Goal: Task Accomplishment & Management: Complete application form

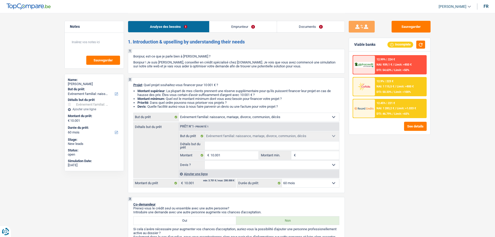
select select "familyEvent"
select select "60"
select select "familyEvent"
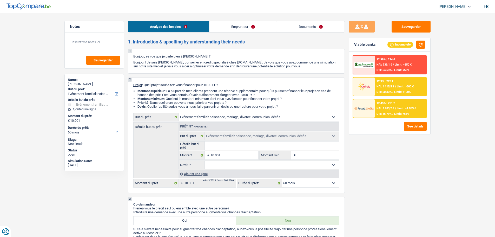
select select "60"
select select "privateEmployee"
select select "netSalary"
select select "mealVouchers"
select select "rents"
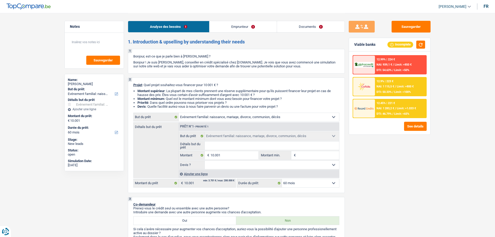
select select "personalLoan"
select select "hobbies"
select select "48"
select select "cardOrCredit"
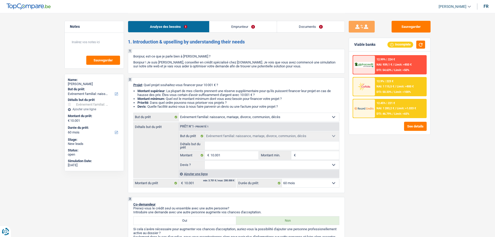
select select "familyEvent"
select select "60"
select select "32"
select select "single"
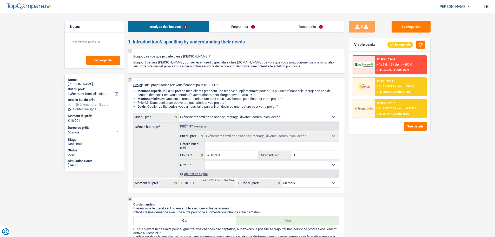
drag, startPoint x: 0, startPoint y: 0, endPoint x: 240, endPoint y: 29, distance: 241.5
click at [240, 29] on link "Emprunteur" at bounding box center [243, 26] width 67 height 11
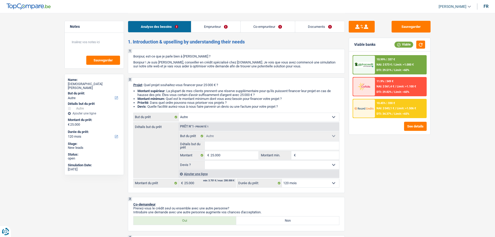
select select "other"
select select "120"
select select "other"
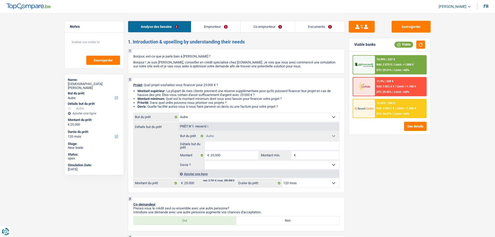
select select "120"
select select "worker"
select select "netSalary"
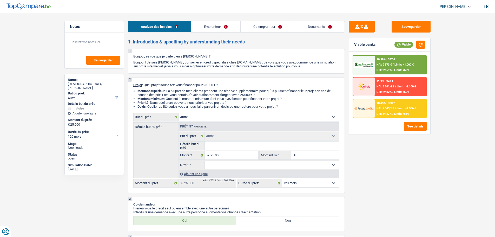
select select "ownerWithoutMortgage"
select select "other"
select select "120"
select select "32"
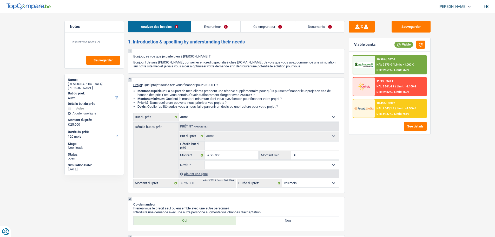
select select "married"
click at [208, 20] on div "Analyse des besoins Emprunteur Co-emprunteur Documents" at bounding box center [236, 24] width 217 height 22
click at [205, 31] on link "Emprunteur" at bounding box center [215, 26] width 49 height 11
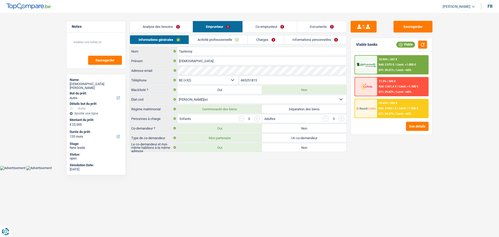
click at [221, 42] on link "Activité professionnelle" at bounding box center [218, 39] width 58 height 9
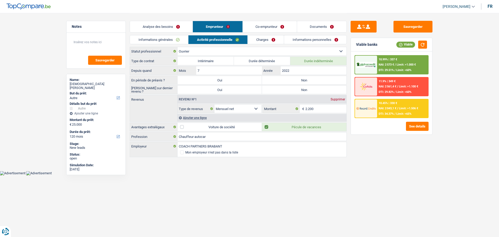
click at [172, 38] on link "Informations générales" at bounding box center [159, 39] width 58 height 9
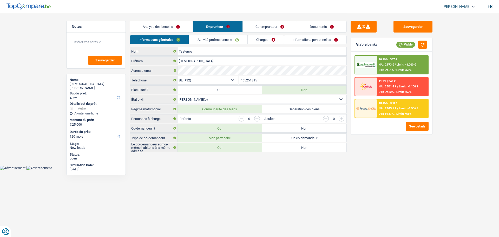
click at [214, 41] on link "Activité professionnelle" at bounding box center [218, 39] width 58 height 9
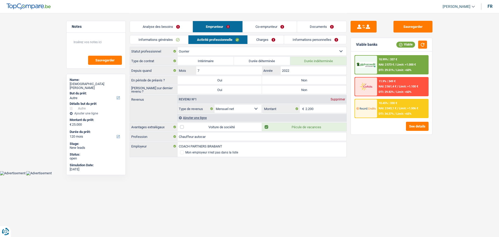
click at [265, 25] on link "Co-emprunteur" at bounding box center [270, 26] width 54 height 11
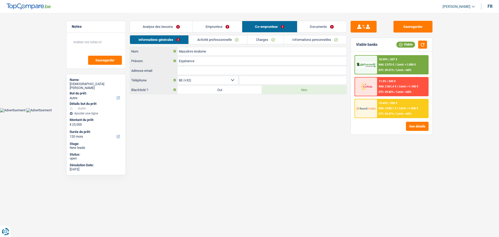
click at [222, 40] on link "Activité professionnelle" at bounding box center [218, 39] width 58 height 9
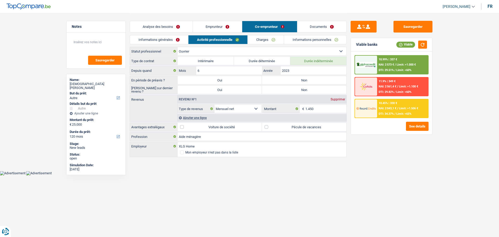
click at [304, 38] on link "Informations personnelles" at bounding box center [315, 39] width 63 height 9
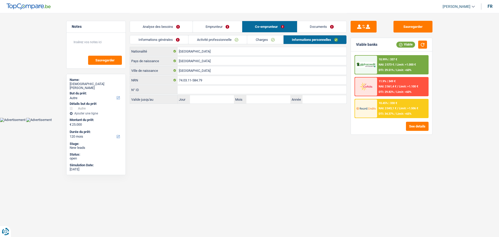
click at [213, 27] on link "Emprunteur" at bounding box center [217, 26] width 49 height 11
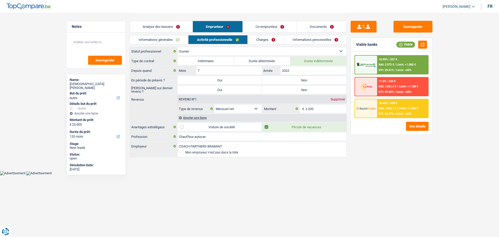
click at [319, 41] on link "Informations personnelles" at bounding box center [315, 39] width 63 height 9
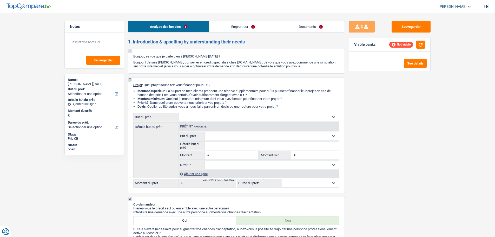
select select "privateEmployee"
select select "netSalary"
select select "mealVouchers"
select select "liveWithParents"
select select "carLoan"
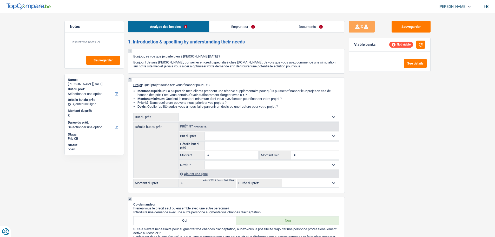
select select "84"
select select "creditConsolidation"
click at [226, 25] on link "Emprunteur" at bounding box center [243, 26] width 67 height 11
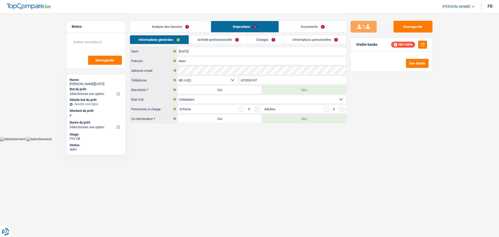
click at [233, 40] on link "Activité professionnelle" at bounding box center [218, 39] width 58 height 9
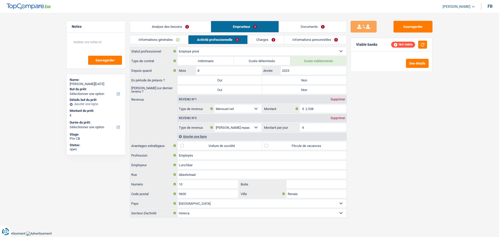
click at [320, 27] on link "Documents" at bounding box center [313, 26] width 68 height 11
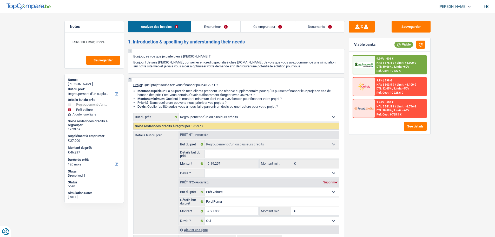
select select "refinancing"
select select "car"
select select "120"
select select "refinancing"
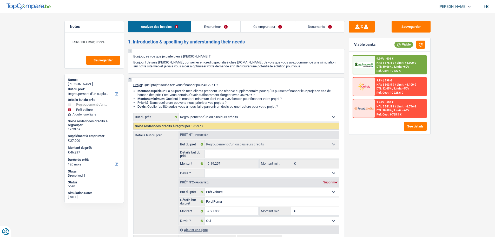
select select "refinancing"
select select "car"
select select "yes"
select select "120"
select select "privateEmployee"
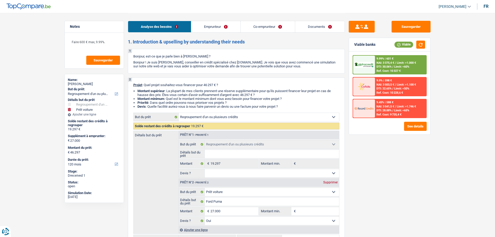
select select "worker"
select select "familyAllowances"
select select "netSalary"
select select "mealVouchers"
select select "netSalary"
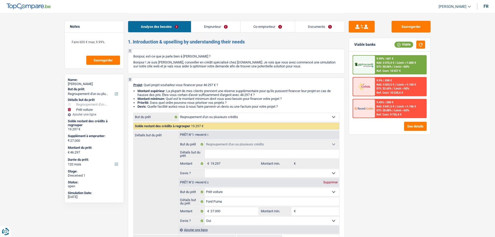
select select "mutualityIndemnity"
select select "mealVouchers"
select select "rents"
select select "liveWithParents"
select select "cardOrCredit"
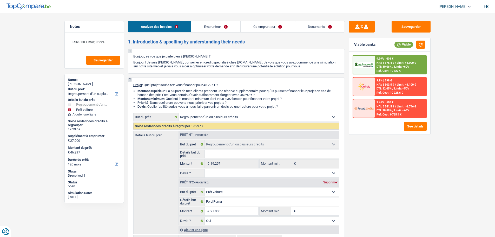
select select "refinancing"
select select "car"
select select "yes"
select select "120"
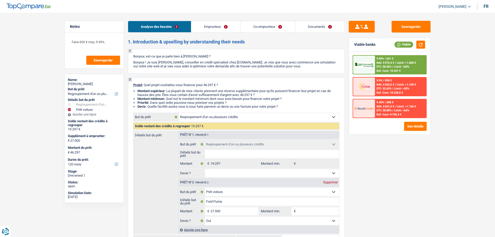
click at [232, 27] on link "Emprunteur" at bounding box center [215, 26] width 49 height 11
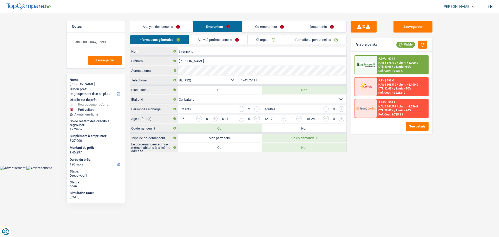
click at [238, 41] on link "Activité professionnelle" at bounding box center [218, 39] width 58 height 9
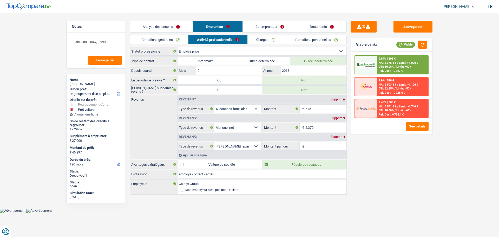
click at [271, 28] on link "Co-emprunteur" at bounding box center [270, 26] width 54 height 11
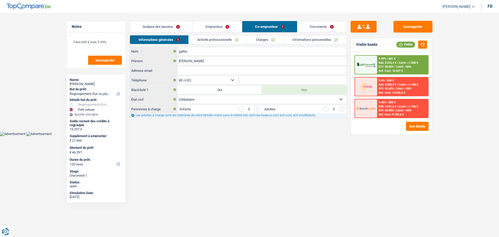
click at [255, 38] on link "Charges" at bounding box center [266, 39] width 36 height 9
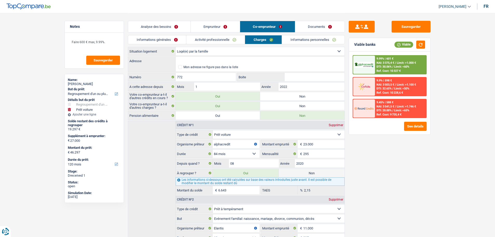
click at [245, 38] on li "Charges" at bounding box center [263, 39] width 37 height 9
click at [228, 40] on link "Activité professionnelle" at bounding box center [215, 39] width 58 height 9
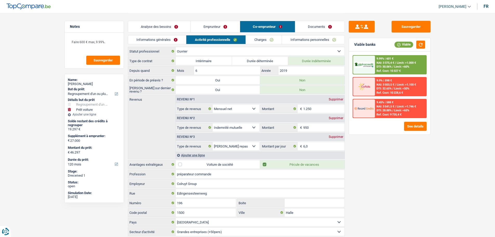
click at [165, 26] on link "Analyse des besoins" at bounding box center [159, 26] width 63 height 11
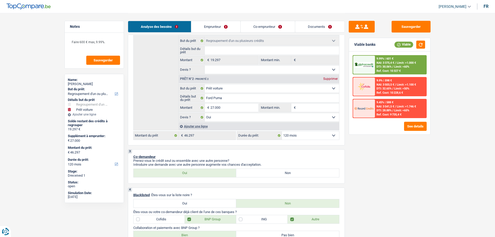
scroll to position [78, 0]
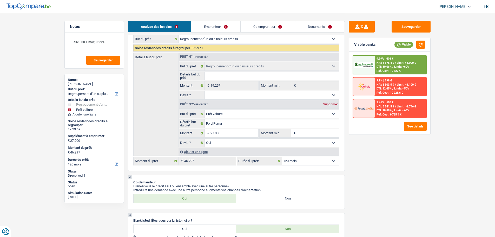
click at [215, 24] on link "Emprunteur" at bounding box center [215, 26] width 49 height 11
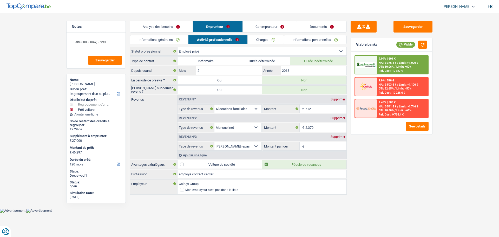
click at [162, 27] on link "Analyse des besoins" at bounding box center [161, 26] width 63 height 11
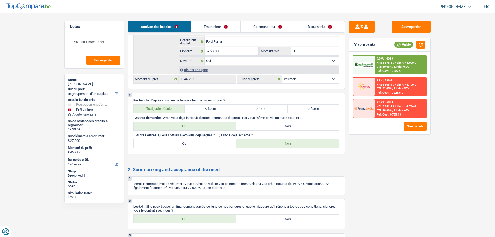
scroll to position [778, 0]
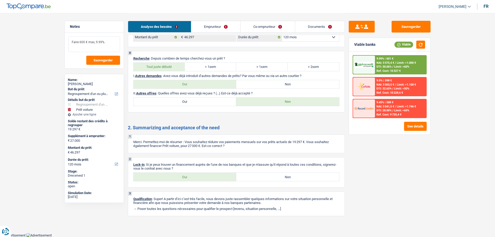
click at [107, 41] on textarea "Faire 600 € max, 9.99%." at bounding box center [94, 44] width 52 height 16
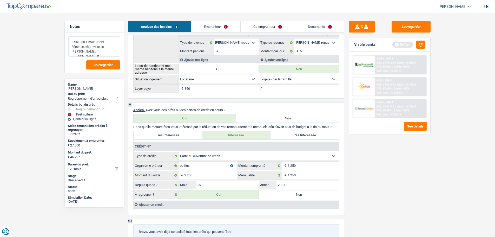
scroll to position [362, 0]
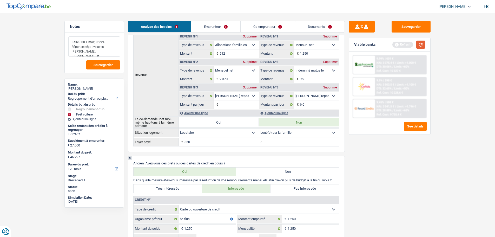
type textarea "Faire 600 € max, 9.99%. Réponse négative avec Wifina, Elantis, et Cofidis"
click at [422, 43] on button "button" at bounding box center [420, 45] width 9 height 8
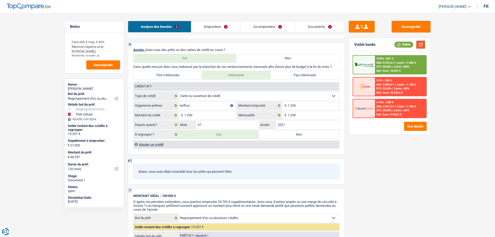
scroll to position [466, 0]
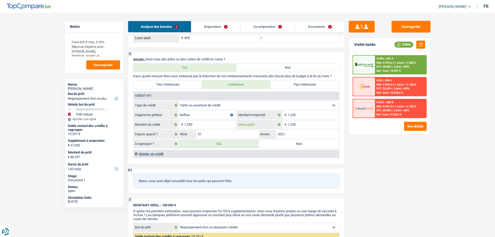
click at [315, 124] on input "1.250" at bounding box center [313, 124] width 51 height 8
type input "1"
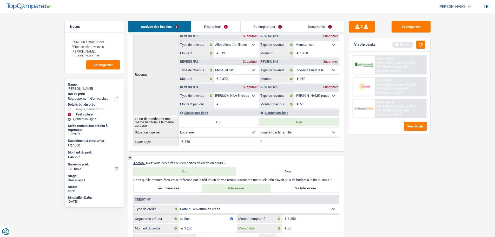
scroll to position [492, 0]
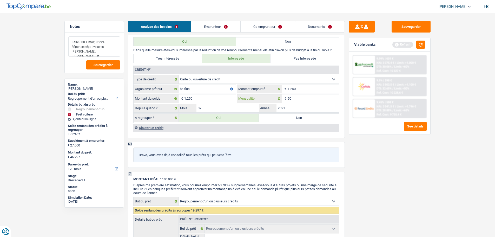
type input "50"
click at [94, 52] on textarea "Faire 600 € max, 9.99%. Réponse négative avec Wifina, Elantis, et Cofidis" at bounding box center [94, 46] width 52 height 20
click at [95, 52] on textarea "Faire 600 € max, 9.99%. Réponse négative avec Wifina, Elantis, et Cofidis" at bounding box center [94, 46] width 52 height 20
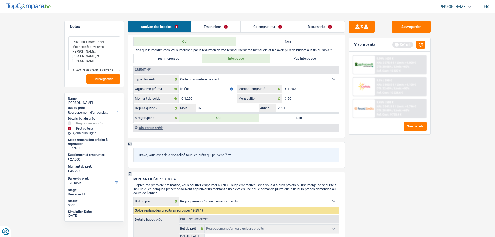
type textarea "Faire 600 € max, 9.99%. Réponse négative avec Wifina, Elantis, et Cofidis Ouver…"
click at [269, 30] on link "Co-emprunteur" at bounding box center [268, 26] width 54 height 11
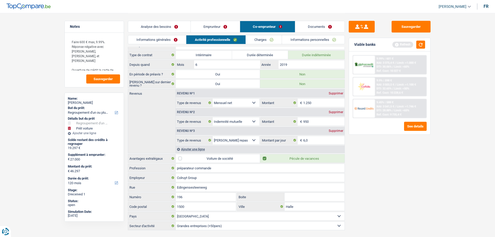
scroll to position [0, 0]
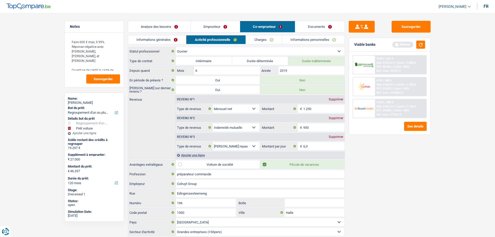
click at [266, 38] on link "Charges" at bounding box center [264, 39] width 36 height 9
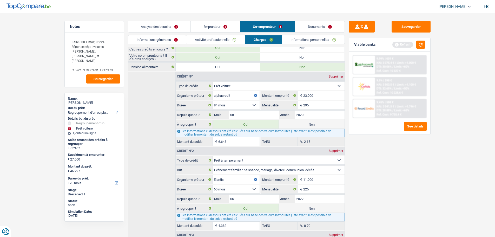
scroll to position [48, 0]
click at [243, 118] on input "08" at bounding box center [254, 115] width 50 height 8
type input "07"
type input "46.014"
select select "144"
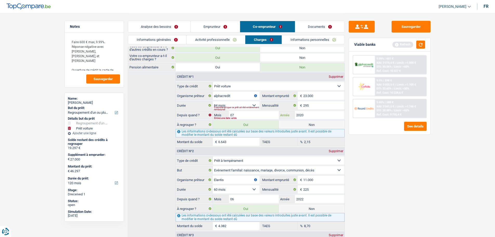
type input "6.360"
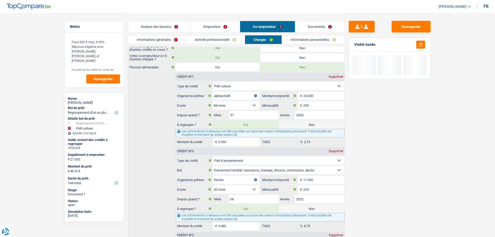
click at [402, 112] on div "Sauvegarder Viable banks" at bounding box center [390, 125] width 90 height 208
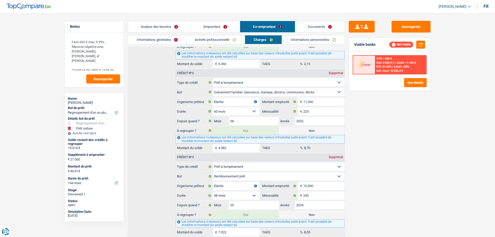
scroll to position [152, 0]
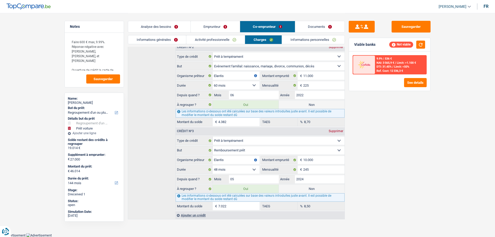
click at [169, 29] on link "Analyse des besoins" at bounding box center [159, 26] width 63 height 11
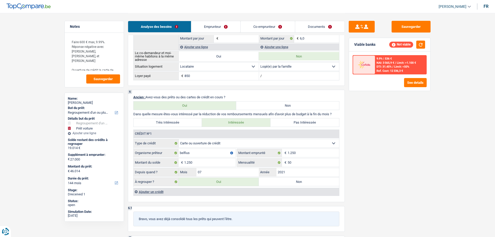
scroll to position [494, 0]
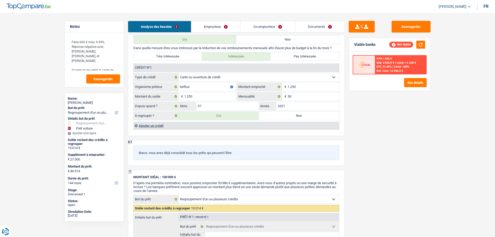
click at [281, 113] on label "Non" at bounding box center [299, 116] width 80 height 8
click at [281, 113] on input "Non" at bounding box center [299, 116] width 80 height 8
radio input "true"
type input "44.764"
type input "17.764"
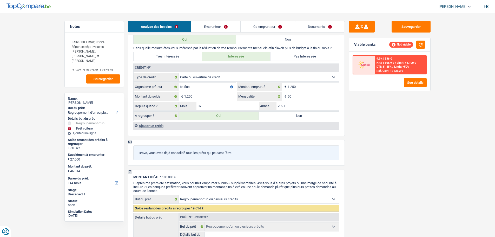
type input "44.764"
radio input "false"
type input "17.764"
type input "44.764"
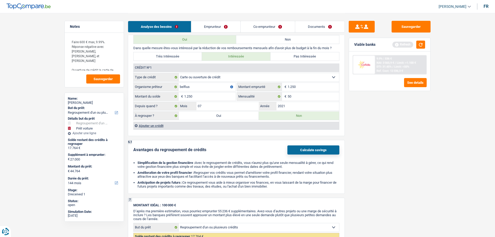
click at [225, 117] on label "Oui" at bounding box center [219, 116] width 80 height 8
click at [225, 117] on input "Oui" at bounding box center [219, 116] width 80 height 8
radio input "true"
type input "46.014"
type input "19.014"
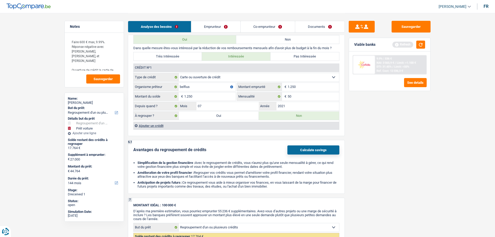
type input "46.014"
radio input "false"
type input "19.014"
type input "46.014"
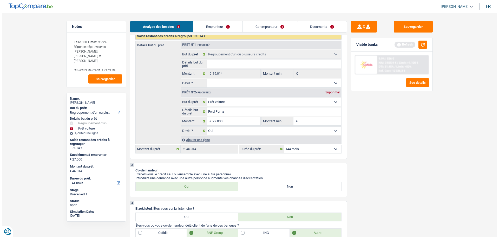
scroll to position [78, 0]
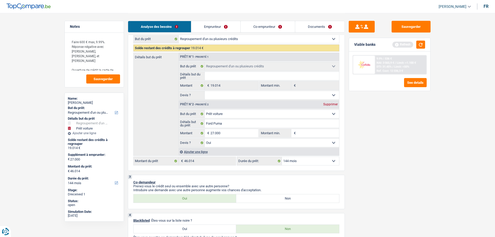
drag, startPoint x: 255, startPoint y: 93, endPoint x: 242, endPoint y: 96, distance: 14.1
click at [255, 93] on select "Oui Non Non répondu Sélectionner une option" at bounding box center [272, 95] width 134 height 8
select select "false"
click at [205, 91] on select "Oui Non Non répondu Sélectionner une option" at bounding box center [272, 95] width 134 height 8
select select "false"
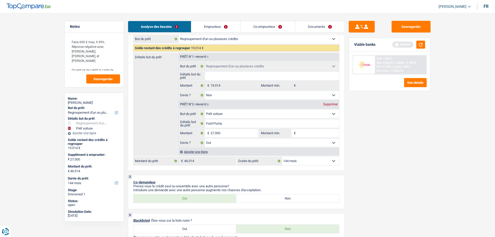
click at [318, 164] on select "12 mois 18 mois 24 mois 30 mois 36 mois 42 mois 48 mois 60 mois 72 mois 84 mois…" at bounding box center [310, 161] width 57 height 8
select select "84"
click at [282, 157] on select "12 mois 18 mois 24 mois 30 mois 36 mois 42 mois 48 mois 60 mois 72 mois 84 mois…" at bounding box center [310, 161] width 57 height 8
select select "84"
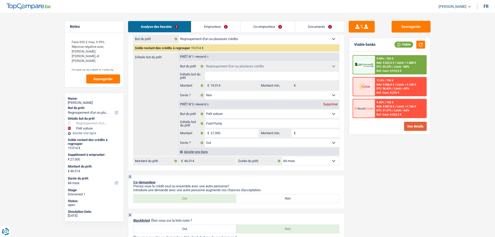
click at [419, 127] on button "See details" at bounding box center [415, 126] width 23 height 9
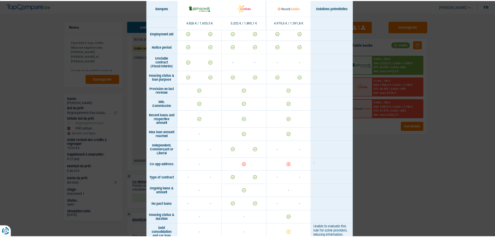
scroll to position [274, 0]
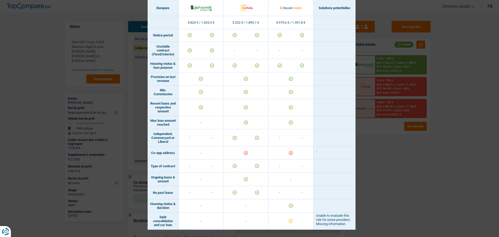
click at [400, 177] on div "Banks conditions × Banques Solutions potentielles Revenus / Charges 4.826 € / 1…" at bounding box center [249, 118] width 499 height 237
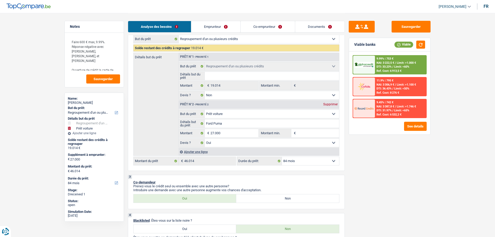
click at [225, 22] on link "Emprunteur" at bounding box center [215, 26] width 49 height 11
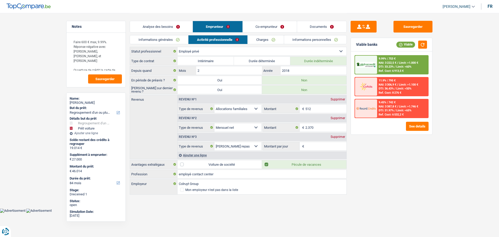
click at [173, 41] on link "Informations générales" at bounding box center [159, 39] width 58 height 9
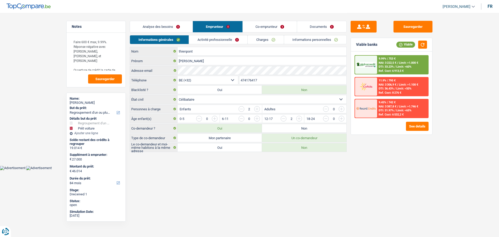
click at [274, 27] on link "Co-emprunteur" at bounding box center [270, 26] width 54 height 11
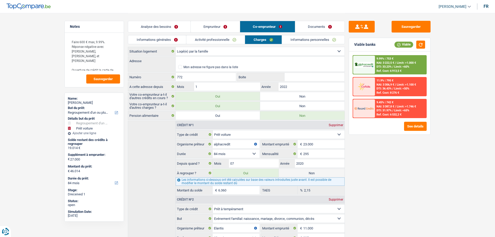
click at [180, 28] on link "Analyse des besoins" at bounding box center [159, 26] width 63 height 11
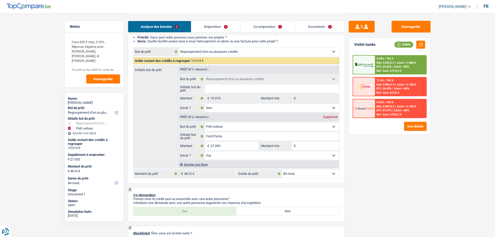
scroll to position [78, 0]
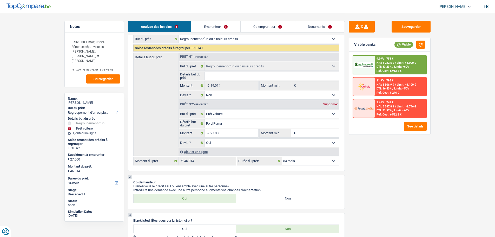
click at [304, 134] on input "Montant min." at bounding box center [318, 133] width 42 height 8
type input "2"
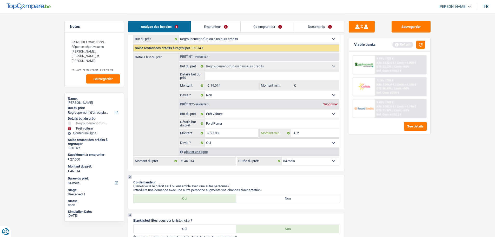
type input "27"
type input "270"
type input "2.700"
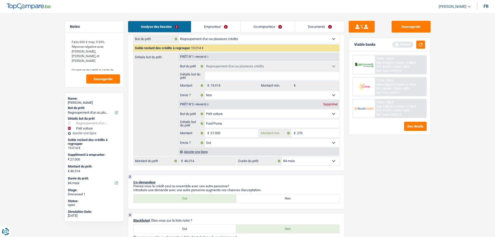
type input "2.700"
type input "27.000"
click at [402, 204] on div "Sauvegarder Viable banks Refresh 9.99% | 753 € NAI: 3 222,5 € / Limit: >1.000 €…" at bounding box center [390, 125] width 90 height 208
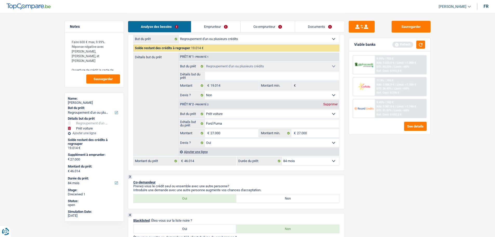
select select "car"
select select "yes"
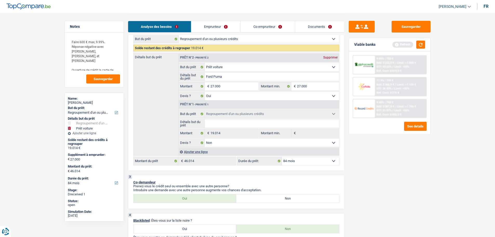
select select "car"
select select "60"
select select "car"
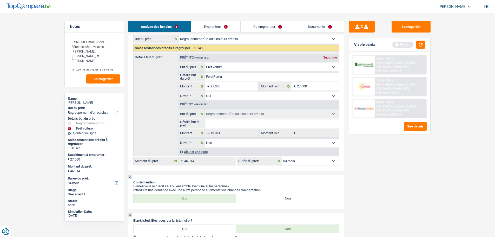
type input "Ford Puma"
type input "27.000"
select select "yes"
select select "60"
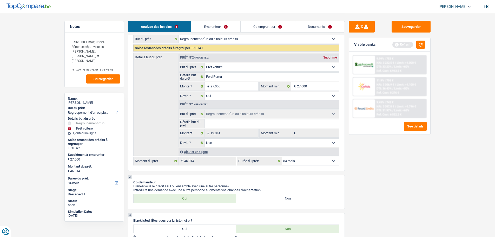
select select "car"
type input "Ford Puma"
type input "27.000"
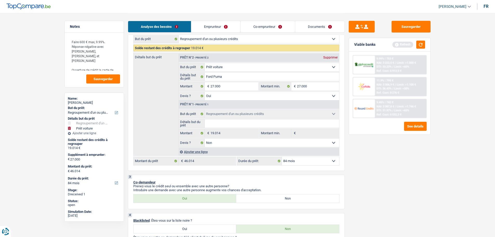
select select "yes"
select select "60"
select select "false"
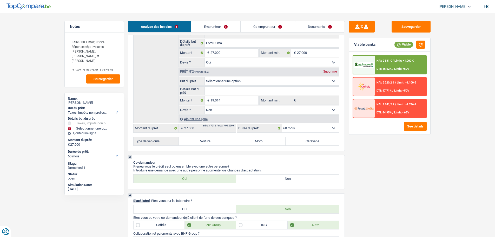
scroll to position [130, 0]
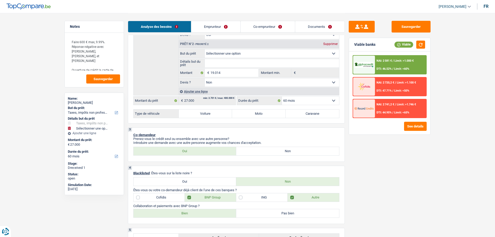
click at [210, 113] on label "Voiture" at bounding box center [206, 113] width 54 height 8
click at [210, 113] on input "Voiture" at bounding box center [206, 113] width 54 height 8
radio input "true"
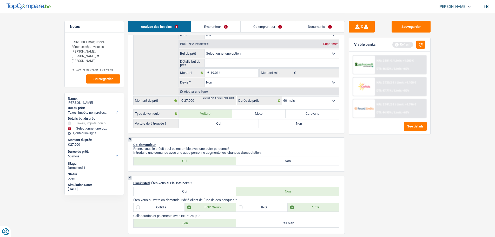
click at [218, 125] on label "Oui" at bounding box center [219, 123] width 80 height 8
click at [218, 125] on input "Oui" at bounding box center [219, 123] width 80 height 8
radio input "true"
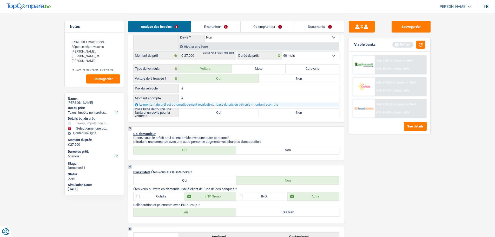
scroll to position [182, 0]
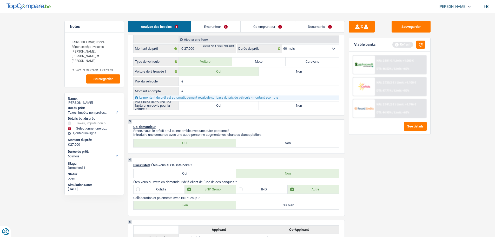
click at [233, 78] on input "Prix du véhicule" at bounding box center [262, 81] width 155 height 8
type input "2"
type input "27"
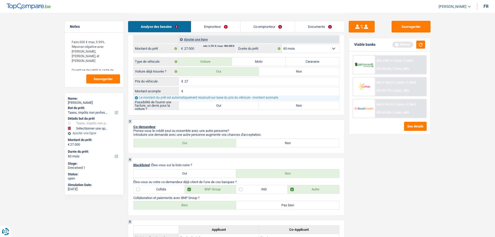
type input "2"
type input "28"
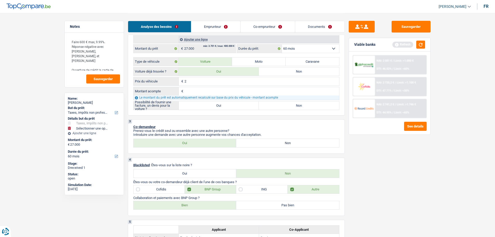
type input "28"
type input "284"
type input "2.849"
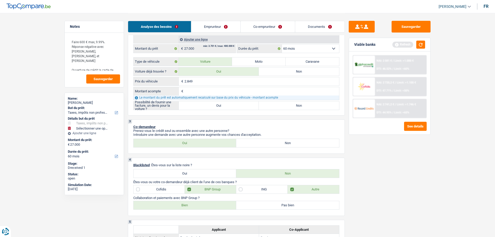
type input "28.499"
click at [197, 88] on input "Montant acompte" at bounding box center [262, 91] width 155 height 8
type input "1"
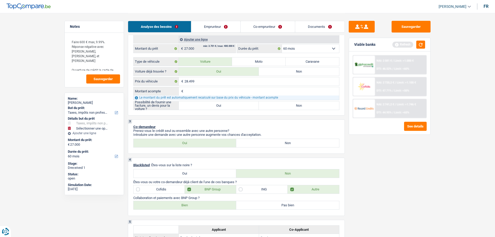
type input "1"
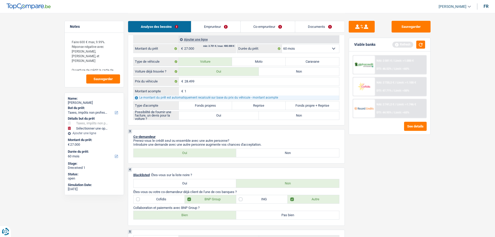
type input "10"
type input "100"
type input "1.000"
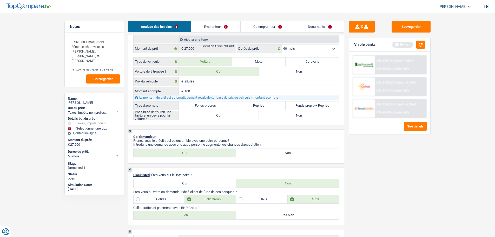
type input "1.000"
type input "100"
type input "10"
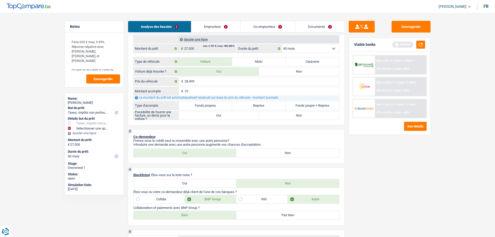
type input "1"
type input "15"
type input "150"
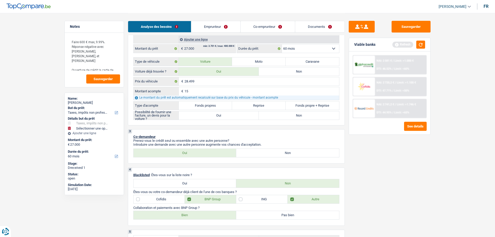
type input "150"
type input "1.500"
type input "15.000"
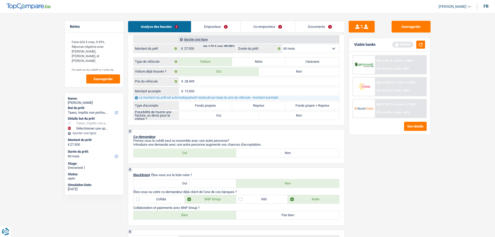
type input "1.500"
click at [306, 105] on label "Fonds propre + Reprise" at bounding box center [313, 105] width 54 height 8
click at [306, 105] on input "Fonds propre + Reprise" at bounding box center [313, 105] width 54 height 8
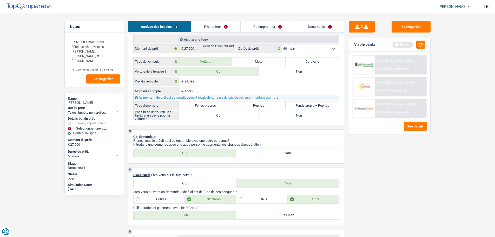
radio input "true"
type input "26.999"
select select
type input "46.013"
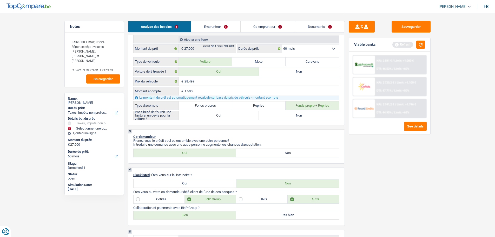
select select
type input "46.013"
radio input "true"
select select "false"
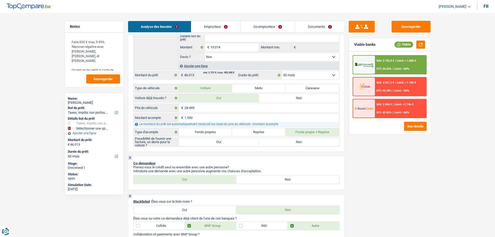
scroll to position [156, 0]
click at [198, 115] on input "1.500" at bounding box center [262, 117] width 155 height 8
type input "150"
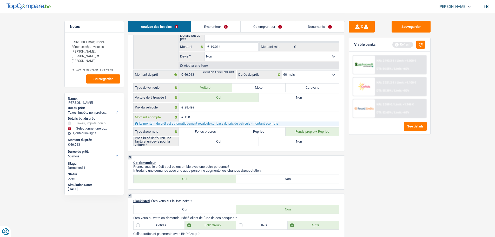
type input "15"
type input "1"
type input "14"
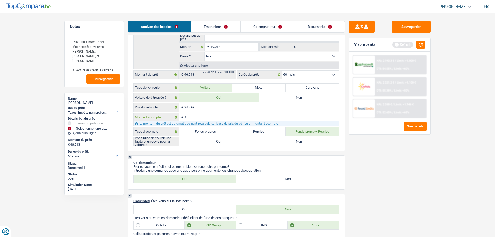
type input "14"
type input "149"
type input "1.499"
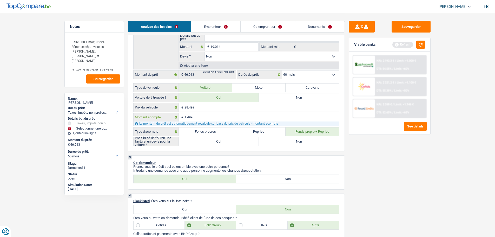
type input "1.499"
type input "27.000"
select select
type input "46.014"
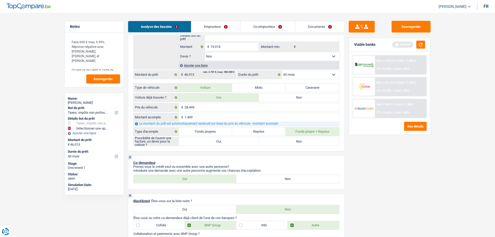
select select
type input "46.014"
select select
drag, startPoint x: 398, startPoint y: 160, endPoint x: 383, endPoint y: 147, distance: 20.1
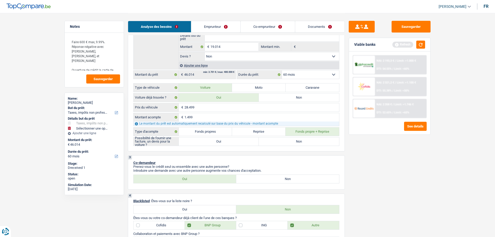
click at [396, 157] on div "Sauvegarder Viable banks Refresh NAI: 2 193,3 € / Limit: >1.000 € DTI: 54.55% /…" at bounding box center [390, 125] width 90 height 208
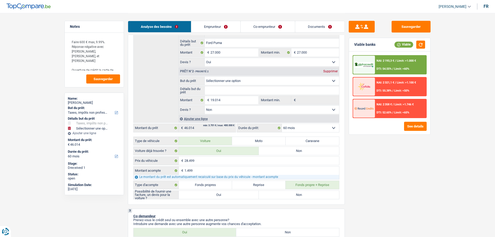
scroll to position [130, 0]
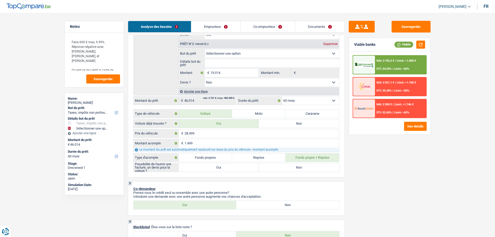
click at [244, 170] on label "Oui" at bounding box center [219, 167] width 80 height 8
click at [244, 170] on input "Oui" at bounding box center [219, 167] width 80 height 8
radio input "true"
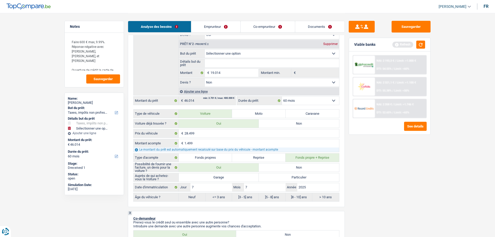
click at [221, 179] on label "Garage" at bounding box center [219, 177] width 80 height 8
click at [221, 179] on input "Garage" at bounding box center [219, 177] width 80 height 8
radio input "true"
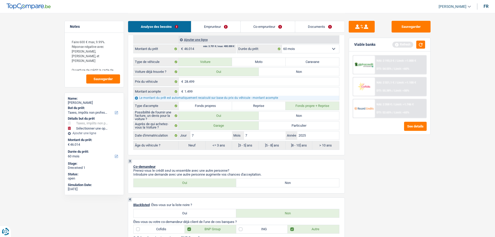
scroll to position [182, 0]
click at [422, 45] on button "button" at bounding box center [420, 45] width 9 height 8
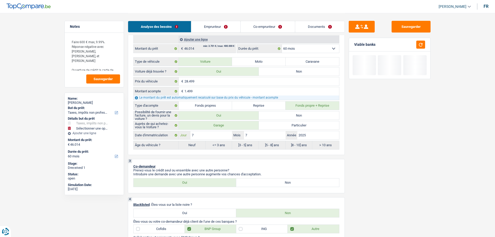
click at [220, 133] on input "7" at bounding box center [212, 135] width 42 height 8
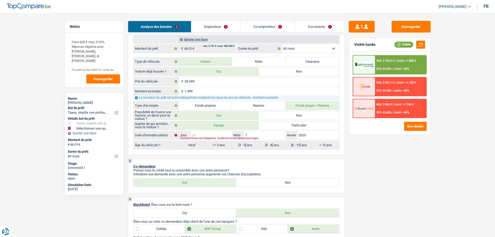
type input "3"
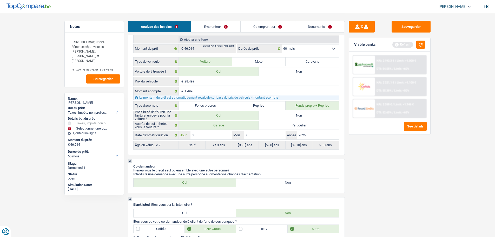
type input "3"
radio input "false"
radio input "true"
click at [422, 162] on div "Sauvegarder Viable banks Refresh NAI: 2 193,3 € / Limit: >1.000 € DTI: 54.55% /…" at bounding box center [390, 125] width 90 height 208
select select "84"
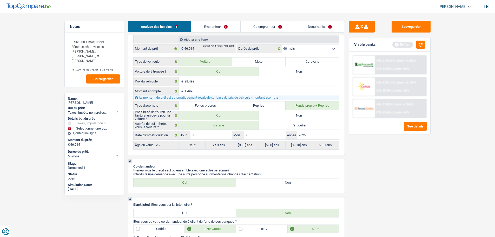
select select "84"
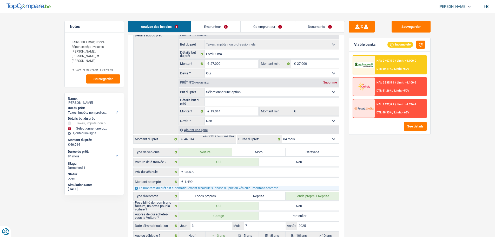
scroll to position [52, 0]
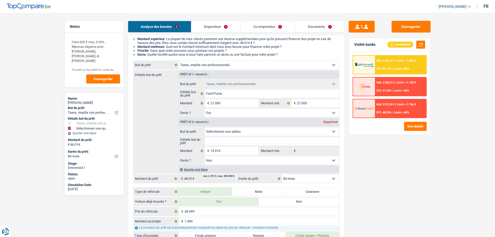
click at [219, 140] on input "Détails but du prêt" at bounding box center [272, 141] width 134 height 8
click at [222, 131] on select "Confort maison: meubles, textile, peinture, électroménager, outillage non-profe…" at bounding box center [272, 131] width 134 height 8
drag, startPoint x: 398, startPoint y: 183, endPoint x: 347, endPoint y: 152, distance: 58.8
click at [396, 181] on div "Sauvegarder Viable banks Incomplete NAI: 2 407,5 € / Limit: >1.000 € DTI: 50.11…" at bounding box center [390, 125] width 90 height 208
select select
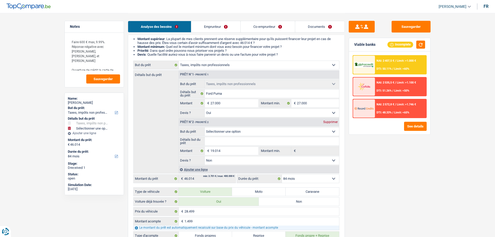
click at [236, 127] on select "Confort maison: meubles, textile, peinture, électroménager, outillage non-profe…" at bounding box center [272, 131] width 134 height 8
click at [397, 156] on div "Sauvegarder Viable banks Incomplete NAI: 2 407,5 € / Limit: >1.000 € DTI: 50.11…" at bounding box center [390, 125] width 90 height 208
click at [329, 120] on div "Supprimer" at bounding box center [330, 121] width 17 height 3
type input "27.000"
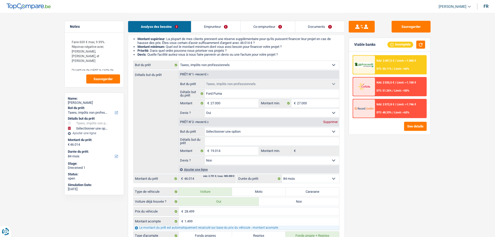
type input "27.000"
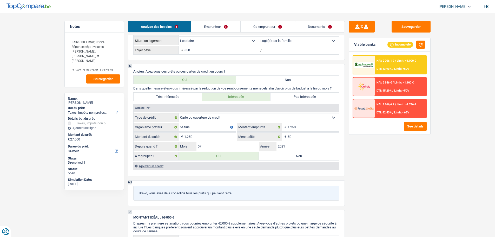
scroll to position [494, 0]
click at [305, 155] on label "Non" at bounding box center [299, 156] width 80 height 8
click at [305, 155] on input "Non" at bounding box center [299, 156] width 80 height 8
radio input "true"
type input "17.764"
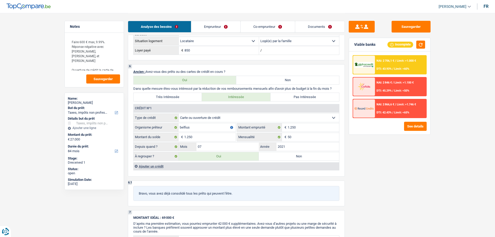
select select
radio input "false"
type input "17.764"
select select
type input "44.764"
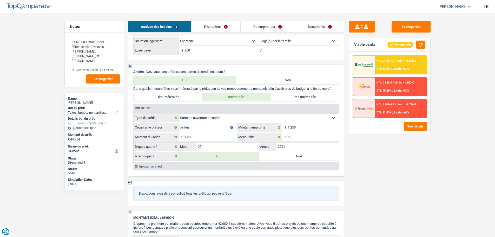
select select "refinancing"
select select "144"
select select "refinancing"
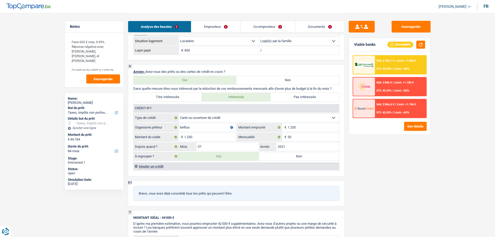
select select "144"
select select "refinancing"
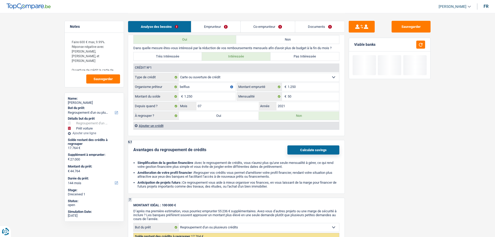
click at [237, 113] on label "Oui" at bounding box center [219, 116] width 80 height 8
click at [237, 113] on input "Oui" at bounding box center [219, 116] width 80 height 8
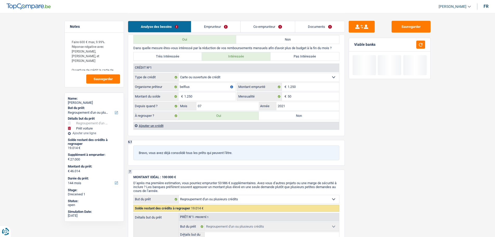
click at [212, 23] on link "Emprunteur" at bounding box center [215, 26] width 49 height 11
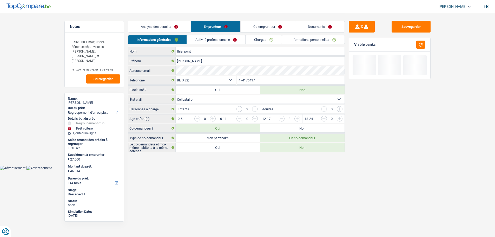
scroll to position [0, 0]
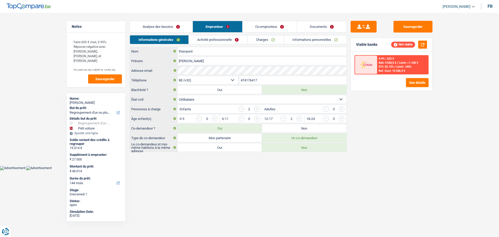
click at [259, 27] on link "Co-emprunteur" at bounding box center [270, 26] width 54 height 11
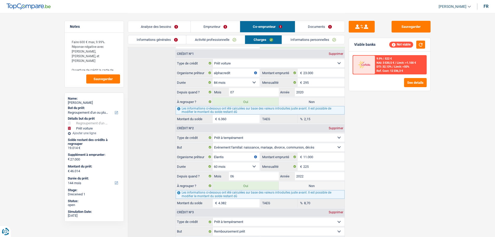
scroll to position [52, 0]
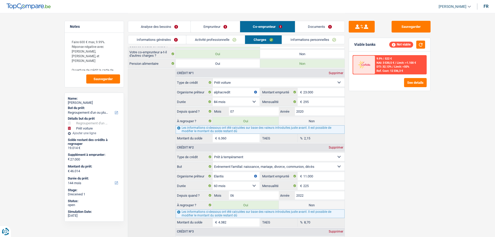
click at [300, 122] on label "Non" at bounding box center [312, 121] width 66 height 8
click at [300, 122] on input "Non" at bounding box center [312, 121] width 66 height 8
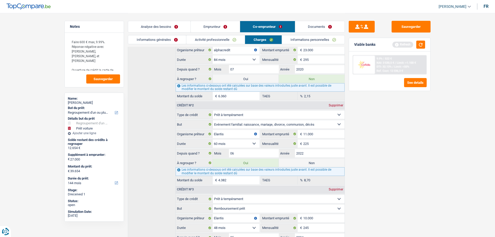
scroll to position [104, 0]
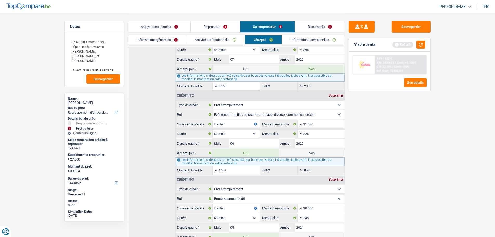
click at [298, 152] on label "Non" at bounding box center [312, 153] width 66 height 8
click at [298, 152] on input "Non" at bounding box center [312, 153] width 66 height 8
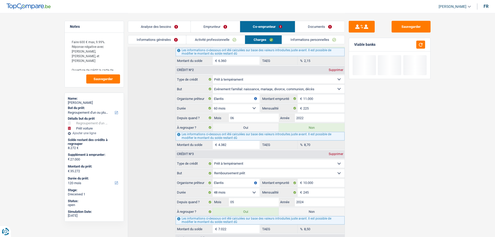
scroll to position [152, 0]
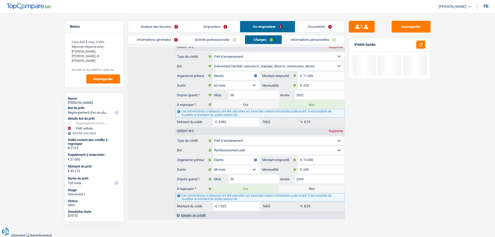
click at [305, 190] on label "Non" at bounding box center [312, 189] width 66 height 8
click at [305, 190] on input "Non" at bounding box center [312, 189] width 66 height 8
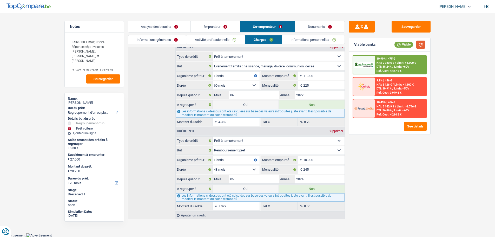
click at [425, 44] on button "button" at bounding box center [420, 45] width 9 height 8
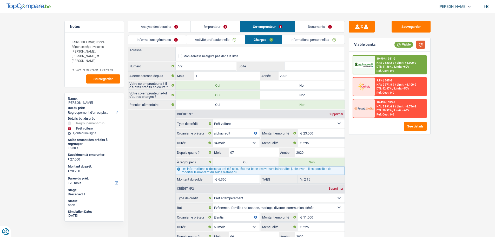
scroll to position [0, 0]
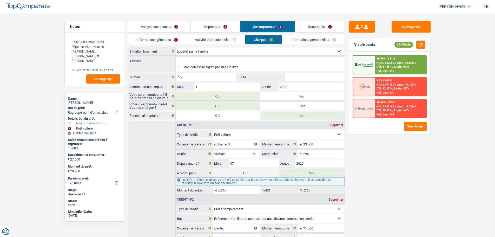
click at [175, 24] on link "Analyse des besoins" at bounding box center [159, 26] width 63 height 11
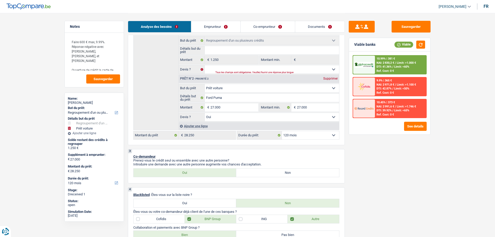
scroll to position [52, 0]
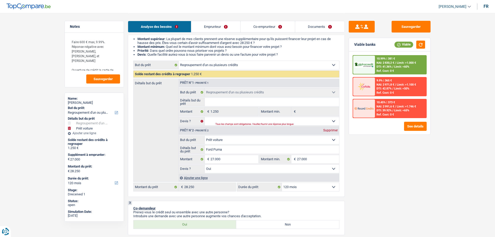
click at [249, 123] on div "Tous les champs sont obligatoires. Veuillez fournir une réponse plus longue" at bounding box center [271, 124] width 111 height 2
click at [333, 121] on select "Oui Non Non répondu Sélectionner une option" at bounding box center [272, 121] width 134 height 8
click at [205, 117] on select "Oui Non Non répondu Sélectionner une option" at bounding box center [272, 121] width 134 height 8
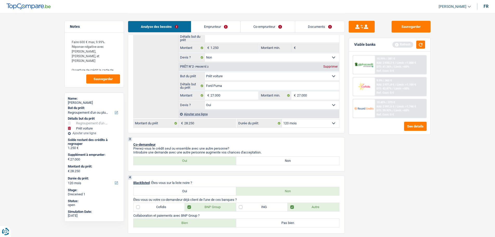
scroll to position [78, 0]
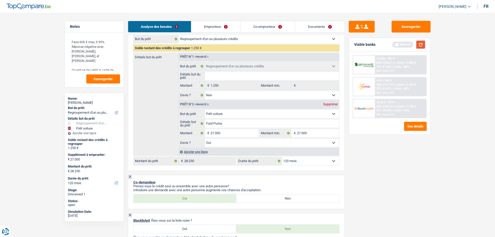
click at [424, 46] on button "button" at bounding box center [420, 45] width 9 height 8
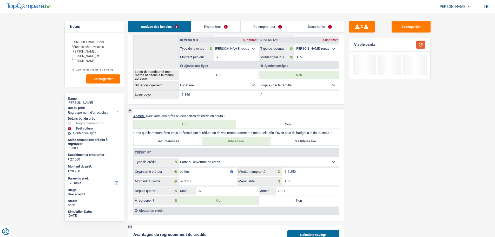
scroll to position [442, 0]
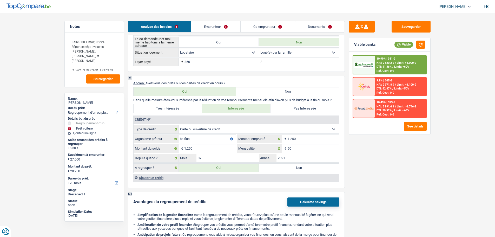
click at [378, 63] on span "NAI: 2 830,2 €" at bounding box center [386, 62] width 18 height 3
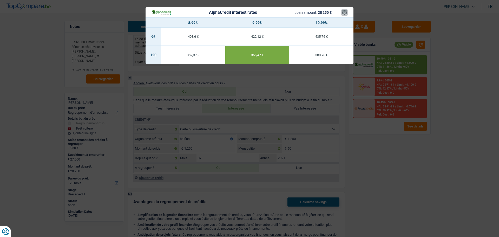
click at [343, 13] on button "×" at bounding box center [344, 12] width 5 height 5
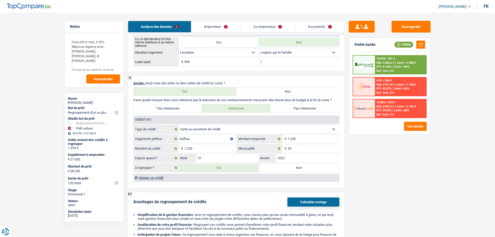
click at [287, 167] on label "Non" at bounding box center [299, 168] width 80 height 8
click at [287, 167] on input "Non" at bounding box center [299, 168] width 80 height 8
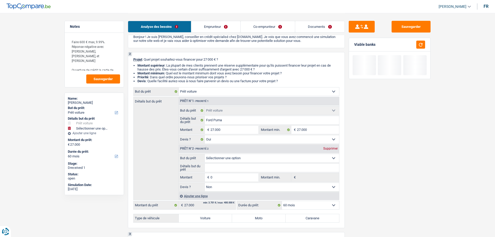
scroll to position [0, 0]
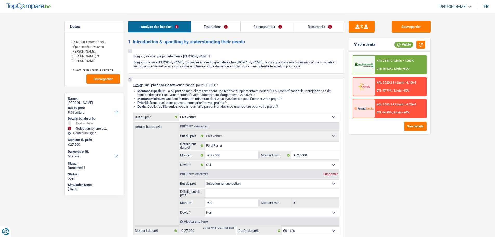
click at [325, 174] on div "Supprimer" at bounding box center [330, 173] width 17 height 3
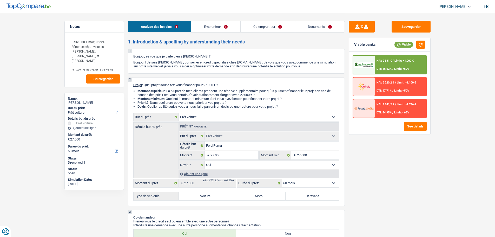
click at [385, 67] on div "NAI: 2 581 € / Limit: >1.000 € DTI: 46.52% / Limit: <60%" at bounding box center [400, 65] width 51 height 18
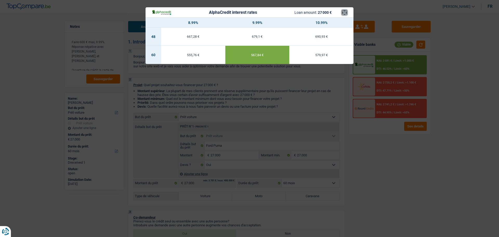
click at [345, 14] on button "×" at bounding box center [344, 12] width 5 height 5
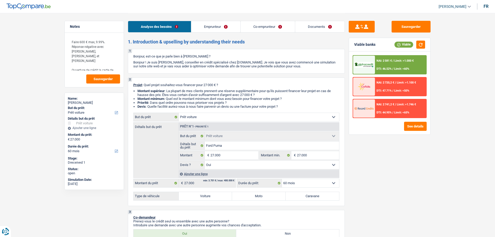
click at [206, 199] on label "Voiture" at bounding box center [206, 196] width 54 height 8
click at [206, 199] on input "Voiture" at bounding box center [206, 196] width 54 height 8
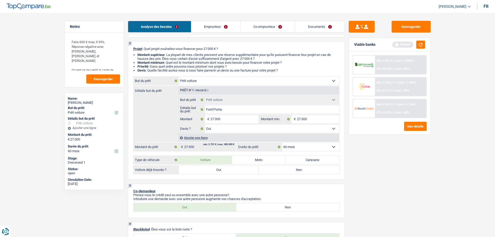
scroll to position [78, 0]
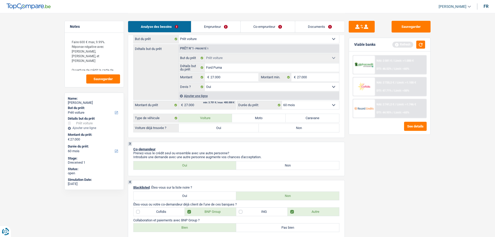
click at [241, 128] on label "Oui" at bounding box center [219, 128] width 80 height 8
click at [241, 128] on input "Oui" at bounding box center [219, 128] width 80 height 8
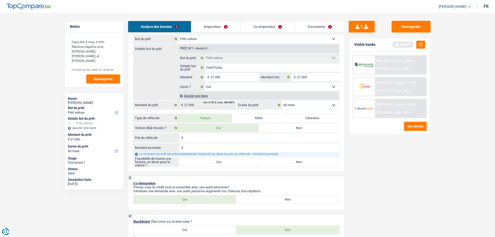
click at [200, 137] on input "Prix du véhicule" at bounding box center [262, 138] width 155 height 8
click at [192, 150] on input "Montant acompte" at bounding box center [262, 148] width 155 height 8
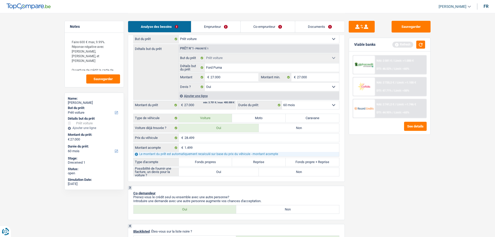
click at [309, 163] on label "Fonds propre + Reprise" at bounding box center [313, 162] width 54 height 8
click at [309, 163] on input "Fonds propre + Reprise" at bounding box center [313, 162] width 54 height 8
click at [238, 171] on label "Oui" at bounding box center [219, 172] width 80 height 8
click at [238, 171] on input "Oui" at bounding box center [219, 172] width 80 height 8
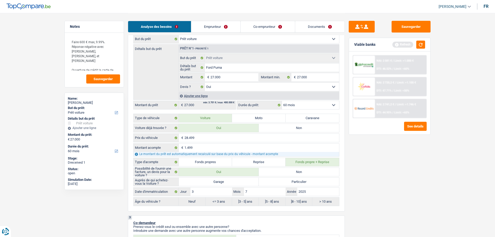
click at [235, 182] on label "Garage" at bounding box center [219, 182] width 80 height 8
click at [235, 182] on input "Garage" at bounding box center [219, 182] width 80 height 8
click at [422, 43] on button "button" at bounding box center [420, 45] width 9 height 8
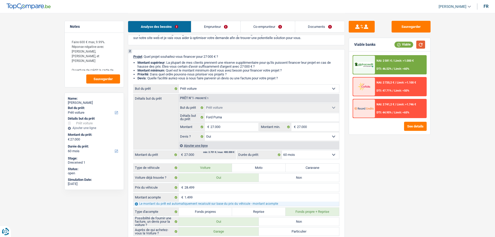
scroll to position [26, 0]
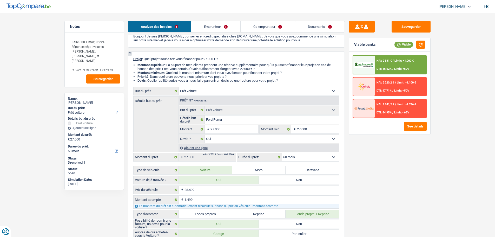
click at [376, 63] on div "NAI: 2 581 € / Limit: >1.000 € DTI: 46.52% / Limit: <60%" at bounding box center [400, 65] width 51 height 18
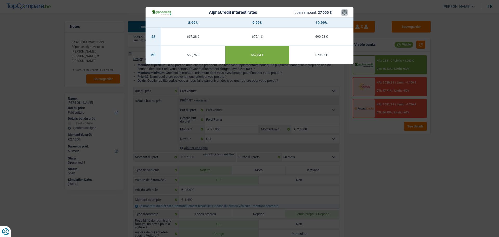
click at [345, 11] on button "×" at bounding box center [344, 12] width 5 height 5
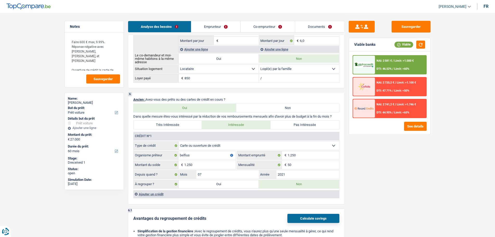
scroll to position [494, 0]
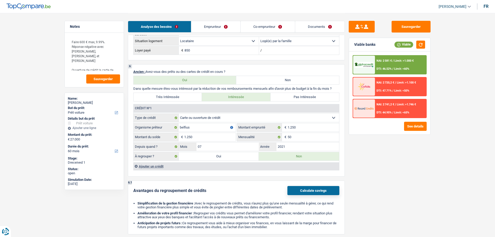
drag, startPoint x: 209, startPoint y: 155, endPoint x: 358, endPoint y: 93, distance: 161.5
click at [209, 155] on label "Oui" at bounding box center [219, 156] width 80 height 8
click at [209, 155] on input "Oui" at bounding box center [219, 156] width 80 height 8
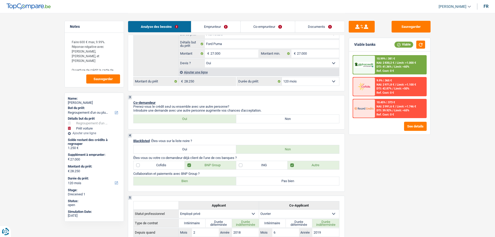
scroll to position [182, 0]
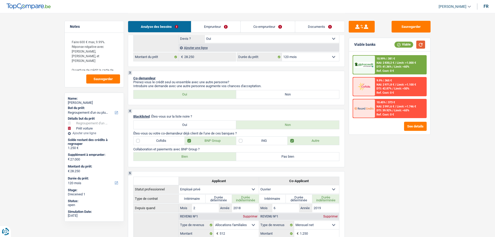
click at [422, 42] on button "button" at bounding box center [420, 45] width 9 height 8
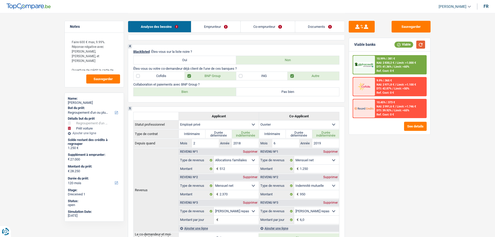
scroll to position [234, 0]
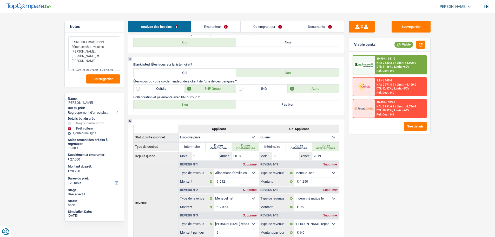
click at [93, 67] on textarea "Faire 600 € max, 9.99%. Réponse négative avec Wifina, Elantis, et Cofidis Ouver…" at bounding box center [94, 53] width 52 height 34
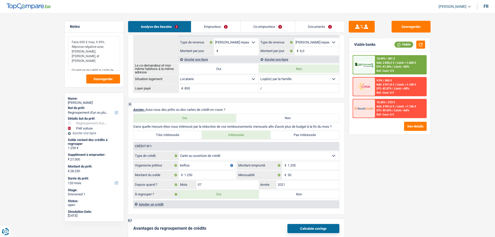
scroll to position [468, 0]
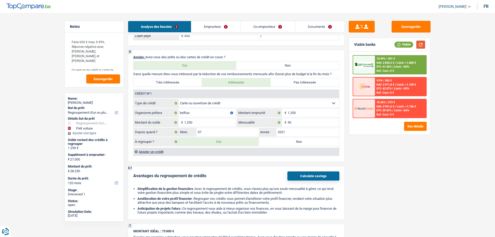
click at [424, 44] on button "button" at bounding box center [420, 45] width 9 height 8
click at [398, 61] on div "10.99% | 381 € NAI: 2 830,2 € / Limit: >1.000 € DTI: 41.36% / Limit: <60% Ref. …" at bounding box center [400, 65] width 51 height 18
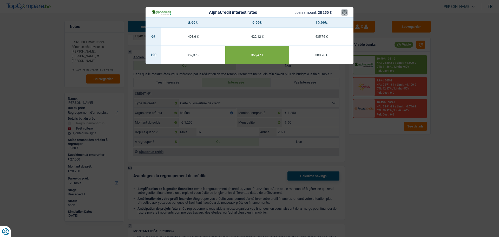
click at [344, 15] on button "×" at bounding box center [344, 12] width 5 height 5
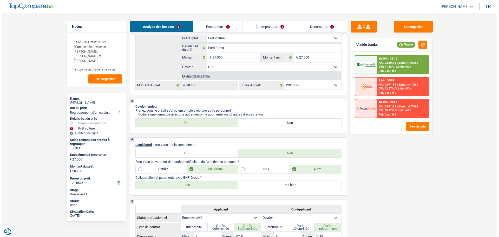
scroll to position [156, 0]
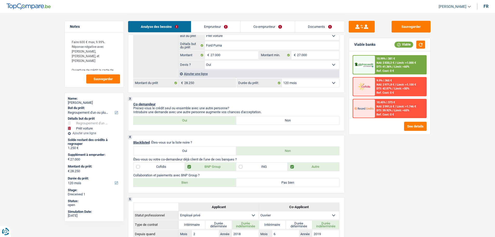
click at [275, 183] on label "Pas bien" at bounding box center [287, 182] width 103 height 8
click at [275, 183] on input "Pas bien" at bounding box center [287, 182] width 103 height 8
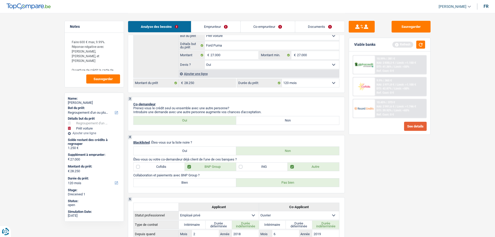
click at [412, 127] on button "See details" at bounding box center [415, 126] width 23 height 9
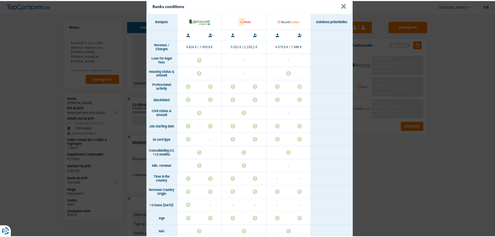
scroll to position [0, 0]
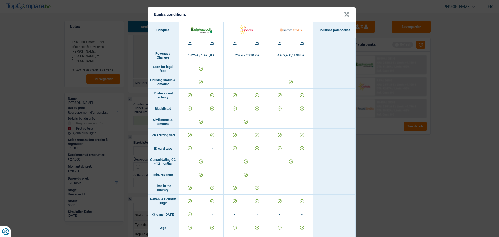
click at [344, 13] on button "×" at bounding box center [346, 14] width 5 height 5
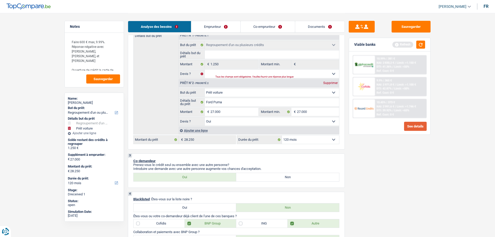
scroll to position [130, 0]
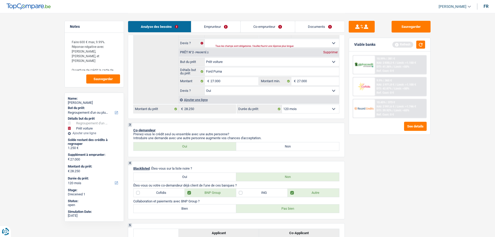
click at [292, 148] on label "Non" at bounding box center [287, 146] width 103 height 8
click at [292, 148] on input "Non" at bounding box center [287, 146] width 103 height 8
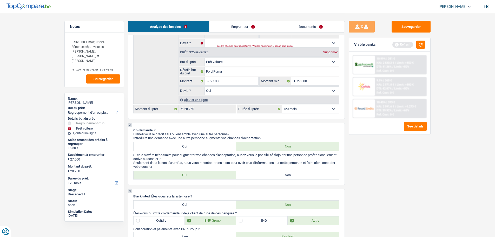
click at [259, 176] on label "Non" at bounding box center [287, 175] width 103 height 8
click at [259, 176] on input "Non" at bounding box center [287, 175] width 103 height 8
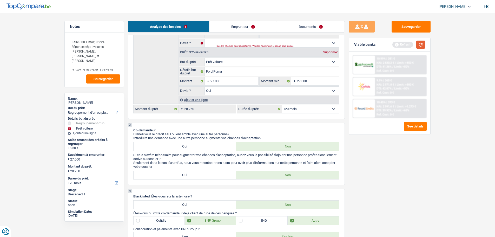
click at [420, 46] on button "button" at bounding box center [420, 45] width 9 height 8
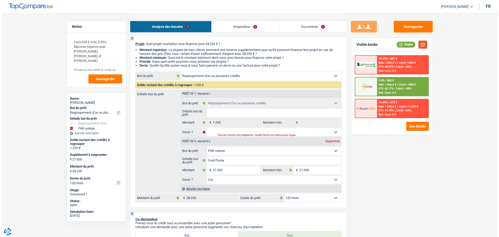
scroll to position [78, 0]
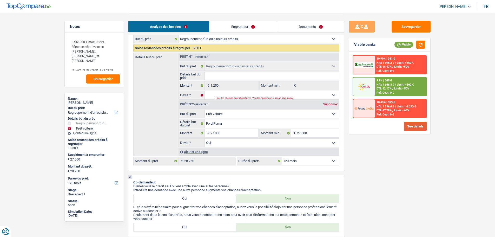
click at [412, 126] on button "See details" at bounding box center [415, 126] width 23 height 9
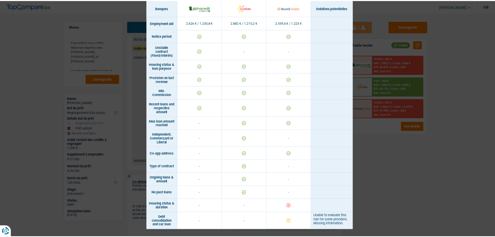
scroll to position [159, 0]
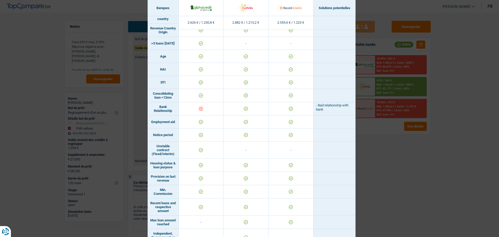
click at [414, 151] on div "Banks conditions × Banques Solutions potentielles Revenus / Charges 2.626 € / 1…" at bounding box center [249, 118] width 499 height 237
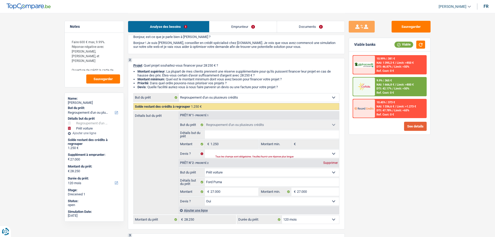
scroll to position [52, 0]
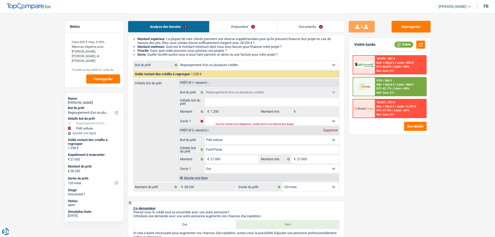
click at [255, 29] on link "Emprunteur" at bounding box center [243, 26] width 67 height 11
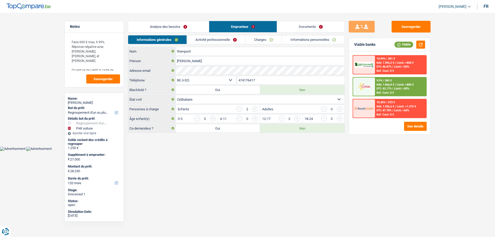
scroll to position [0, 0]
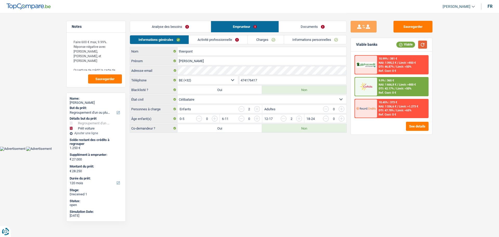
click at [423, 44] on button "button" at bounding box center [422, 45] width 9 height 8
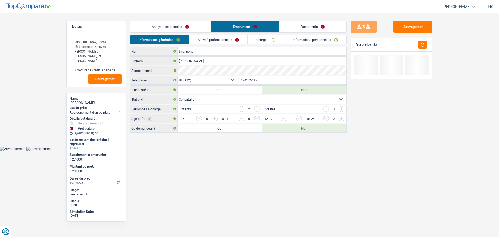
click at [196, 31] on link "Analyse des besoins" at bounding box center [170, 26] width 81 height 11
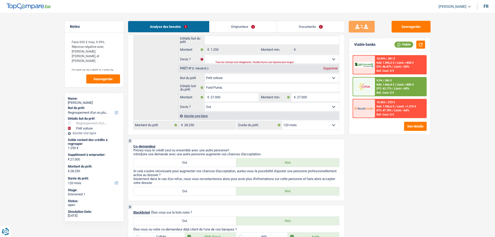
scroll to position [78, 0]
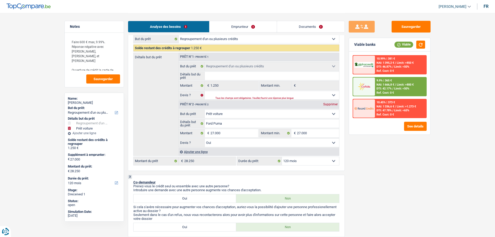
click at [202, 200] on label "Oui" at bounding box center [185, 198] width 103 height 8
click at [202, 200] on input "Oui" at bounding box center [185, 198] width 103 height 8
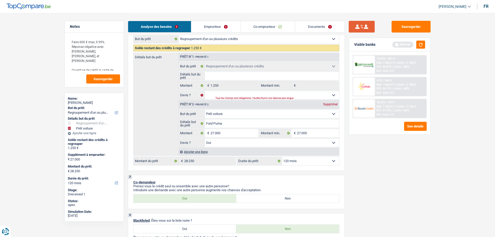
click at [360, 26] on button "submit" at bounding box center [362, 27] width 26 height 12
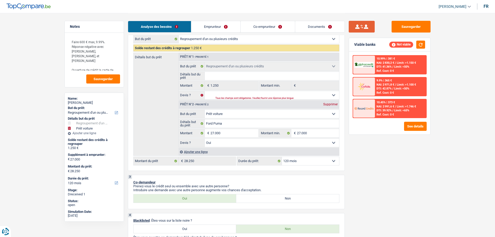
click at [360, 28] on button "submit" at bounding box center [362, 27] width 26 height 12
click at [230, 25] on link "Emprunteur" at bounding box center [215, 26] width 49 height 11
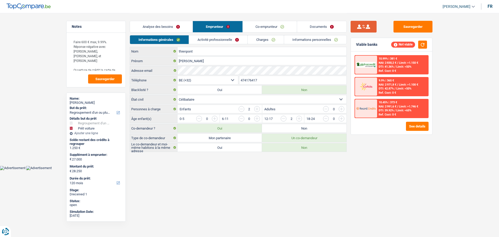
click at [359, 25] on button "submit" at bounding box center [364, 27] width 26 height 12
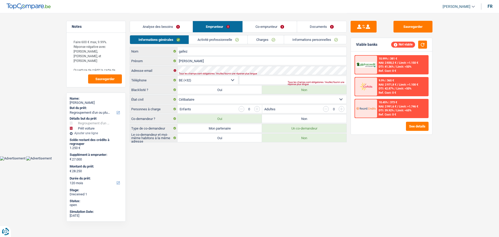
click at [276, 27] on link "Co-emprunteur" at bounding box center [270, 26] width 54 height 11
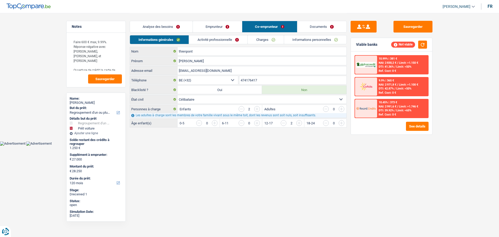
drag, startPoint x: 220, startPoint y: 72, endPoint x: 172, endPoint y: 72, distance: 47.6
click at [172, 72] on div "jthienpont9@gmail.com Adresse email" at bounding box center [238, 70] width 217 height 8
click at [211, 26] on link "Emprunteur" at bounding box center [217, 26] width 49 height 11
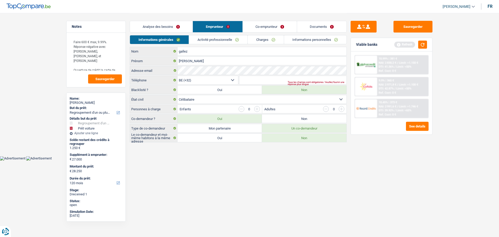
click at [465, 94] on main "Notes Faire 600 € max, 9.99%. Réponse négative avec Wifina, Elantis, et Cofidis…" at bounding box center [249, 78] width 499 height 156
click at [425, 46] on button "button" at bounding box center [422, 45] width 9 height 8
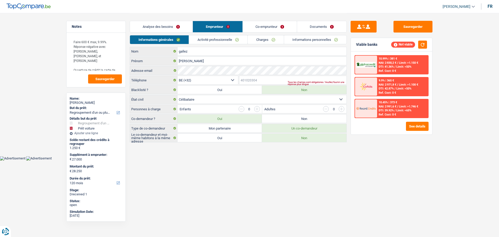
click at [258, 80] on input "Téléphone" at bounding box center [292, 80] width 107 height 8
click at [175, 29] on link "Analyse des besoins" at bounding box center [161, 26] width 63 height 11
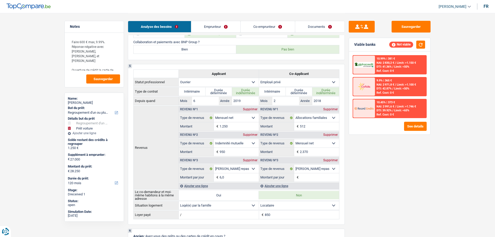
scroll to position [234, 0]
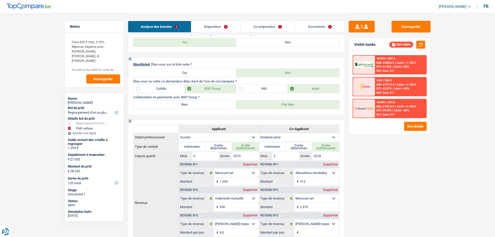
click at [207, 106] on label "Bien" at bounding box center [185, 104] width 103 height 8
click at [207, 106] on input "Bien" at bounding box center [185, 104] width 103 height 8
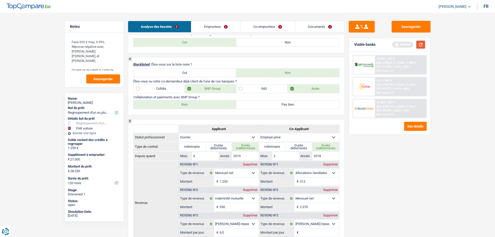
click at [418, 43] on button "button" at bounding box center [420, 45] width 9 height 8
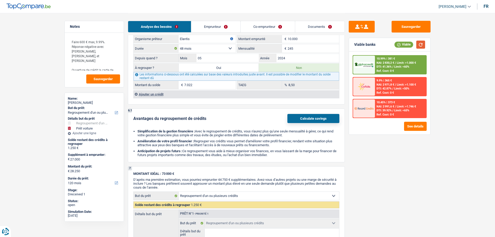
scroll to position [754, 0]
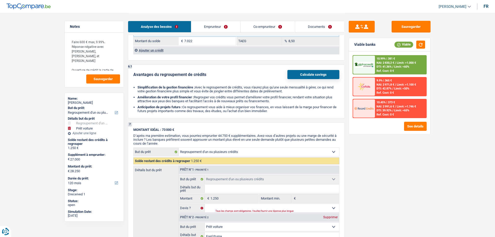
click at [270, 23] on link "Co-emprunteur" at bounding box center [268, 26] width 54 height 11
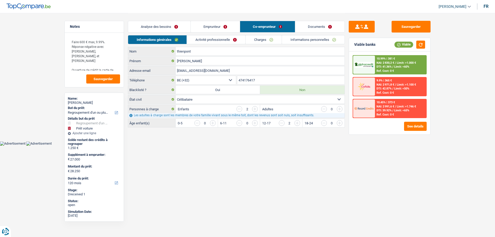
scroll to position [0, 0]
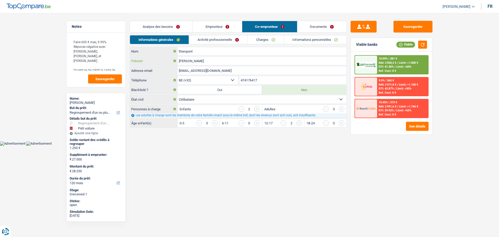
drag, startPoint x: 205, startPoint y: 61, endPoint x: 186, endPoint y: 62, distance: 19.0
click at [180, 59] on input "julie" at bounding box center [262, 61] width 169 height 8
drag, startPoint x: 230, startPoint y: 73, endPoint x: 173, endPoint y: 69, distance: 56.5
click at [173, 69] on div "jthienpont9@gmail.com Adresse email" at bounding box center [238, 70] width 217 height 8
click at [346, 146] on html "Vous avez le contrôle de vos données Nous utilisons des cookies, tout comme nos…" at bounding box center [249, 73] width 499 height 146
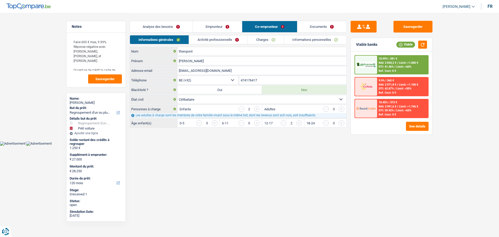
click at [167, 24] on link "Analyse des besoins" at bounding box center [161, 26] width 63 height 11
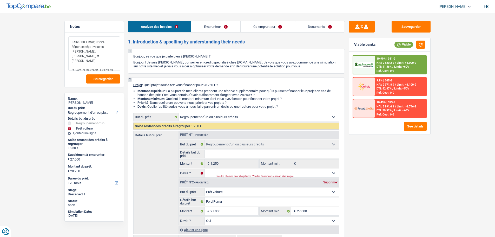
drag, startPoint x: 95, startPoint y: 67, endPoint x: 50, endPoint y: 61, distance: 45.9
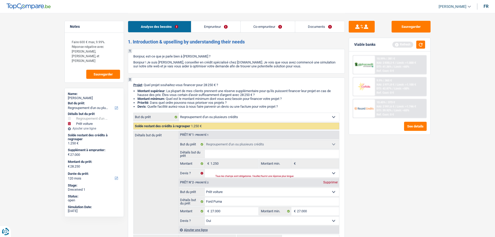
click at [391, 132] on div "10.99% | 381 € NAI: 2 830,2 € / Limit: >1.000 € DTI: 41.36% / Limit: <60% Ref. …" at bounding box center [389, 92] width 81 height 83
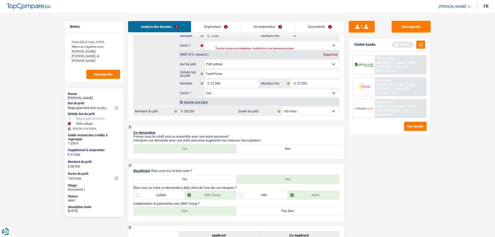
scroll to position [182, 0]
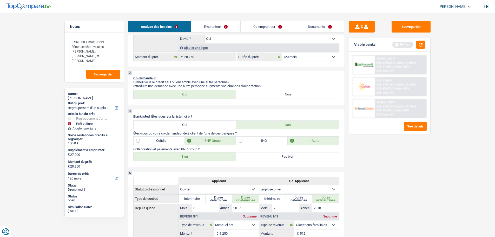
click at [217, 27] on link "Emprunteur" at bounding box center [215, 26] width 49 height 11
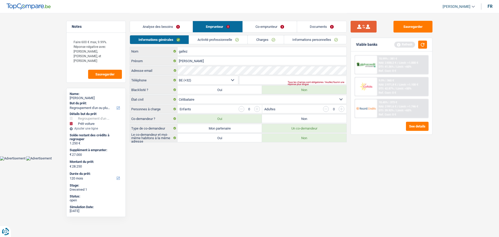
click at [359, 27] on button "submit" at bounding box center [364, 27] width 26 height 12
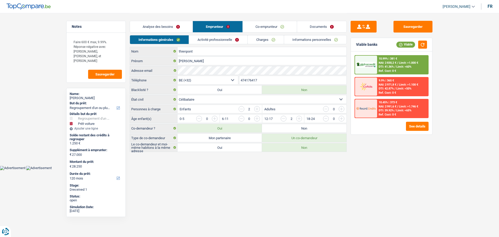
click at [180, 29] on link "Analyse des besoins" at bounding box center [161, 26] width 63 height 11
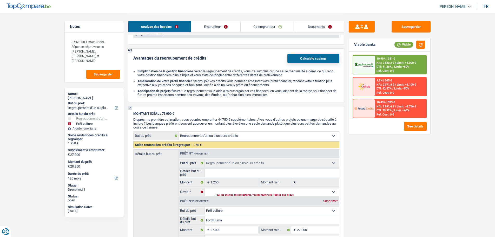
scroll to position [546, 0]
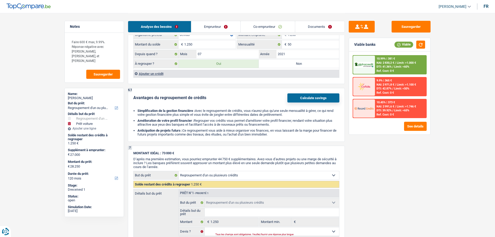
click at [216, 24] on link "Emprunteur" at bounding box center [215, 26] width 49 height 11
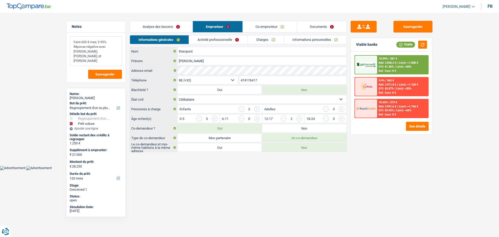
drag, startPoint x: 102, startPoint y: 54, endPoint x: 82, endPoint y: 54, distance: 19.8
click at [82, 54] on textarea "Faire 600 € max, 9.99%. Réponse négative avec Wifina, Elantis, et Cofidis" at bounding box center [96, 51] width 52 height 30
click at [103, 76] on span "Sauvegarder" at bounding box center [104, 74] width 19 height 3
click at [269, 29] on link "Co-emprunteur" at bounding box center [270, 26] width 54 height 11
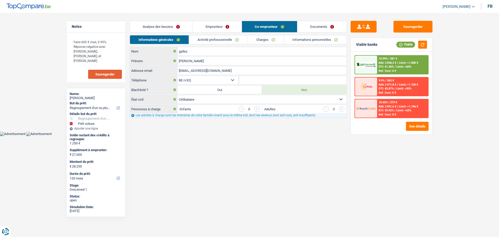
click at [263, 38] on link "Charges" at bounding box center [266, 39] width 36 height 9
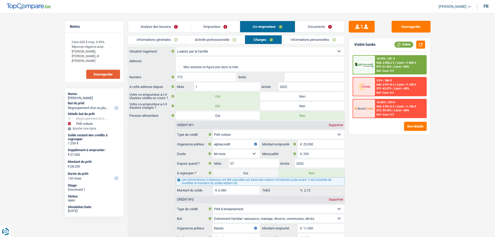
click at [245, 173] on label "Oui" at bounding box center [246, 173] width 66 height 8
click at [245, 173] on input "Oui" at bounding box center [246, 173] width 66 height 8
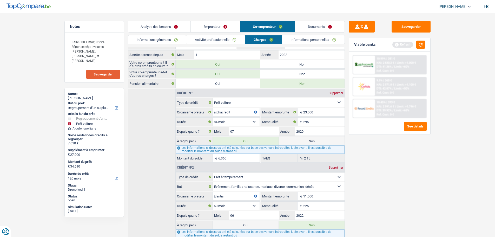
scroll to position [78, 0]
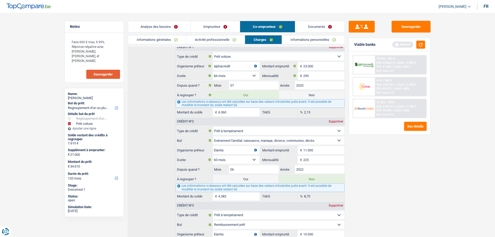
click at [242, 180] on label "Oui" at bounding box center [246, 179] width 66 height 8
click at [242, 180] on input "Oui" at bounding box center [246, 179] width 66 height 8
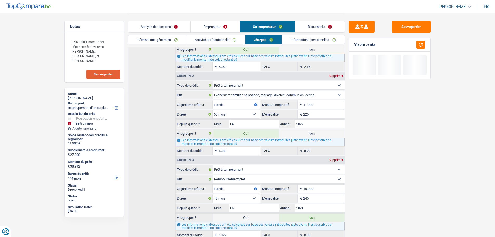
scroll to position [152, 0]
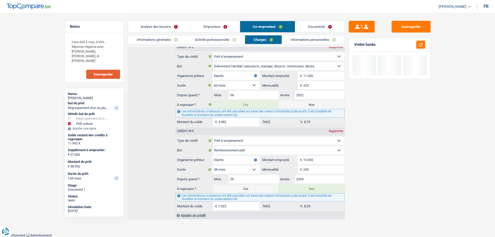
click at [243, 188] on label "Oui" at bounding box center [246, 189] width 66 height 8
click at [243, 188] on input "Oui" at bounding box center [246, 189] width 66 height 8
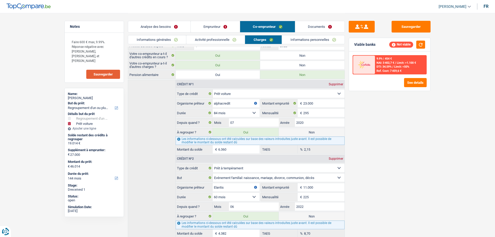
scroll to position [0, 0]
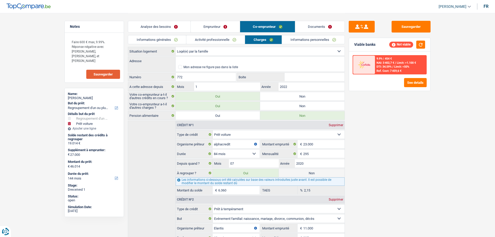
click at [167, 29] on link "Analyse des besoins" at bounding box center [159, 26] width 63 height 11
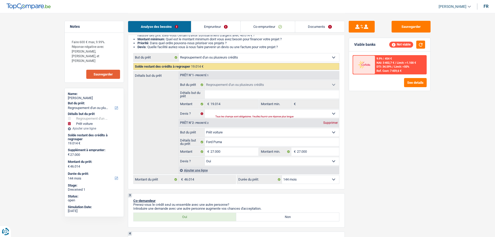
scroll to position [104, 0]
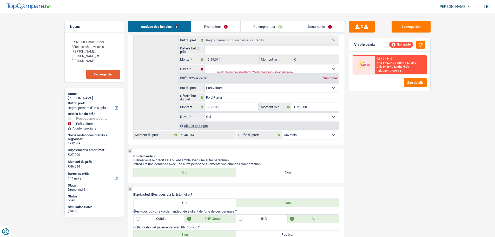
click at [314, 138] on select "12 mois 18 mois 24 mois 30 mois 36 mois 42 mois 48 mois 60 mois 72 mois 84 mois…" at bounding box center [310, 135] width 57 height 8
click at [282, 131] on select "12 mois 18 mois 24 mois 30 mois 36 mois 42 mois 48 mois 60 mois 72 mois 84 mois…" at bounding box center [310, 135] width 57 height 8
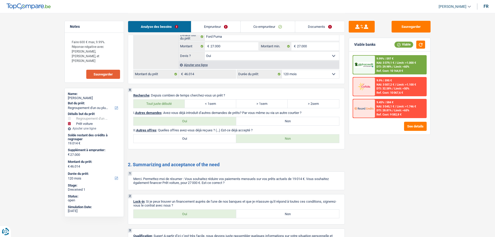
scroll to position [778, 0]
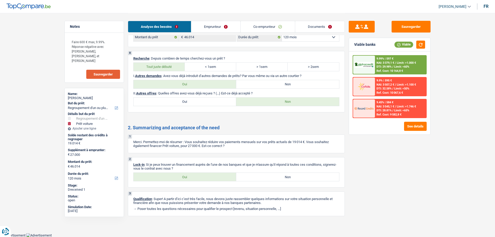
click at [213, 30] on link "Emprunteur" at bounding box center [215, 26] width 49 height 11
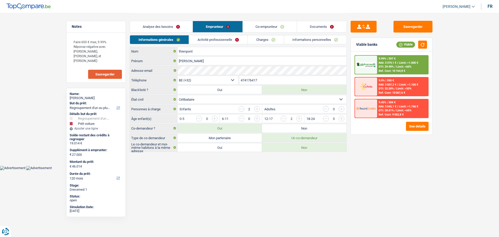
click at [262, 26] on link "Co-emprunteur" at bounding box center [270, 26] width 54 height 11
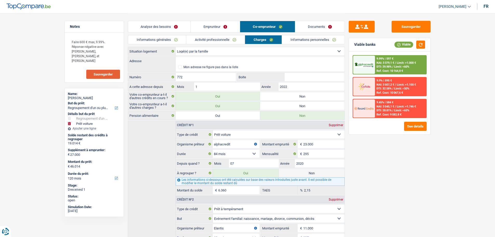
click at [317, 24] on link "Documents" at bounding box center [319, 26] width 49 height 11
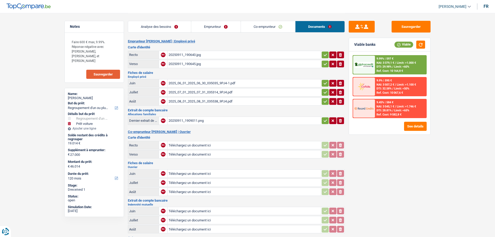
click at [215, 23] on link "Emprunteur" at bounding box center [215, 26] width 49 height 11
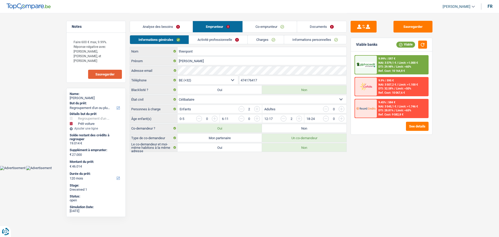
click at [179, 24] on link "Analyse des besoins" at bounding box center [161, 26] width 63 height 11
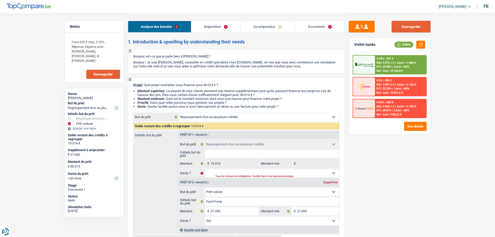
drag, startPoint x: 417, startPoint y: 25, endPoint x: 219, endPoint y: 6, distance: 199.1
click at [417, 25] on button "Sauvegarder" at bounding box center [411, 27] width 39 height 12
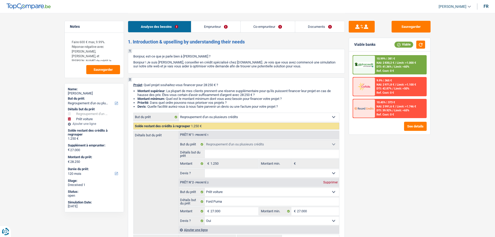
select select "refinancing"
select select "car"
select select "120"
select select "refinancing"
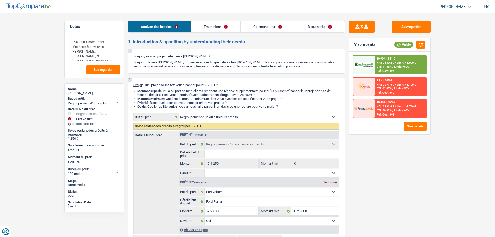
select select "refinancing"
select select "car"
select select "yes"
select select "120"
select select "worker"
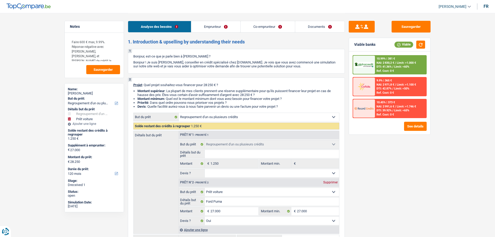
select select "privateEmployee"
select select "netSalary"
select select "mutualityIndemnity"
select select "mealVouchers"
select select "familyAllowances"
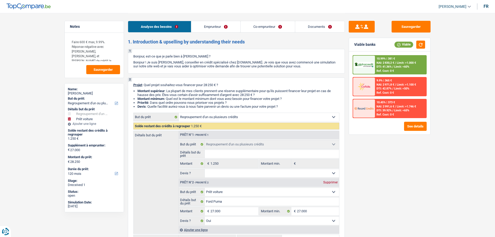
select select "netSalary"
select select "mealVouchers"
select select "liveWithParents"
select select "rents"
select select "carLoan"
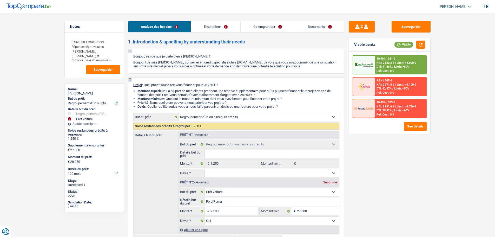
select select "84"
select select "personalLoan"
select select "familyEvent"
select select "60"
select select "personalLoan"
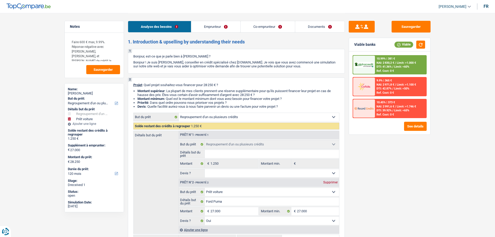
select select "loanRepayment"
select select "48"
select select "refinancing"
select select "car"
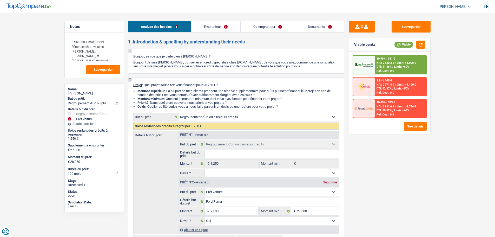
select select "yes"
select select "120"
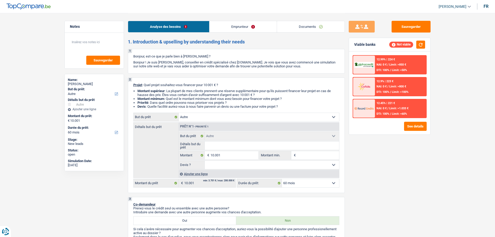
select select "other"
select select "60"
select select "other"
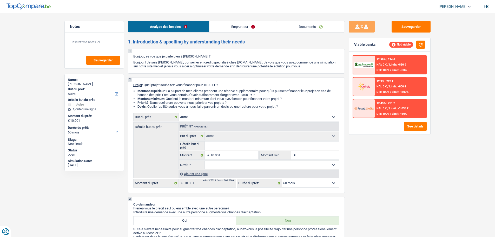
select select "60"
select select "housewife"
select select "other"
select select "rents"
select select "other"
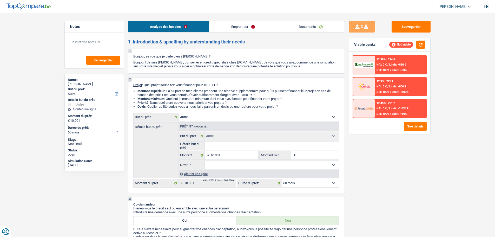
select select "other"
select select "60"
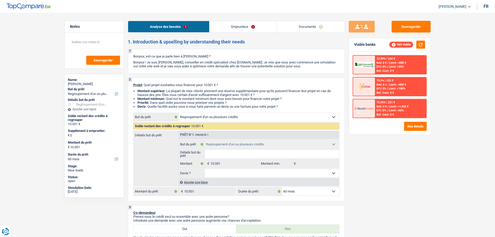
select select "refinancing"
select select "60"
select select "refinancing"
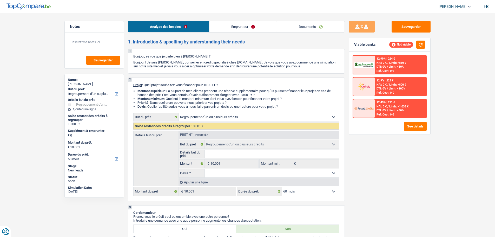
select select "60"
select select "refinancing"
select select "60"
click at [265, 24] on link "Emprunteur" at bounding box center [243, 26] width 67 height 11
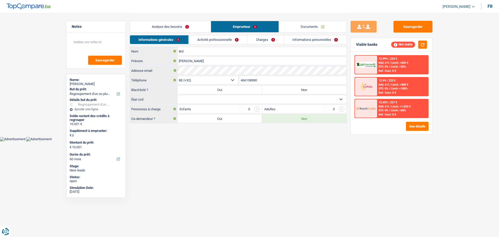
drag, startPoint x: 198, startPoint y: 25, endPoint x: 186, endPoint y: 29, distance: 12.7
click at [197, 25] on link "Analyse des besoins" at bounding box center [170, 26] width 81 height 11
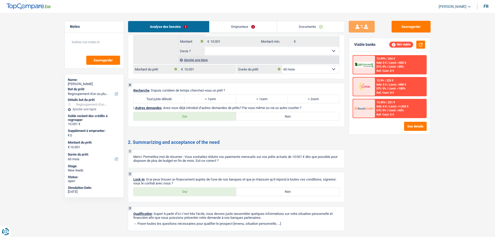
scroll to position [570, 0]
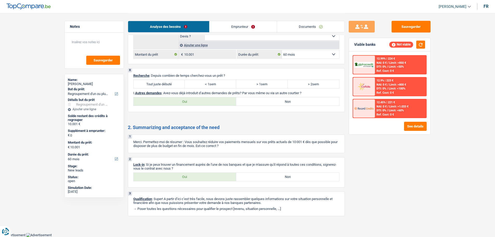
click at [145, 88] on div "Tout juste débuté < 1sem > 1sem > 2sem Tous les champs sont obligatoires. Veuil…" at bounding box center [236, 84] width 206 height 9
click at [155, 85] on label "Tout juste débuté" at bounding box center [159, 84] width 51 height 8
click at [155, 85] on input "Tout juste débuté" at bounding box center [159, 84] width 51 height 8
radio input "true"
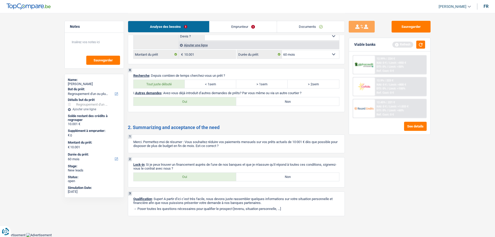
click at [287, 101] on label "Non" at bounding box center [287, 101] width 103 height 8
click at [287, 101] on input "Non" at bounding box center [287, 101] width 103 height 8
radio input "true"
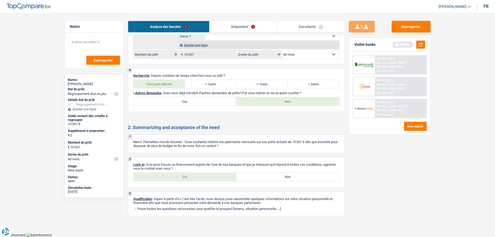
click at [186, 101] on label "Oui" at bounding box center [185, 101] width 103 height 8
click at [186, 101] on input "Oui" at bounding box center [185, 101] width 103 height 8
radio input "true"
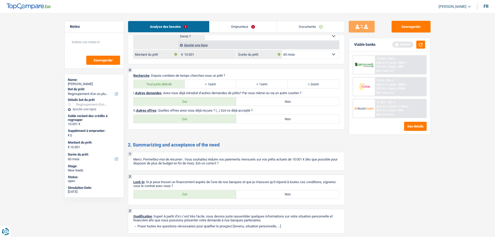
click at [274, 118] on label "Non" at bounding box center [287, 119] width 103 height 8
click at [274, 118] on input "Non" at bounding box center [287, 119] width 103 height 8
radio input "true"
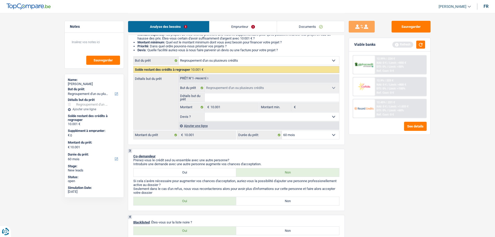
scroll to position [0, 0]
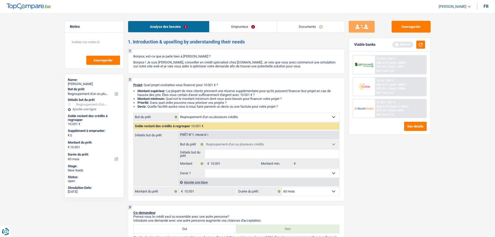
click at [240, 113] on select "Confort maison: meubles, textile, peinture, électroménager, outillage non-profe…" at bounding box center [259, 117] width 160 height 8
select select "household"
click at [179, 113] on select "Confort maison: meubles, textile, peinture, électroménager, outillage non-profe…" at bounding box center [259, 117] width 160 height 8
select select "household"
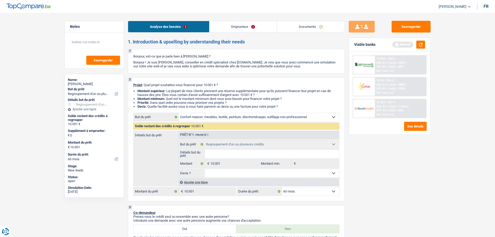
select select "household"
select select "refinancing"
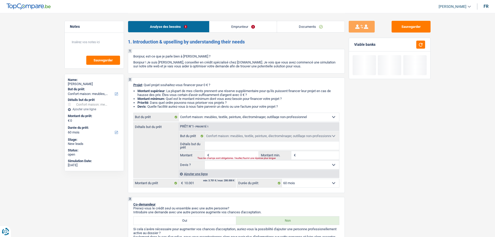
click at [231, 156] on input "Montant" at bounding box center [235, 155] width 48 height 8
type input "1"
type input "10"
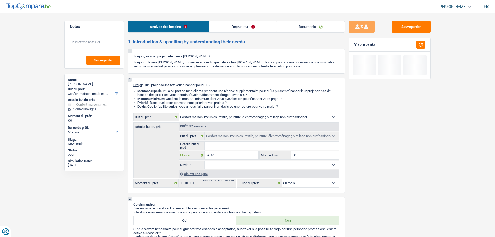
type input "100"
type input "1.000"
type input "10.001"
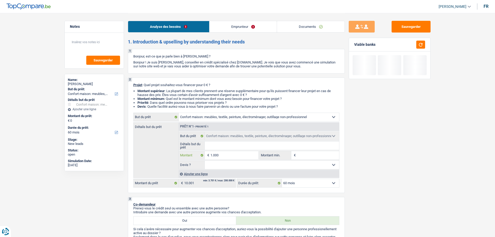
type input "10.001"
click at [228, 146] on input "Détails but du prêt" at bounding box center [272, 145] width 134 height 8
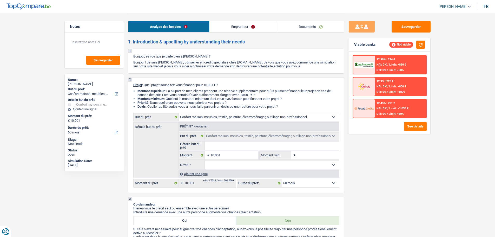
type input "V"
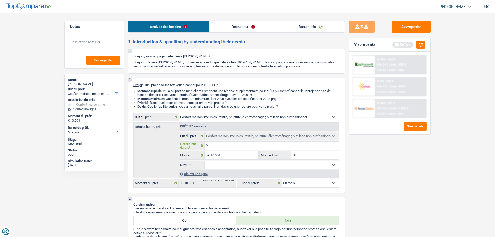
type input "Va"
type input "Va d"
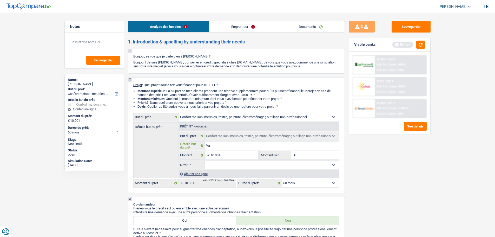
type input "Va d"
type input "Va dé"
type input "Va dém"
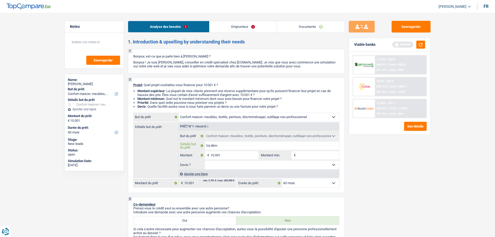
type input "Va démé"
type input "Va démén"
type input "Va déména"
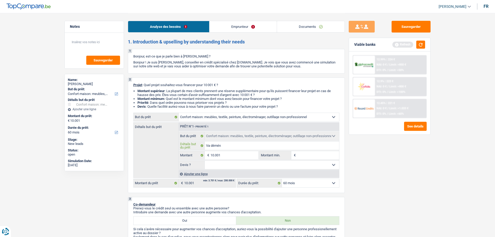
type input "Va déména"
type input "Va déménag"
type input "Va déménage"
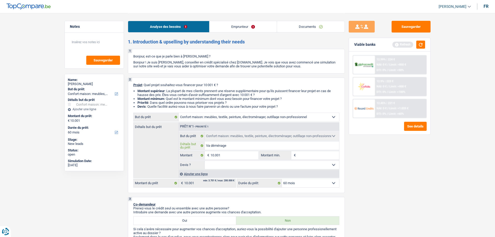
type input "Va déménager"
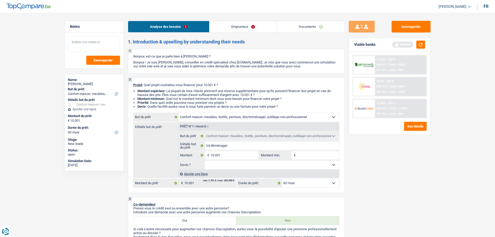
click at [73, 42] on textarea at bounding box center [94, 44] width 52 height 16
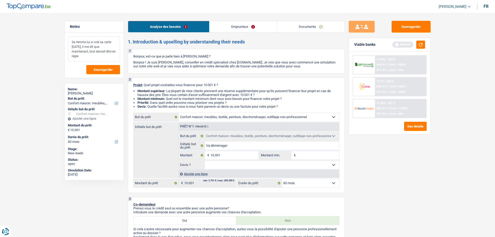
type textarea "Sa femme lui a volé sa carte il y a 10 ans, il me dit que maintenant, tout devr…"
click at [230, 146] on input "Va déménager" at bounding box center [272, 145] width 134 height 8
type input "Va déménager"
type input "Va déménager,"
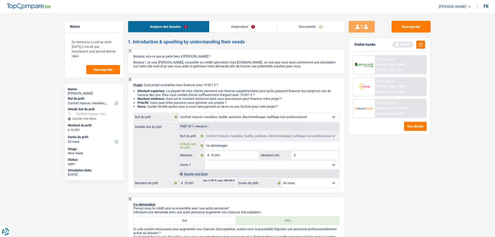
type input "Va déménager,"
type input "Va déménager, m"
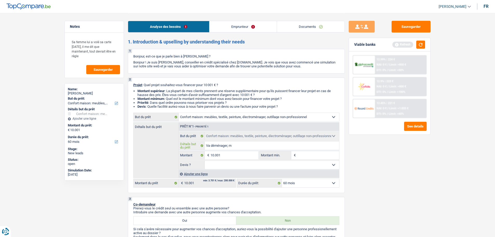
type input "Va déménager, me"
type input "Va déménager, meu"
type input "Va déménager, meub"
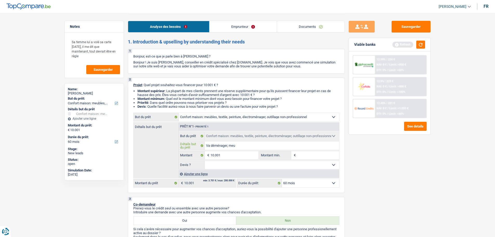
type input "Va déménager, meub"
type input "Va déménager, meubl"
type input "Va déménager, meuble"
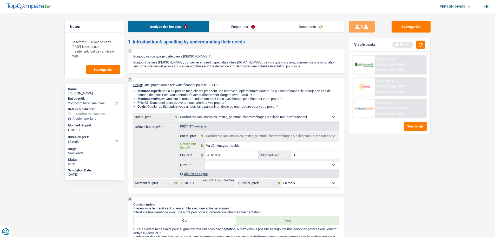
type input "Va déménager, meubles"
type input "Va déménager, meubles,"
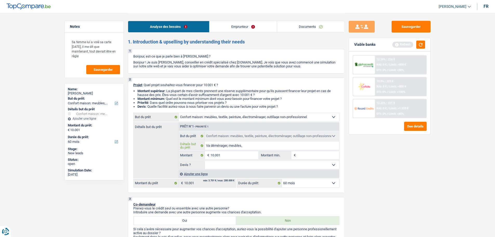
type input "Va déménager, meubles,"
type input "Va déménager, meubles, d"
type input "Va déménager, meubles, de"
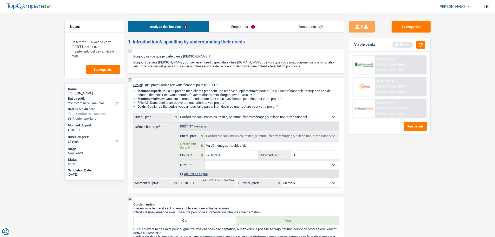
type input "Va déménager, meubles, de"
type input "Va déménager, meubles, de l"
type input "Va déménager, meubles, de l'"
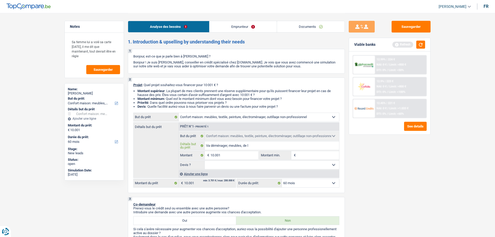
type input "Va déménager, meubles, de l'"
type input "Va déménager, meubles, de l'é"
type input "Va déménager, meubles, de l'él"
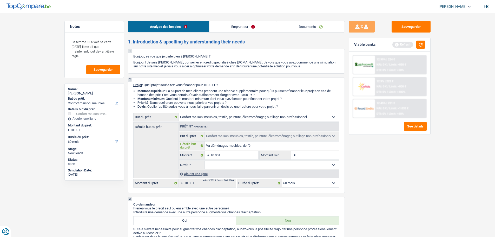
type input "Va déménager, meubles, de l'éle"
type input "Va déménager, meubles, de l'élec"
type input "Va déménager, meubles, de l'élect"
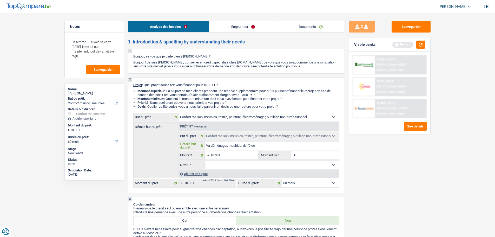
type input "Va déménager, meubles, de l'élect"
type input "Va déménager, meubles, de l'électr"
type input "Va déménager, meubles, de l'électro"
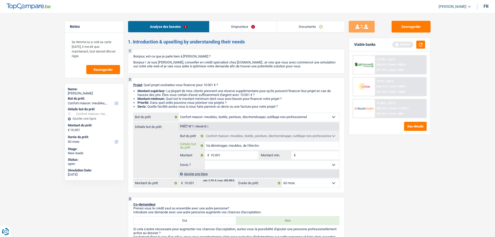
type input "Va déménager, meubles, de l'électrom"
type input "Va déménager, meubles, de l'électrome"
type input "Va déménager, meubles, de l'électromen"
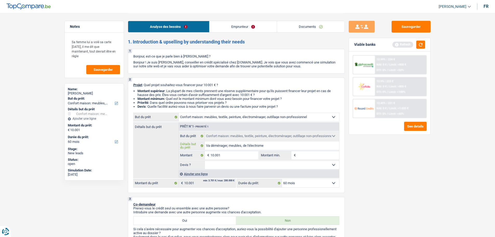
type input "Va déménager, meubles, de l'électromen"
type input "Va déménager, meubles, de l'électromena"
type input "Va déménager, meubles, de l'électromenag"
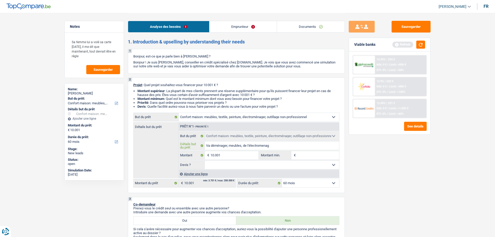
type input "Va déménager, meubles, de l'électromenage"
type input "Va déménager, meubles, de l'électromenager"
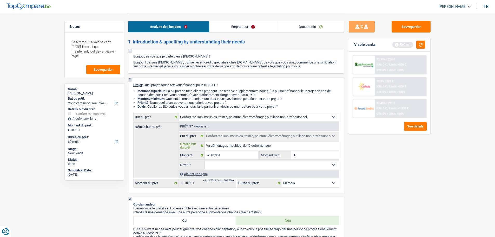
type input "Va déménager, meubles, de l'électromenager"
type input "Va déménager, meubles, de l'électroménager"
drag, startPoint x: 286, startPoint y: 147, endPoint x: 299, endPoint y: 154, distance: 15.1
click at [286, 147] on input "Va déménager, meubles, de l'électroménager" at bounding box center [272, 145] width 134 height 8
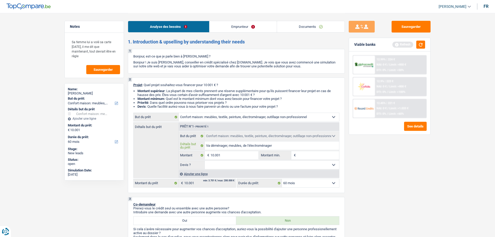
type input "Va déménager, meubles, de l'électroménager"
click at [304, 156] on input "Montant min." at bounding box center [318, 155] width 42 height 8
type input "1"
type input "10"
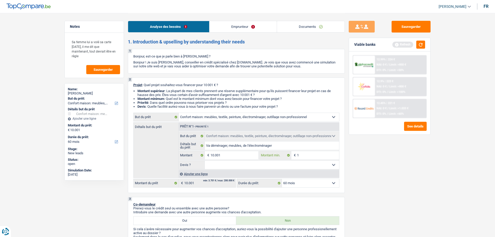
type input "10"
type input "100"
type input "1.000"
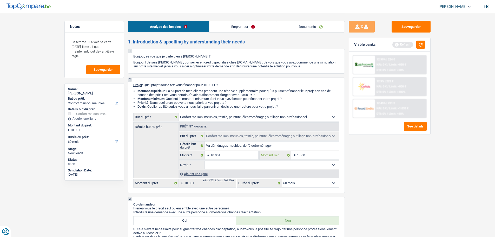
type input "1.000"
click at [227, 165] on select "Oui Non Non répondu Sélectionner une option" at bounding box center [272, 165] width 134 height 8
select select "false"
click at [205, 161] on select "Oui Non Non répondu Sélectionner une option" at bounding box center [272, 165] width 134 height 8
select select "false"
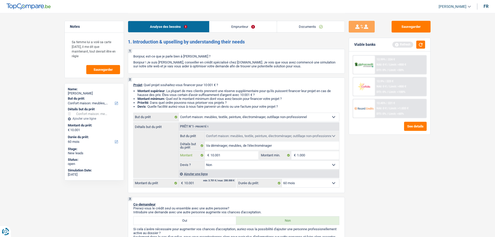
type input "1.000"
type input "100"
type input "10"
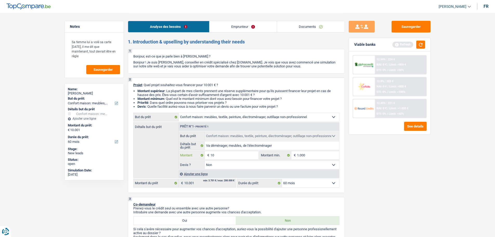
type input "10"
type input "1"
type input "5"
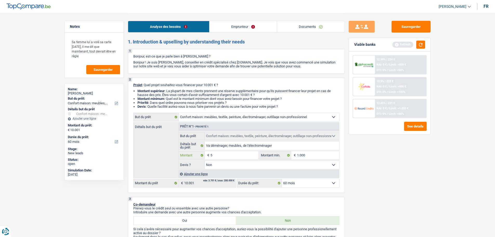
type input "50"
type input "500"
type input "5.001"
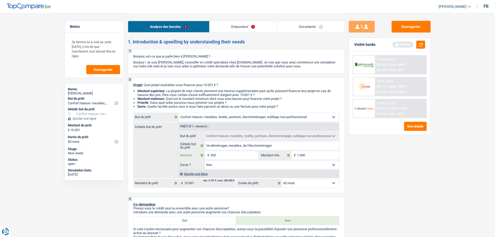
type input "5.001"
select select "36"
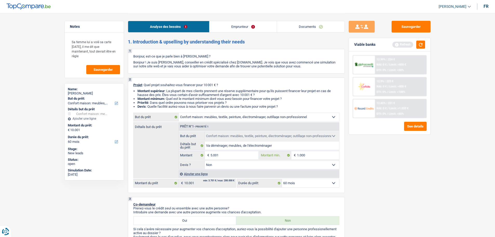
type input "5.001"
click at [314, 153] on input "1.000" at bounding box center [318, 155] width 42 height 8
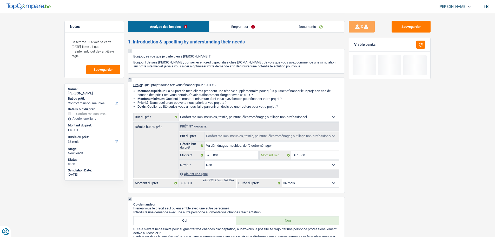
type input "100"
type input "10"
type input "1"
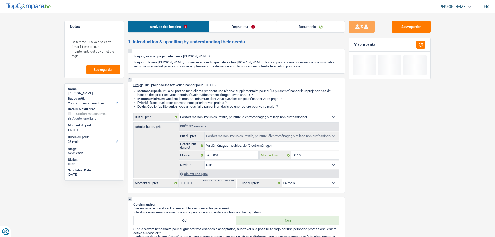
type input "1"
type input "5"
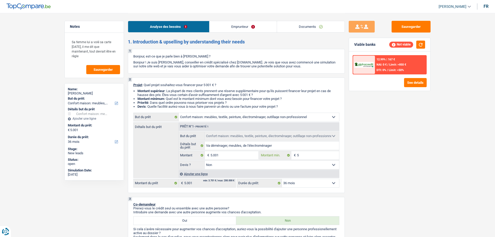
type input "50"
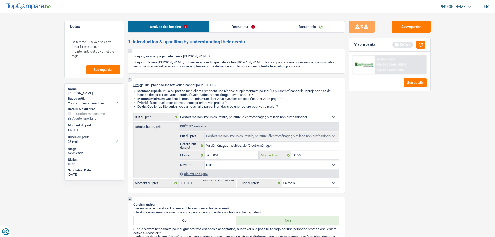
type input "500"
type input "5.001"
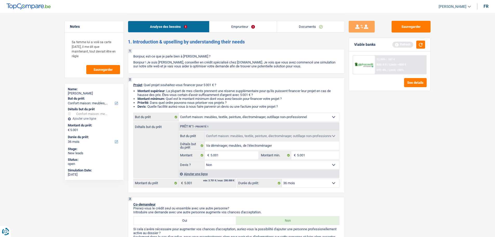
click at [184, 175] on div "Ajouter une ligne" at bounding box center [259, 174] width 161 height 8
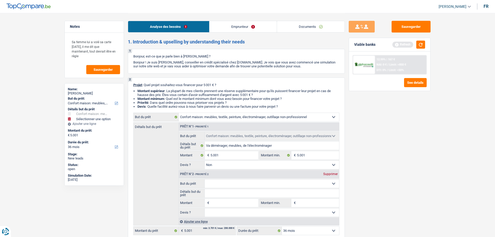
drag, startPoint x: 223, startPoint y: 180, endPoint x: 222, endPoint y: 184, distance: 3.5
click at [222, 181] on select "Confort maison: meubles, textile, peinture, électroménager, outillage non-profe…" at bounding box center [272, 183] width 134 height 8
select select "movingOrInstallation"
click at [205, 179] on select "Confort maison: meubles, textile, peinture, électroménager, outillage non-profe…" at bounding box center [272, 183] width 134 height 8
select select "movingOrInstallation"
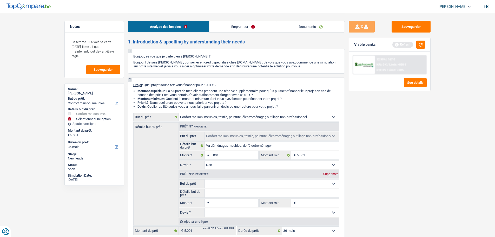
select select "movingOrInstallation"
click at [229, 190] on input "Détails but du prêt" at bounding box center [272, 193] width 134 height 8
type input "G"
type input "Ga"
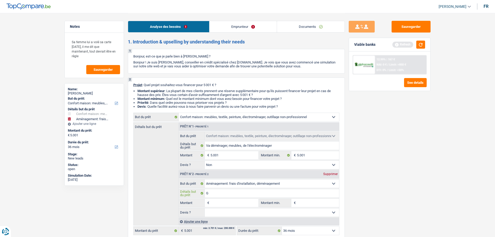
type input "Ga"
type input "Gar"
type input "Gara"
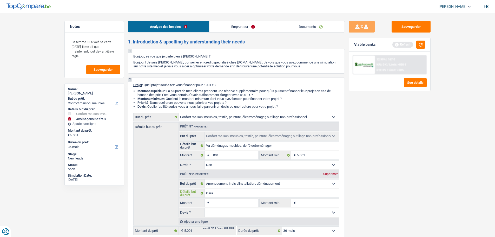
type input "Garan"
type input "Garant"
type input "Garanti"
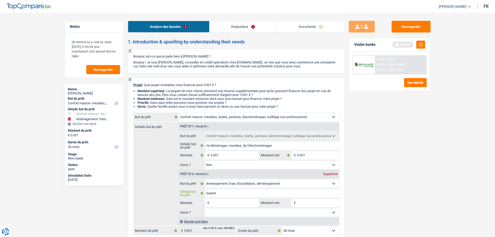
type input "Garanti"
type input "Garantie"
click at [240, 202] on input "Montant" at bounding box center [235, 203] width 48 height 8
click at [299, 201] on input "Montant min." at bounding box center [318, 203] width 42 height 8
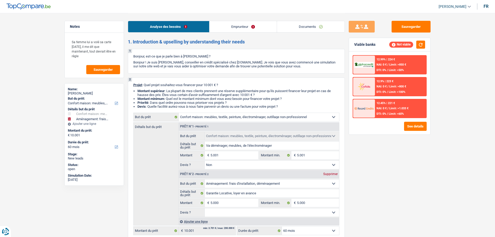
click at [240, 214] on select "Oui Non Non répondu Sélectionner une option" at bounding box center [272, 212] width 134 height 8
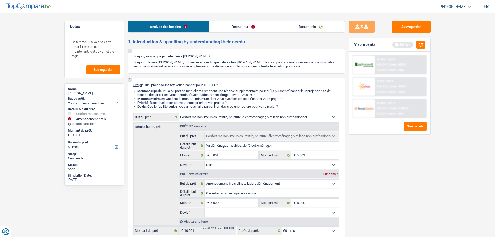
click at [205, 208] on select "Oui Non Non répondu Sélectionner une option" at bounding box center [272, 212] width 134 height 8
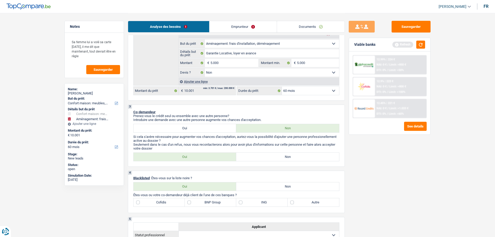
scroll to position [182, 0]
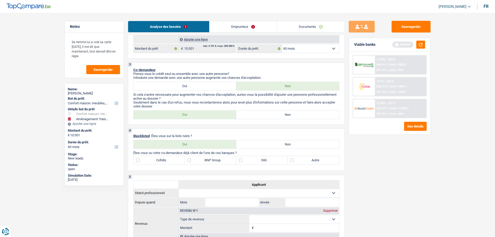
click at [255, 116] on label "Non" at bounding box center [287, 114] width 103 height 8
click at [255, 116] on input "Non" at bounding box center [287, 114] width 103 height 8
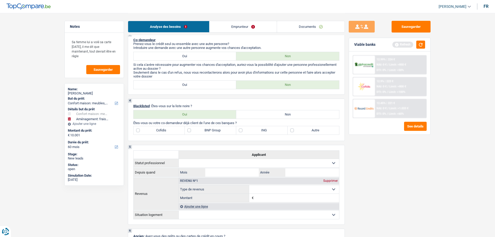
scroll to position [156, 0]
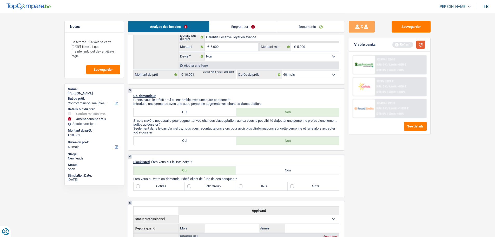
click at [422, 46] on button "button" at bounding box center [420, 45] width 9 height 8
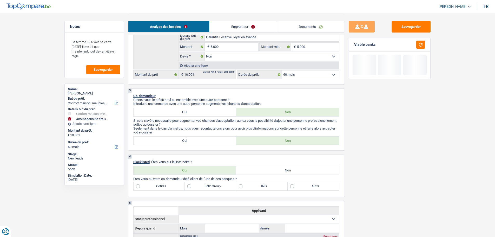
click at [243, 26] on link "Emprunteur" at bounding box center [243, 26] width 67 height 11
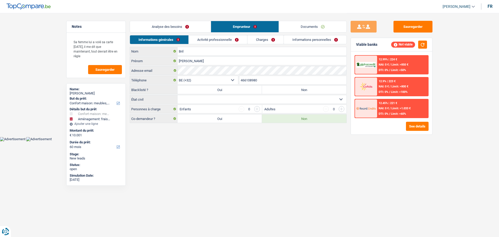
click at [223, 37] on link "Activité professionnelle" at bounding box center [218, 39] width 58 height 9
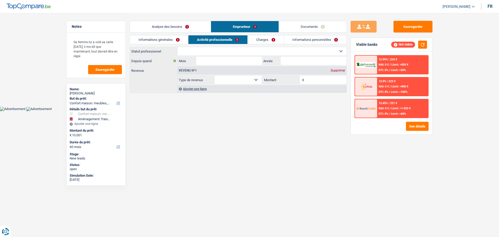
click at [258, 42] on link "Charges" at bounding box center [266, 39] width 36 height 9
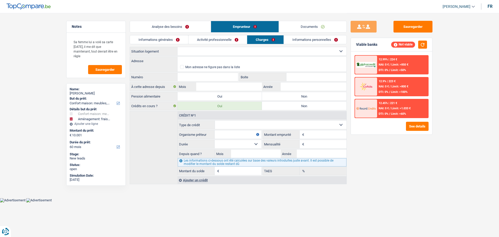
drag, startPoint x: 218, startPoint y: 53, endPoint x: 215, endPoint y: 55, distance: 4.2
click at [218, 53] on select "Locataire Propriétaire avec prêt hypothécaire Propriétaire sans prêt hypothécai…" at bounding box center [262, 51] width 169 height 8
click at [178, 47] on select "Locataire Propriétaire avec prêt hypothécaire Propriétaire sans prêt hypothécai…" at bounding box center [262, 51] width 169 height 8
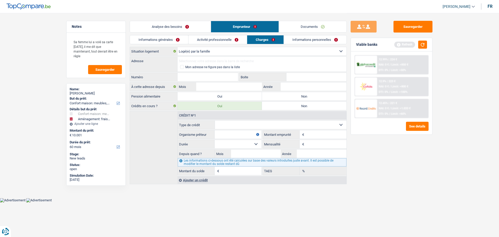
click at [201, 62] on input "Adresse" at bounding box center [262, 61] width 169 height 8
click at [95, 56] on textarea "Sa femme lui a volé sa carte il y a 10 ans, il me dit que maintenant, tout devr…" at bounding box center [96, 48] width 52 height 25
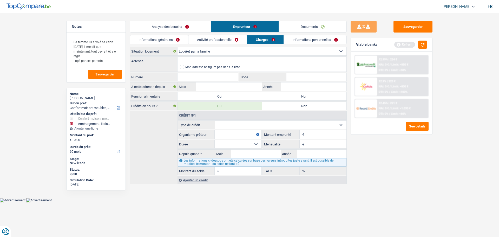
click at [187, 28] on link "Analyse des besoins" at bounding box center [170, 26] width 81 height 11
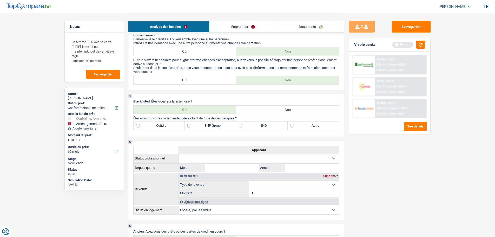
scroll to position [260, 0]
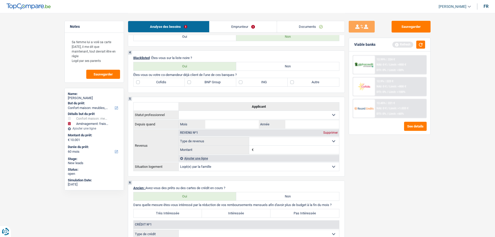
click at [294, 69] on label "Non" at bounding box center [287, 66] width 103 height 8
click at [294, 69] on input "Non" at bounding box center [287, 66] width 103 height 8
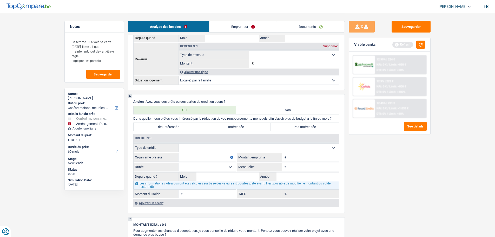
scroll to position [390, 0]
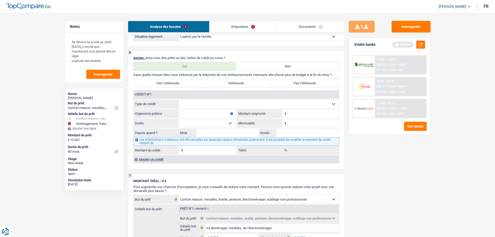
click at [278, 68] on label "Non" at bounding box center [287, 66] width 103 height 8
click at [278, 68] on input "Non" at bounding box center [287, 66] width 103 height 8
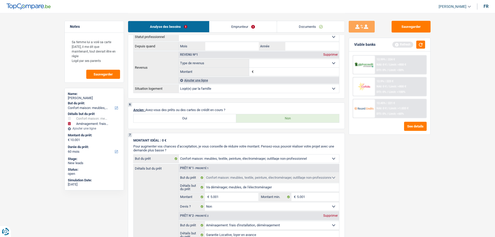
scroll to position [234, 0]
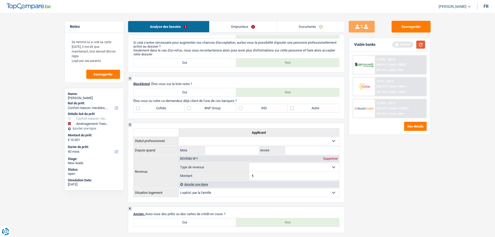
click at [420, 45] on button "button" at bounding box center [420, 45] width 9 height 8
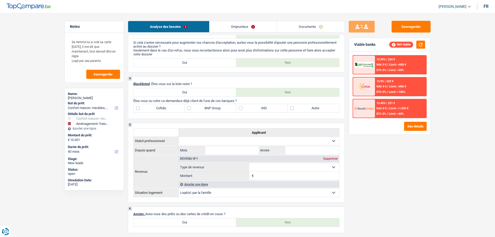
click at [301, 111] on label "Autre" at bounding box center [313, 108] width 51 height 8
click at [301, 111] on input "Autre" at bounding box center [313, 108] width 51 height 8
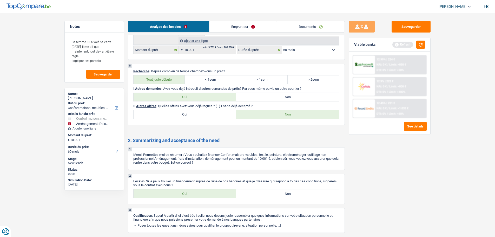
scroll to position [551, 0]
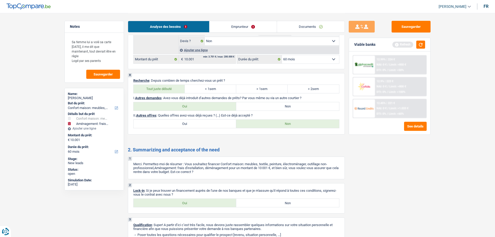
click at [242, 31] on link "Emprunteur" at bounding box center [243, 26] width 67 height 11
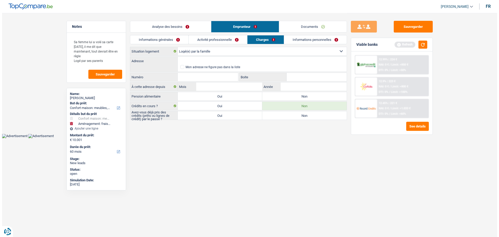
scroll to position [0, 0]
click at [162, 39] on link "Informations générales" at bounding box center [159, 39] width 58 height 9
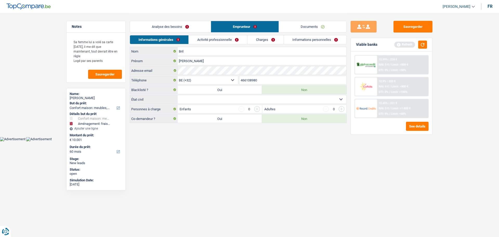
click at [227, 101] on select "Célibataire Marié(e) Cohabitant(e) légal(e) Divorcé(e) Veuf(ve) Séparé (de fait…" at bounding box center [262, 99] width 169 height 8
click at [178, 95] on select "Célibataire Marié(e) Cohabitant(e) légal(e) Divorcé(e) Veuf(ve) Séparé (de fait…" at bounding box center [262, 99] width 169 height 8
click at [209, 96] on select "Célibataire Marié(e) Cohabitant(e) légal(e) Divorcé(e) Veuf(ve) Séparé (de fait…" at bounding box center [262, 99] width 169 height 8
click at [178, 95] on select "Célibataire Marié(e) Cohabitant(e) légal(e) Divorcé(e) Veuf(ve) Séparé (de fait…" at bounding box center [262, 99] width 169 height 8
click at [229, 43] on link "Activité professionnelle" at bounding box center [218, 39] width 58 height 9
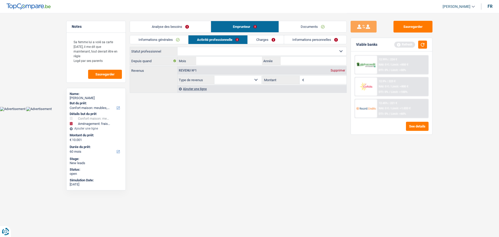
click at [196, 51] on select "Ouvrier Employé privé Employé public Invalide Indépendant Pensionné Chômeur Mut…" at bounding box center [262, 51] width 169 height 8
click at [217, 111] on html "Vous avez le contrôle de vos données Nous utilisons des cookies, tout comme nos…" at bounding box center [249, 55] width 499 height 111
click at [175, 39] on link "Informations générales" at bounding box center [159, 39] width 58 height 9
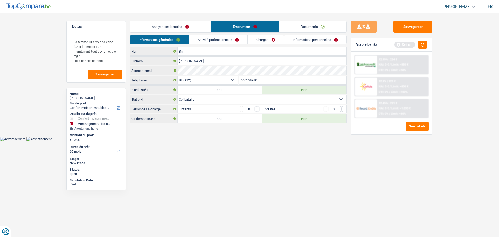
click at [263, 39] on link "Charges" at bounding box center [266, 39] width 36 height 9
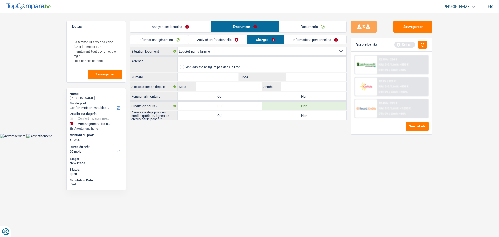
click at [296, 97] on label "Non" at bounding box center [304, 96] width 84 height 8
click at [296, 97] on input "Non" at bounding box center [304, 96] width 84 height 8
click at [239, 94] on label "Oui" at bounding box center [220, 96] width 84 height 8
click at [239, 94] on input "Oui" at bounding box center [220, 96] width 84 height 8
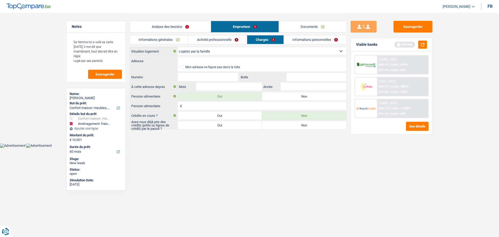
click at [302, 98] on label "Non" at bounding box center [304, 96] width 84 height 8
click at [302, 98] on input "Non" at bounding box center [304, 96] width 84 height 8
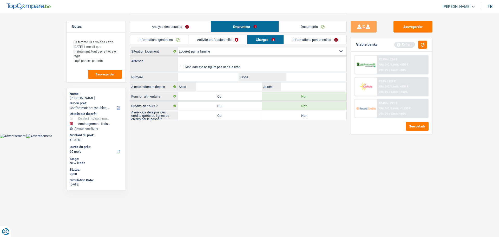
click at [287, 115] on label "Non" at bounding box center [304, 115] width 84 height 8
click at [287, 115] on input "Non" at bounding box center [304, 115] width 84 height 8
click at [227, 33] on div "Analyse des besoins Emprunteur Documents" at bounding box center [238, 24] width 217 height 22
click at [178, 38] on link "Informations générales" at bounding box center [159, 39] width 58 height 9
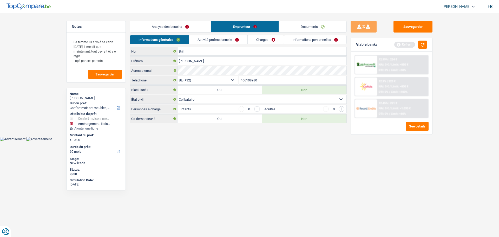
click at [223, 44] on li "Activité professionnelle" at bounding box center [218, 39] width 59 height 9
click at [225, 39] on link "Activité professionnelle" at bounding box center [218, 39] width 58 height 9
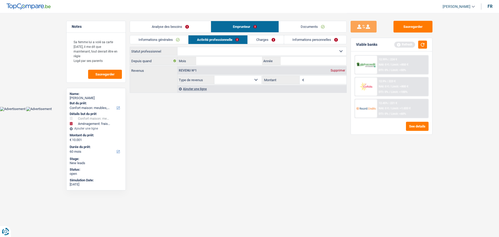
click at [207, 53] on select "Ouvrier Employé privé Employé public Invalide Indépendant Pensionné Chômeur Mut…" at bounding box center [262, 51] width 169 height 8
click at [144, 111] on html "Vous avez le contrôle de vos données Nous utilisons des cookies, tout comme nos…" at bounding box center [249, 55] width 499 height 111
click at [416, 24] on button "Sauvegarder" at bounding box center [413, 27] width 39 height 12
click at [108, 76] on span "Sauvegarder" at bounding box center [104, 74] width 19 height 3
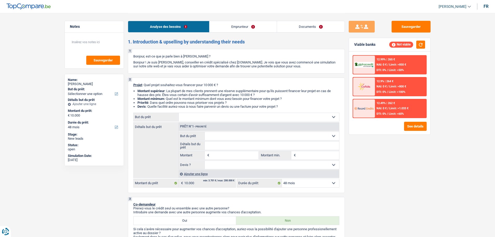
select select "48"
select select "worker"
select select "netSalary"
select select "rents"
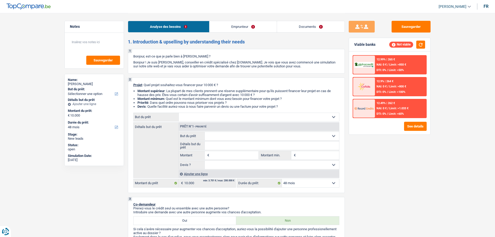
select select "48"
click at [217, 153] on input "Montant" at bounding box center [235, 155] width 48 height 8
type input "5.001"
click at [231, 121] on select "Confort maison: meubles, textile, peinture, électroménager, outillage non-profe…" at bounding box center [259, 117] width 160 height 8
type input "5.001"
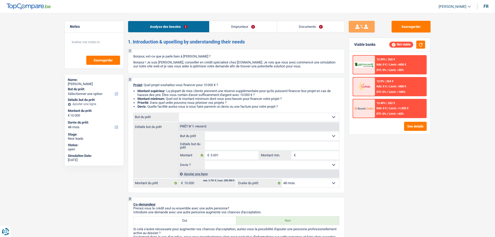
select select "36"
type input "5.001"
select select "36"
type input "5.001"
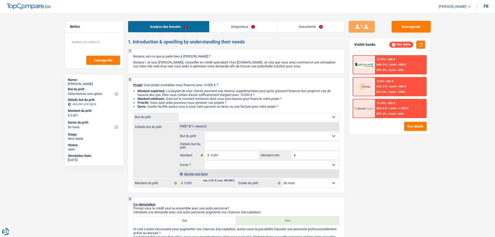
select select "36"
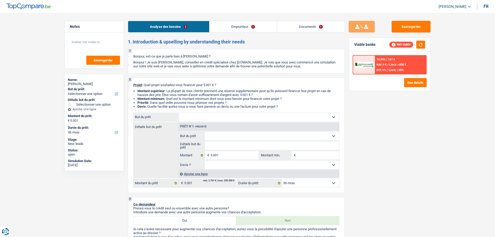
select select "household"
click at [179, 113] on select "Confort maison: meubles, textile, peinture, électroménager, outillage non-profe…" at bounding box center [259, 117] width 160 height 8
select select "household"
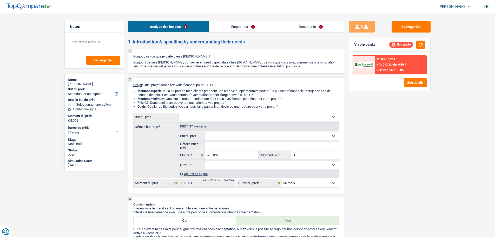
select select "household"
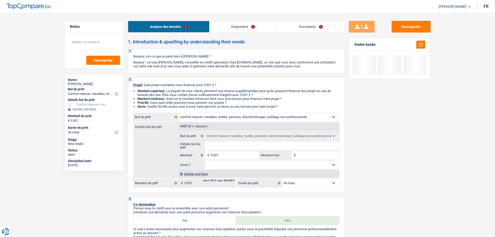
click at [220, 145] on input "Détails but du prêt" at bounding box center [272, 145] width 134 height 8
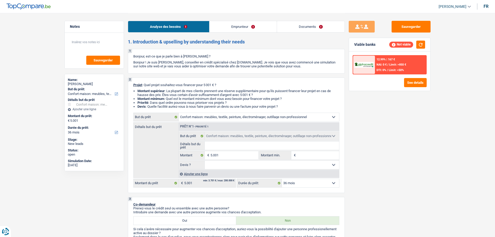
click at [225, 146] on input "Détails but du prêt" at bounding box center [272, 145] width 134 height 8
click at [226, 120] on select "Confort maison: meubles, textile, peinture, électroménager, outillage non-profe…" at bounding box center [259, 117] width 160 height 8
select select "tech"
click at [179, 113] on select "Confort maison: meubles, textile, peinture, électroménager, outillage non-profe…" at bounding box center [259, 117] width 160 height 8
select select "tech"
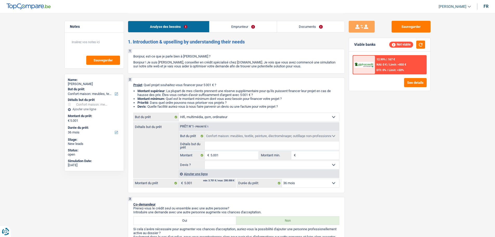
select select "tech"
select select "household"
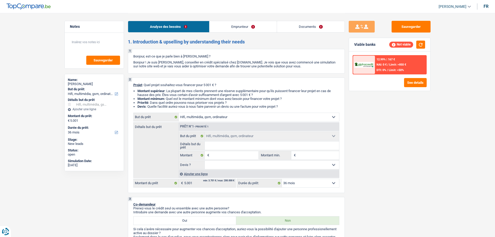
select select "household"
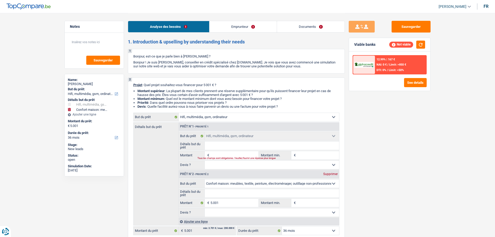
drag, startPoint x: 327, startPoint y: 172, endPoint x: 275, endPoint y: 166, distance: 52.9
click at [327, 172] on div "Supprimer" at bounding box center [330, 173] width 17 height 3
type input "0"
select select
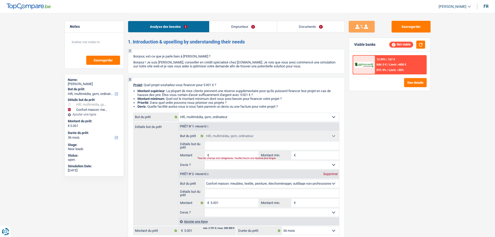
select select
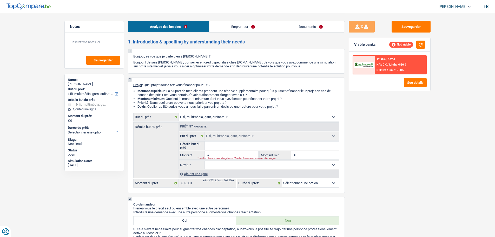
click at [236, 154] on input "Montant" at bounding box center [235, 155] width 48 height 8
type input "5"
type input "50"
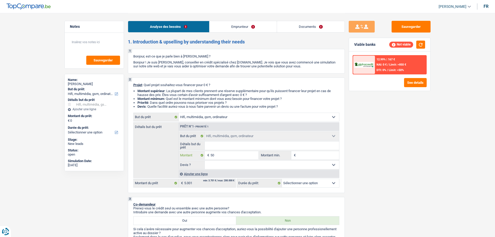
type input "500"
type input "5.001"
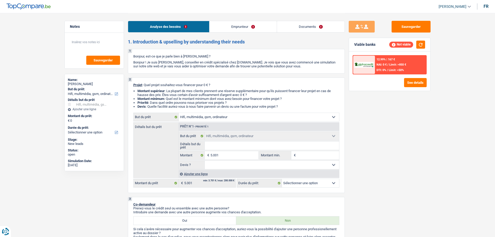
type input "5.001"
click at [257, 146] on input "Détails but du prêt" at bounding box center [272, 145] width 134 height 8
select select "36"
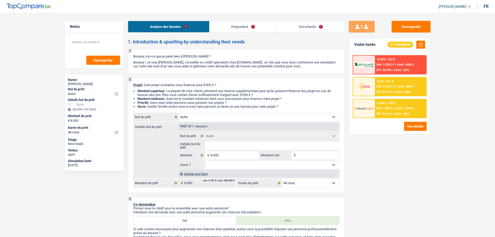
select select "other"
select select "48"
select select "other"
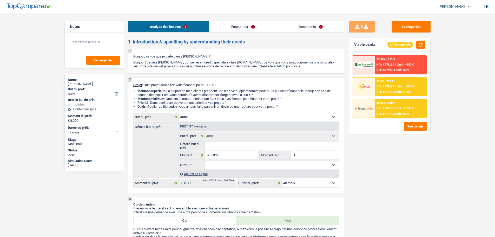
select select "48"
select select "mutuality"
select select "mutualityIndemnity"
select select "rents"
select select "other"
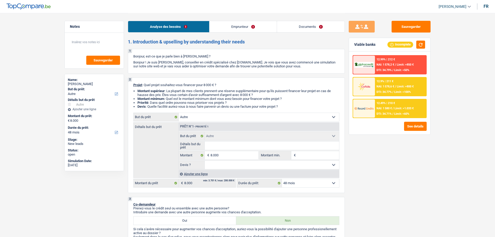
select select "other"
select select "48"
click at [236, 23] on link "Emprunteur" at bounding box center [243, 26] width 67 height 11
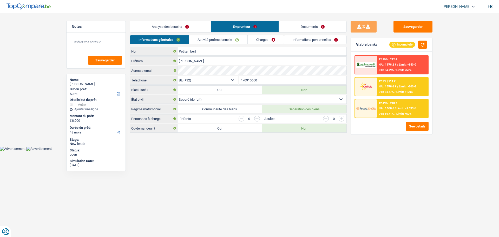
click at [186, 26] on link "Analyse des besoins" at bounding box center [170, 26] width 81 height 11
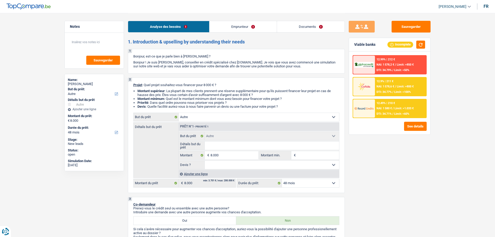
click at [213, 148] on input "Détails but du prêt" at bounding box center [272, 145] width 134 height 8
click at [222, 116] on select "Confort maison: meubles, textile, peinture, électroménager, outillage non-profe…" at bounding box center [259, 117] width 160 height 8
select select "medical"
click at [179, 113] on select "Confort maison: meubles, textile, peinture, électroménager, outillage non-profe…" at bounding box center [259, 117] width 160 height 8
select select "medical"
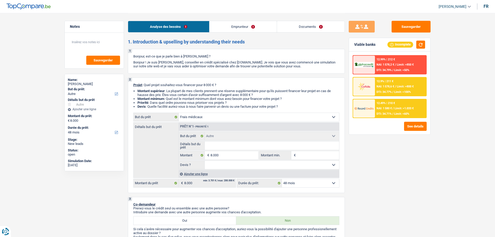
select select "medical"
select select "other"
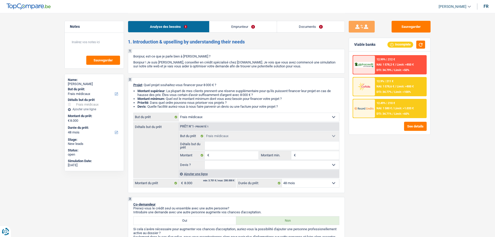
select select "other"
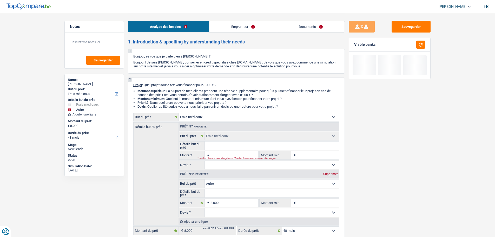
click at [223, 154] on input "Montant" at bounding box center [235, 155] width 48 height 8
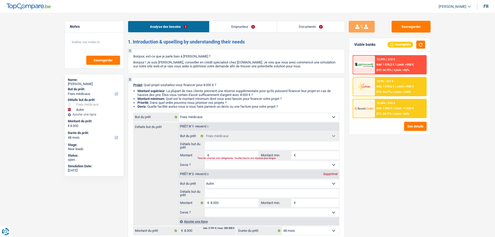
click at [217, 162] on select "Oui Non Non répondu Sélectionner une option" at bounding box center [272, 165] width 134 height 8
select select "false"
click at [205, 161] on select "Oui Non Non répondu Sélectionner une option" at bounding box center [272, 165] width 134 height 8
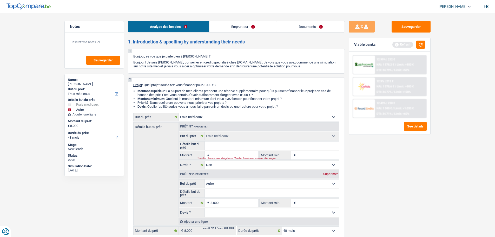
select select "false"
click at [216, 155] on input "Montant" at bounding box center [235, 155] width 48 height 8
click at [220, 185] on select "Confort maison: meubles, textile, peinture, électroménager, outillage non-profe…" at bounding box center [272, 183] width 134 height 8
select select "drivingLicense"
click at [205, 179] on select "Confort maison: meubles, textile, peinture, électroménager, outillage non-profe…" at bounding box center [272, 183] width 134 height 8
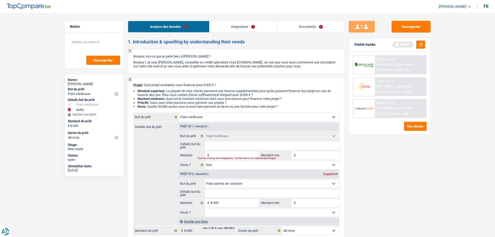
select select "drivingLicense"
click at [228, 212] on select "Oui Non Non répondu Sélectionner une option" at bounding box center [272, 212] width 134 height 8
select select "false"
click at [205, 208] on select "Oui Non Non répondu Sélectionner une option" at bounding box center [272, 212] width 134 height 8
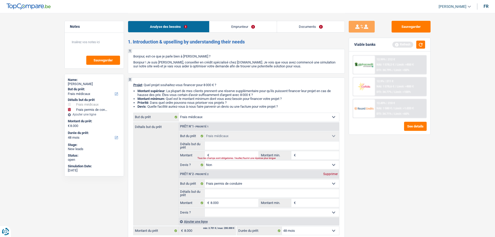
select select "false"
click at [210, 156] on span "€" at bounding box center [208, 155] width 6 height 8
click at [222, 152] on input "Montant" at bounding box center [235, 155] width 48 height 8
type input "4"
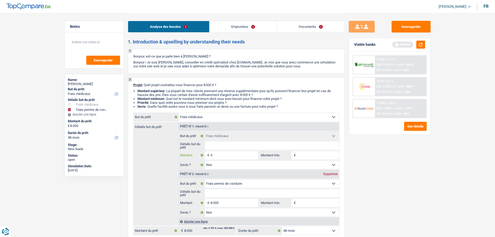
type input "40"
type input "400"
type input "4.000"
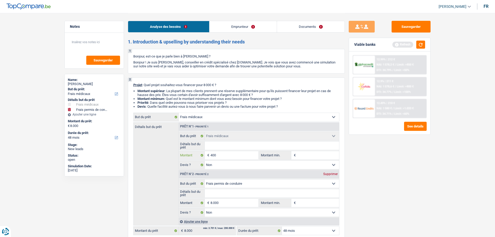
type input "4.000"
type input "12.000"
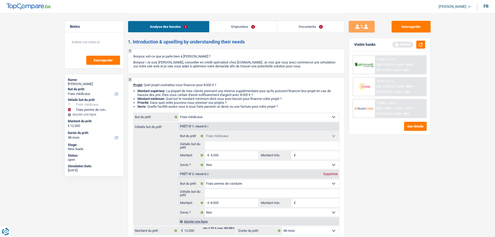
select select "60"
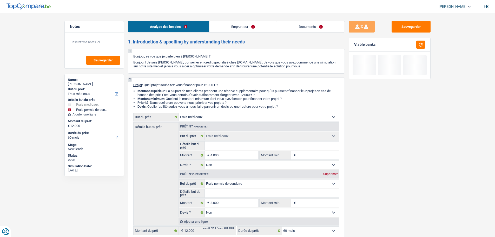
click at [227, 148] on input "Détails but du prêt" at bounding box center [272, 145] width 134 height 8
type input "F"
type input "Fa"
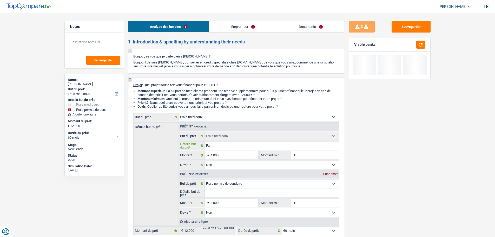
type input "Fac"
type input "Fact"
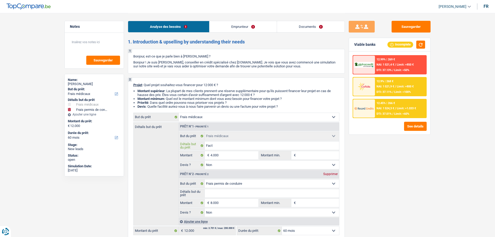
type input "Factu"
type input "Factur"
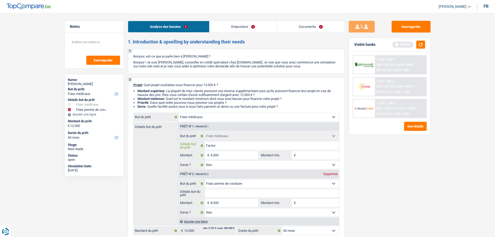
type input "Facture"
type input "Facture d"
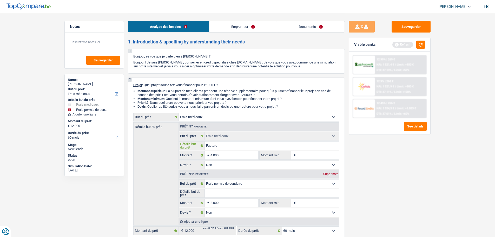
type input "Facture d"
type input "Facture d'"
type input "Facture d'h"
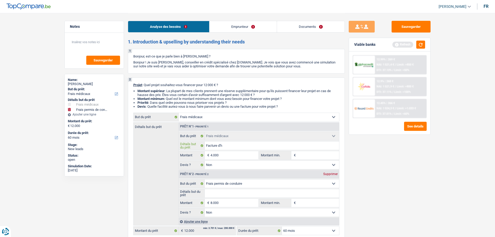
type input "Facture d'ho"
type input "Facture d'hop"
type input "Facture d'hopi"
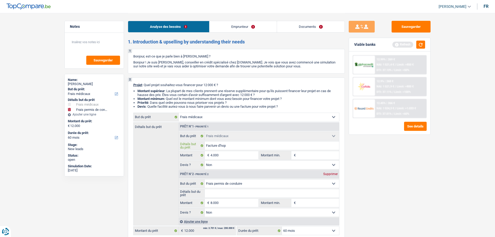
type input "Facture d'hopi"
type input "Facture d'hopit"
type input "Facture d'hopita"
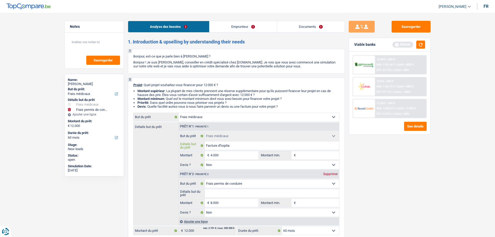
type input "Facture d'hopital"
type input "Facture d'hôpital"
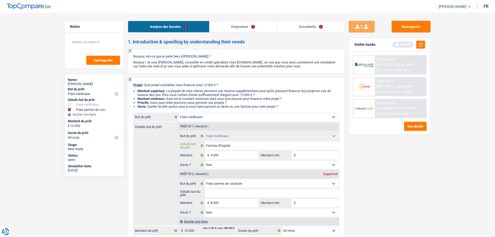
type input "Facture d'hôpital"
click at [307, 155] on input "Montant min." at bounding box center [318, 155] width 42 height 8
type input "4"
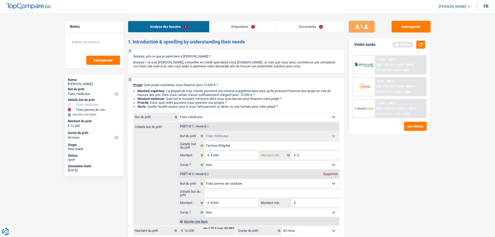
type input "40"
type input "400"
type input "4.000"
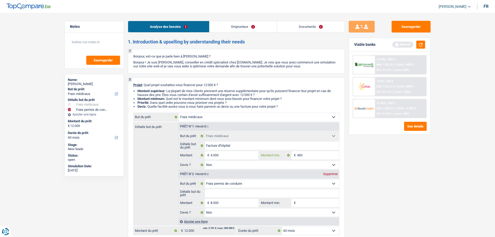
type input "4.000"
click at [236, 194] on input "Détails but du prêt" at bounding box center [272, 193] width 134 height 8
type input "P"
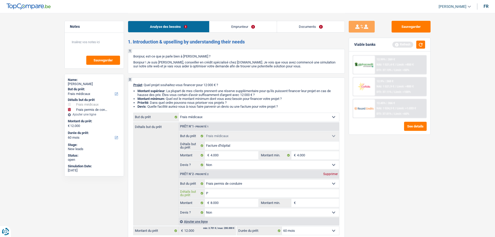
type input "Pe"
type input "Per"
type input "Perm"
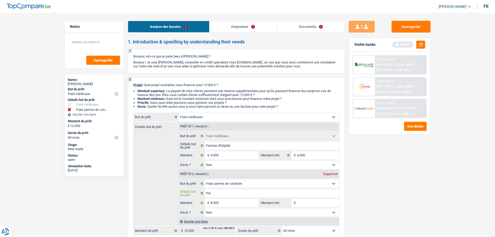
type input "Perm"
type input "Permi"
type input "Permis"
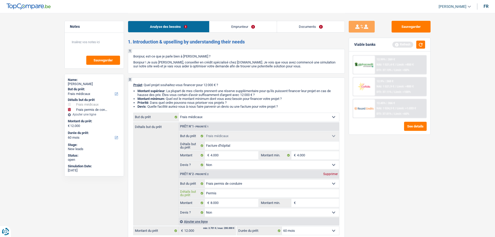
type input "Permis"
type input "Permis d"
type input "Permis de"
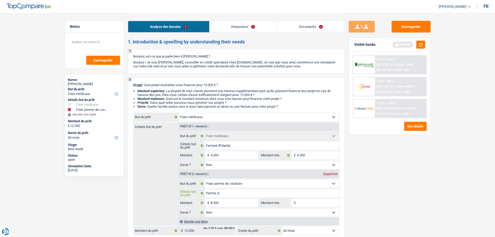
type input "Permis de"
type input "Permis de c"
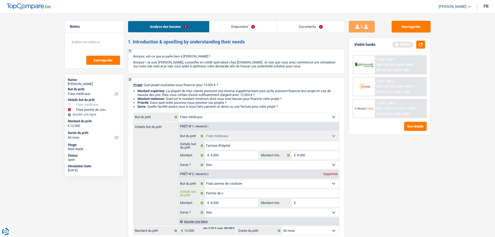
type input "Permis de co"
type input "Permis de con"
type input "Permis de cond"
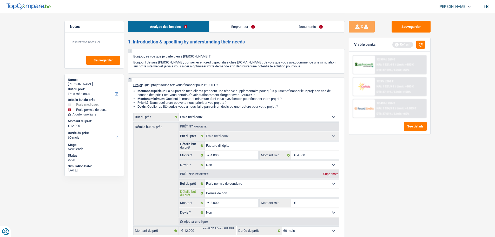
type input "Permis de cond"
type input "Permis de condu"
type input "Permis de condui"
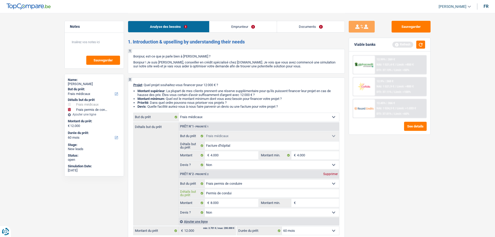
type input "Permis de conduir"
type input "Permis de conduire"
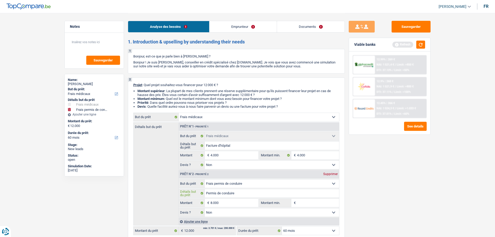
type input "Permis de conduire"
type input "Permis de conduire d"
type input "Permis de conduire de"
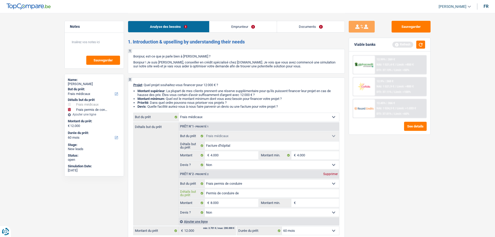
type input "Permis de conduire de"
type input "Permis de conduire de s"
type input "Permis de conduire de so"
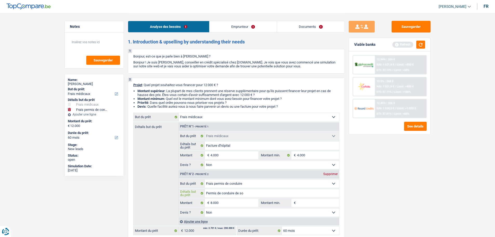
type input "Permis de conduire de so"
type input "Permis de conduire de son"
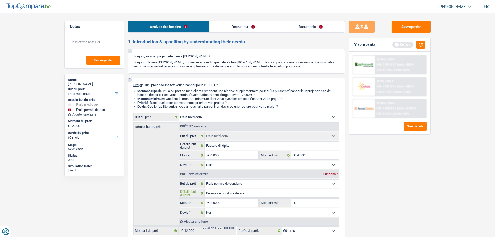
type input "Permis de conduire de son f"
type input "Permis de conduire de son fi"
type input "Permis de conduire de son fil"
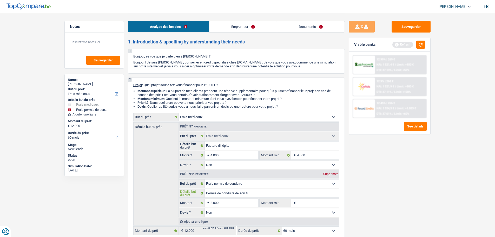
type input "Permis de conduire de son fil"
type input "Permis de conduire de son fils"
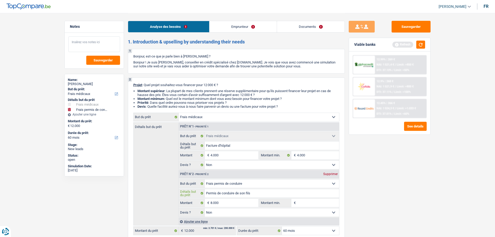
type input "Permis de conduire de son fils"
drag, startPoint x: 90, startPoint y: 48, endPoint x: 93, endPoint y: 47, distance: 3.5
click at [92, 48] on textarea at bounding box center [94, 44] width 52 height 16
type textarea "Ne veux pas cofidis"
click at [102, 61] on span "Sauvegarder" at bounding box center [103, 59] width 19 height 3
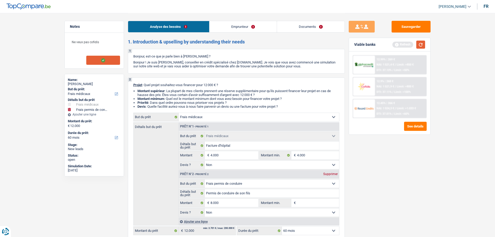
click at [420, 46] on button "button" at bounding box center [420, 45] width 9 height 8
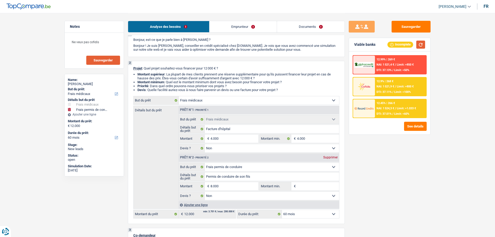
scroll to position [26, 0]
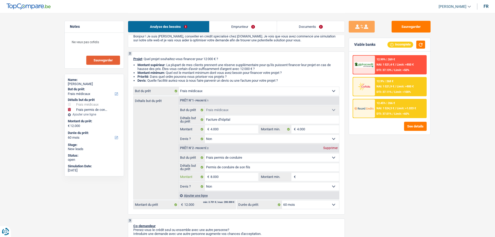
click at [235, 173] on input "8.000" at bounding box center [235, 177] width 48 height 8
type input "800"
type input "80"
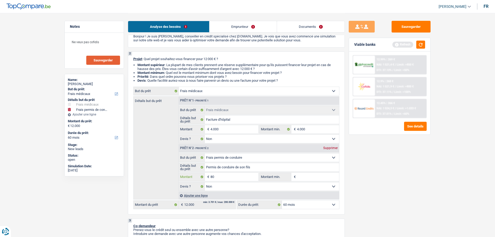
type input "8"
type input "4"
type input "40"
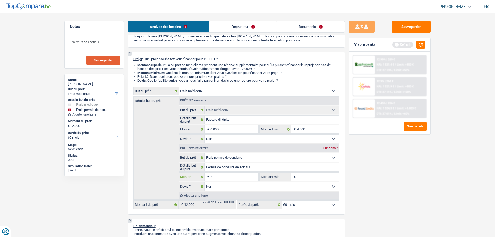
type input "40"
type input "400"
type input "4.000"
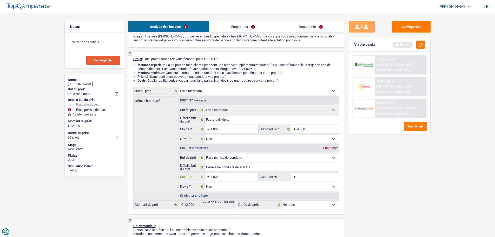
type input "4.000"
type input "8.000"
select select "48"
type input "8.000"
select select "48"
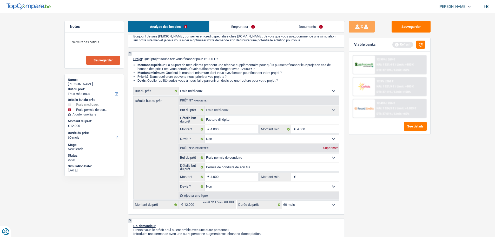
type input "8.000"
select select "48"
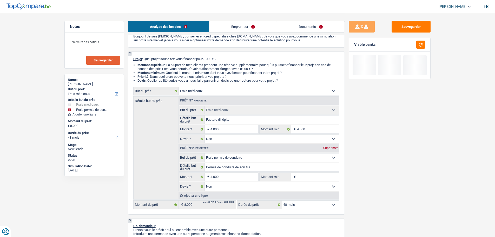
click at [327, 176] on input "Montant min." at bounding box center [318, 177] width 42 height 8
type input "4"
type input "40"
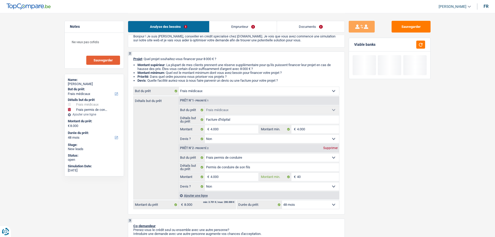
type input "400"
type input "4.000"
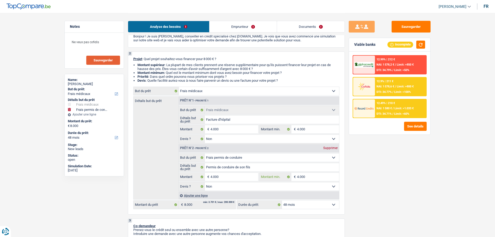
type input "4.000"
click at [219, 175] on input "4.000" at bounding box center [235, 177] width 48 height 8
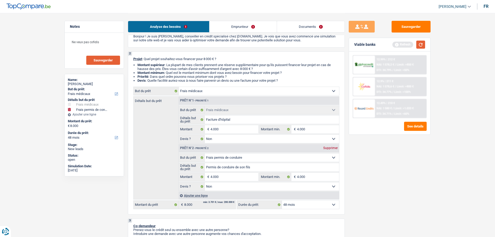
click at [423, 44] on button "button" at bounding box center [420, 45] width 9 height 8
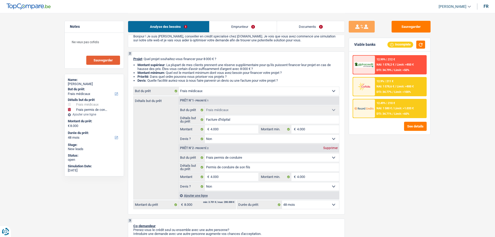
click at [398, 85] on span "Limit: >800 €" at bounding box center [405, 86] width 17 height 3
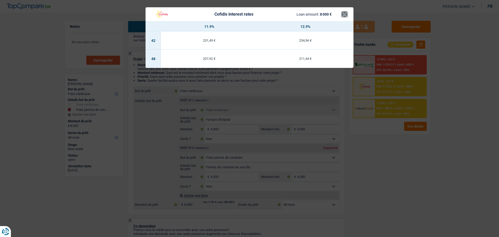
click at [344, 17] on button "×" at bounding box center [344, 14] width 5 height 5
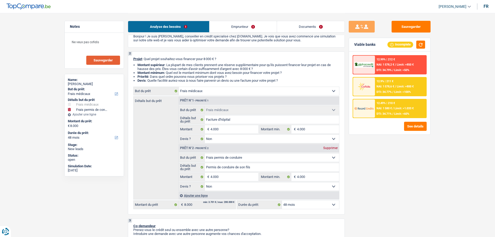
click at [391, 109] on span "NAI: 1 580 €" at bounding box center [384, 108] width 15 height 3
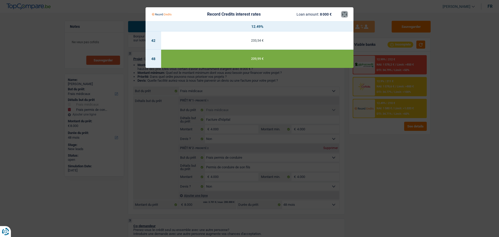
drag, startPoint x: 342, startPoint y: 14, endPoint x: 368, endPoint y: 55, distance: 49.0
click at [343, 15] on button "×" at bounding box center [344, 14] width 5 height 5
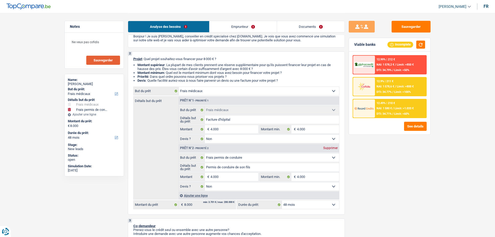
click at [384, 81] on div "12.9% | 211 €" at bounding box center [385, 81] width 17 height 3
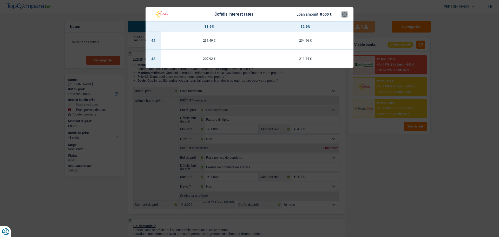
click at [346, 12] on button "×" at bounding box center [344, 14] width 5 height 5
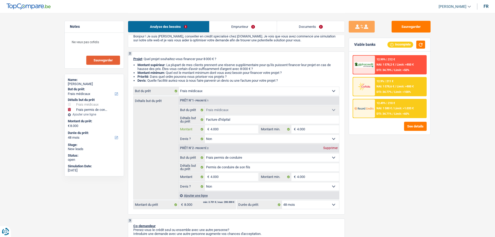
click at [239, 127] on input "4.000" at bounding box center [235, 129] width 48 height 8
type input "400"
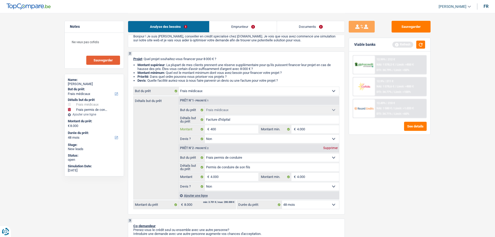
type input "40"
type input "4"
type input "5"
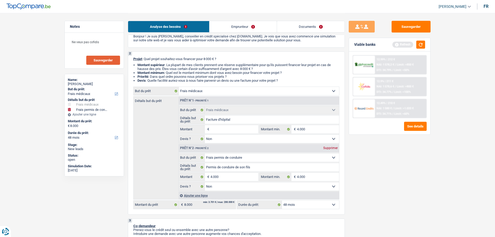
type input "5"
type input "50"
click at [228, 180] on input "4.000" at bounding box center [235, 177] width 48 height 8
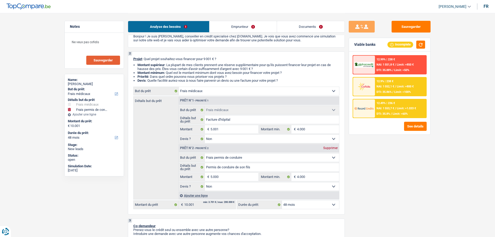
click at [425, 186] on div "Sauvegarder Viable banks Incomplete 12.99% | 238 € NAI: 1 551,8 € / Limit: >850…" at bounding box center [390, 125] width 90 height 208
click at [393, 108] on span "NAI: 1 568,6 €" at bounding box center [386, 108] width 18 height 3
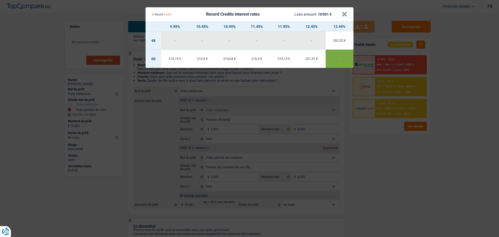
click at [338, 17] on div "Record Credits interest rates Loan amount: 10 001 €" at bounding box center [247, 14] width 190 height 10
click at [343, 14] on button "×" at bounding box center [344, 14] width 5 height 5
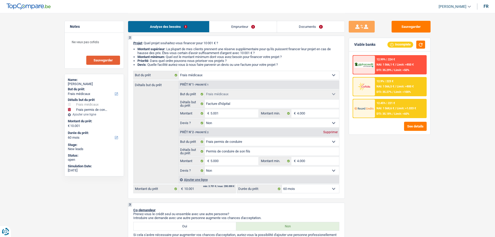
scroll to position [0, 0]
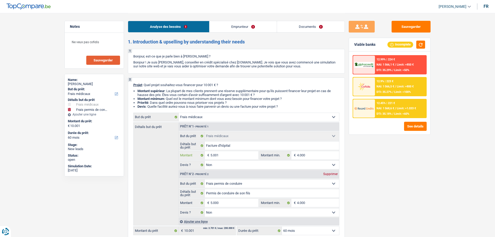
click at [226, 156] on input "5.001" at bounding box center [235, 155] width 48 height 8
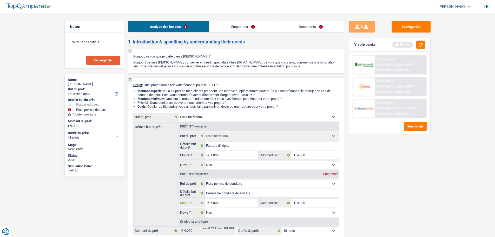
click at [230, 205] on input "5.000" at bounding box center [235, 203] width 48 height 8
click at [429, 179] on div "Sauvegarder Viable banks Refresh 12.99% | 238 € NAI: 1 551,8 € / Limit: >850 € …" at bounding box center [390, 125] width 90 height 208
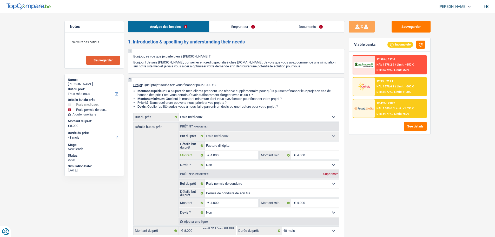
click at [237, 154] on input "4.000" at bounding box center [235, 155] width 48 height 8
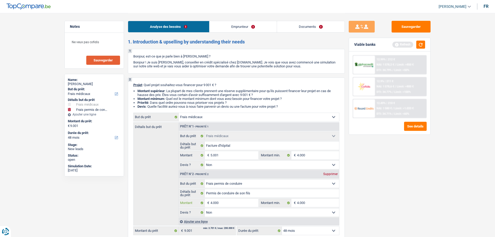
click at [237, 200] on input "4.000" at bounding box center [235, 203] width 48 height 8
click at [396, 189] on div "Sauvegarder Viable banks Refresh 12.99% | 238 € NAI: 1 551,8 € / Limit: >850 € …" at bounding box center [390, 125] width 90 height 208
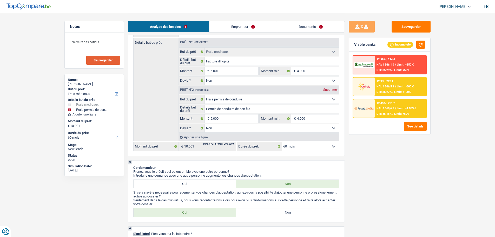
scroll to position [130, 0]
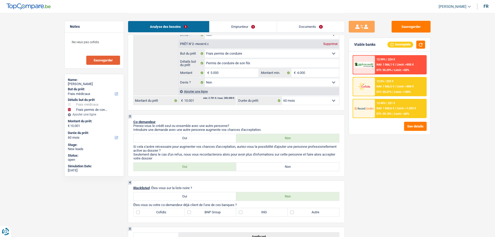
click at [261, 162] on label "Non" at bounding box center [287, 166] width 103 height 8
click at [261, 162] on input "Non" at bounding box center [287, 166] width 103 height 8
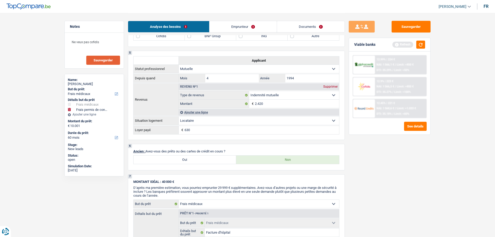
scroll to position [260, 0]
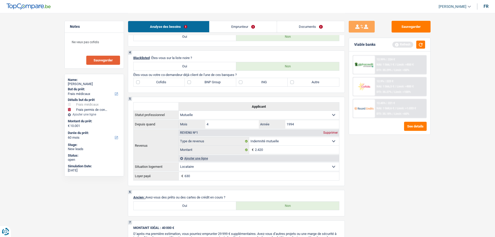
click at [204, 209] on label "Oui" at bounding box center [185, 205] width 103 height 8
click at [204, 209] on input "Oui" at bounding box center [185, 205] width 103 height 8
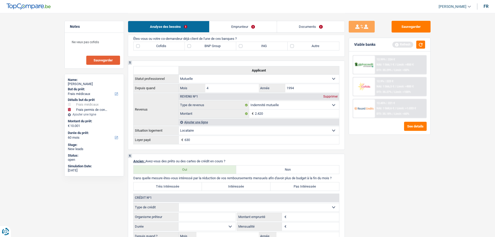
scroll to position [338, 0]
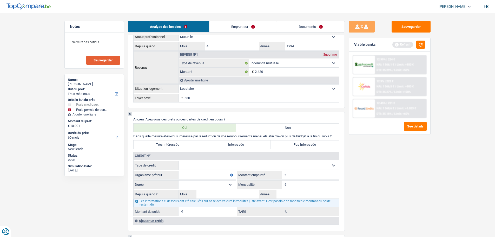
click at [305, 147] on label "Pas Intéressée" at bounding box center [305, 144] width 69 height 8
click at [305, 147] on input "Pas Intéressée" at bounding box center [305, 144] width 69 height 8
click at [208, 170] on fieldset "Carte ou ouverture de crédit Prêt hypothécaire Vente à tempérament Prêt à tempé…" at bounding box center [237, 165] width 206 height 9
click at [210, 164] on select "Carte ou ouverture de crédit Prêt hypothécaire Vente à tempérament Prêt à tempé…" at bounding box center [259, 165] width 160 height 8
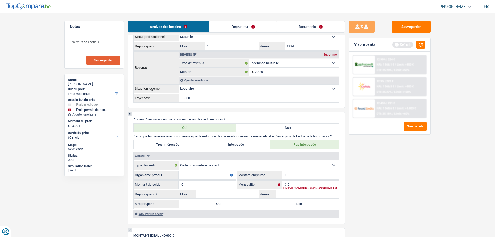
click at [207, 176] on input "Organisme prêteur" at bounding box center [207, 175] width 57 height 8
click at [307, 177] on input "Montant" at bounding box center [313, 175] width 51 height 8
click at [201, 185] on input "Montant du solde" at bounding box center [209, 184] width 51 height 8
click at [296, 183] on input "0" at bounding box center [313, 184] width 51 height 8
click at [298, 196] on input "Année" at bounding box center [308, 194] width 63 height 8
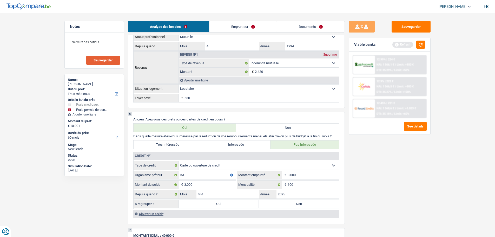
click at [234, 194] on input "Mois" at bounding box center [228, 194] width 63 height 8
click at [271, 203] on label "Non" at bounding box center [299, 204] width 80 height 8
click at [271, 203] on input "Non" at bounding box center [299, 204] width 80 height 8
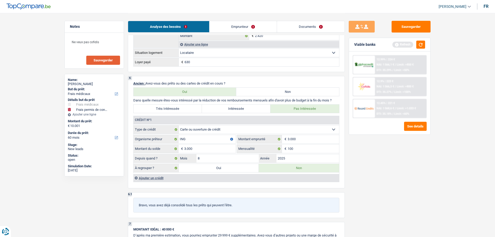
scroll to position [416, 0]
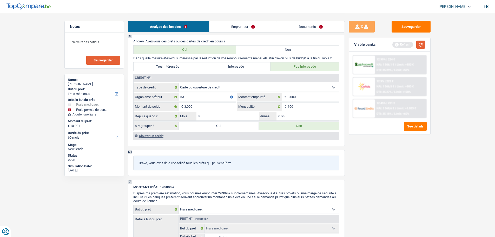
click at [420, 46] on button "button" at bounding box center [420, 45] width 9 height 8
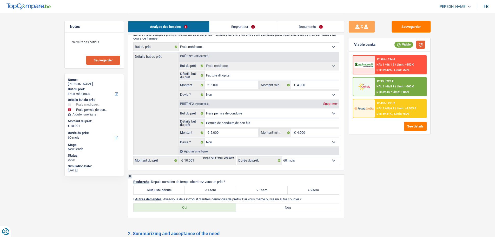
scroll to position [624, 0]
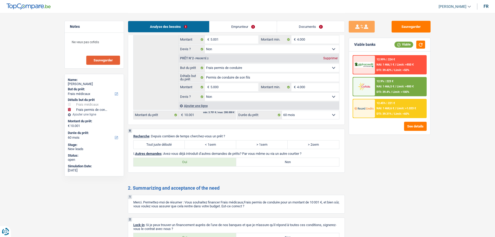
click at [170, 145] on label "Tout juste débuté" at bounding box center [159, 144] width 51 height 8
click at [170, 145] on input "Tout juste débuté" at bounding box center [159, 144] width 51 height 8
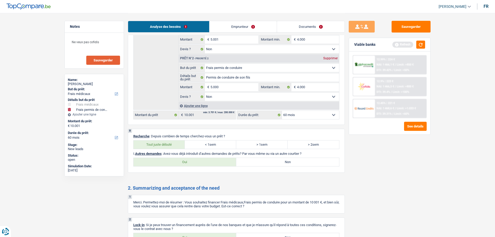
click at [291, 162] on label "Non" at bounding box center [287, 162] width 103 height 8
click at [291, 162] on input "Non" at bounding box center [287, 162] width 103 height 8
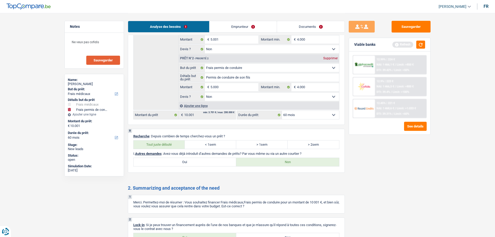
click at [244, 26] on link "Emprunteur" at bounding box center [243, 26] width 67 height 11
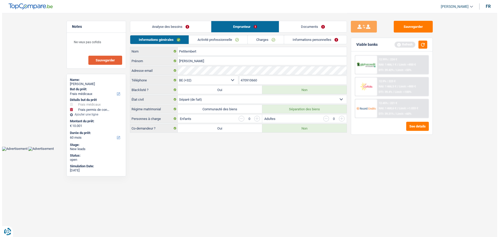
scroll to position [0, 0]
click at [210, 40] on link "Activité professionnelle" at bounding box center [218, 39] width 58 height 9
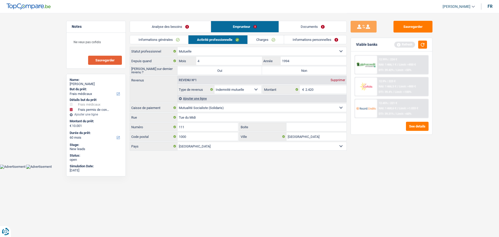
click at [284, 71] on label "Non" at bounding box center [304, 70] width 84 height 8
click at [284, 71] on input "Non" at bounding box center [304, 70] width 84 height 8
click at [326, 90] on input "2.420" at bounding box center [325, 89] width 41 height 8
click at [234, 169] on html "Vous avez le contrôle de vos données Nous utilisons des cookies, tout comme nos…" at bounding box center [249, 84] width 499 height 169
click at [421, 47] on button "button" at bounding box center [422, 45] width 9 height 8
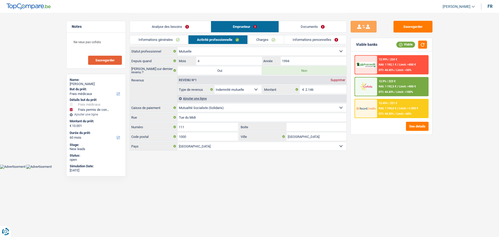
click at [263, 39] on link "Charges" at bounding box center [266, 39] width 36 height 9
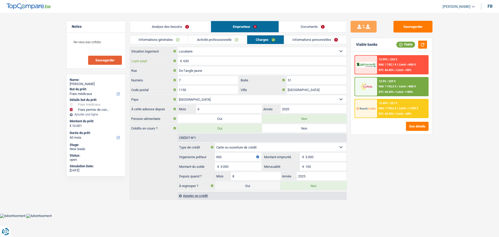
click at [230, 61] on input "630" at bounding box center [264, 61] width 163 height 8
click at [296, 41] on link "Informations personnelles" at bounding box center [315, 39] width 63 height 9
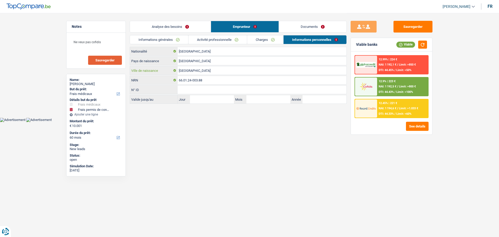
click at [199, 69] on input "Etterbeek" at bounding box center [262, 70] width 169 height 8
click at [425, 45] on button "button" at bounding box center [422, 45] width 9 height 8
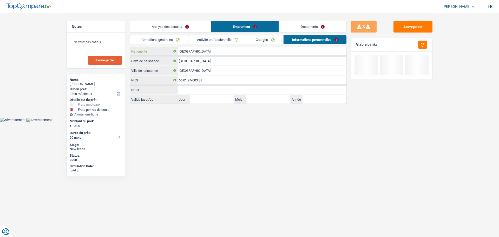
click at [213, 52] on input "[GEOGRAPHIC_DATA]" at bounding box center [262, 51] width 169 height 8
click at [211, 52] on input "[GEOGRAPHIC_DATA]" at bounding box center [262, 51] width 169 height 8
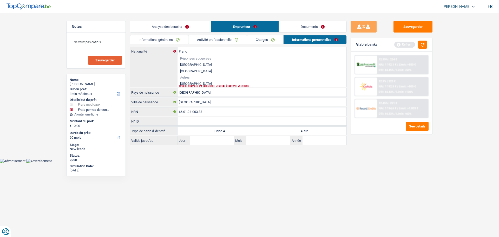
click at [199, 80] on li "Autres" at bounding box center [262, 77] width 169 height 6
click at [198, 83] on li "France" at bounding box center [262, 83] width 169 height 6
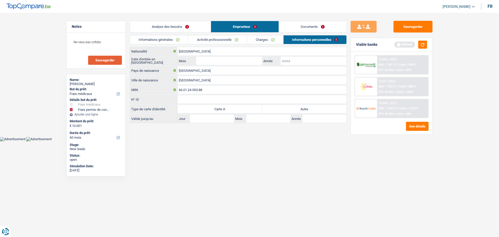
click at [289, 59] on input "Année" at bounding box center [314, 61] width 66 height 8
click at [246, 64] on input "Mois" at bounding box center [229, 61] width 66 height 8
click at [229, 141] on html "Vous avez le contrôle de vos données Nous utilisons des cookies, tout comme nos…" at bounding box center [249, 70] width 499 height 141
click at [272, 109] on label "Autre" at bounding box center [304, 109] width 84 height 8
click at [272, 109] on input "Autre" at bounding box center [304, 109] width 84 height 8
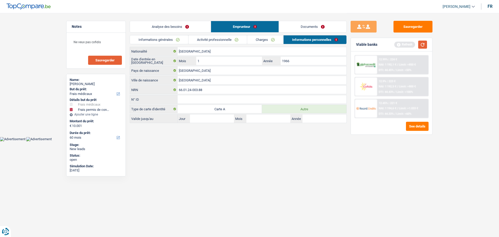
click at [423, 48] on button "button" at bounding box center [422, 45] width 9 height 8
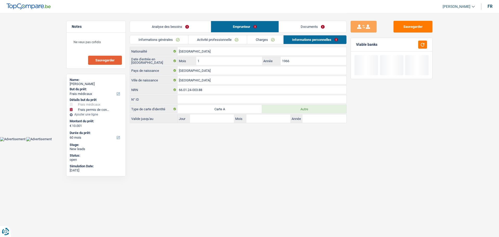
click at [183, 26] on link "Analyse des besoins" at bounding box center [170, 26] width 81 height 11
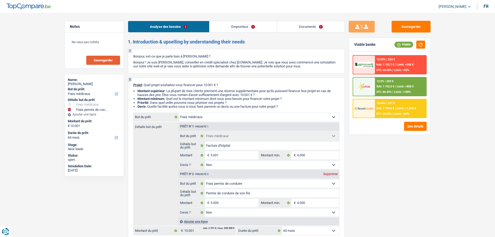
click at [401, 105] on div "12.45% | 221 € NAI: 1 194,6 € / Limit: >1.033 € DTI: 44.33% / Limit: <60%" at bounding box center [400, 108] width 51 height 18
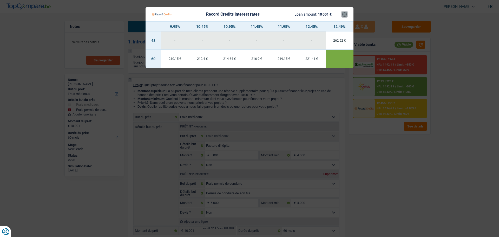
click at [345, 14] on button "×" at bounding box center [344, 14] width 5 height 5
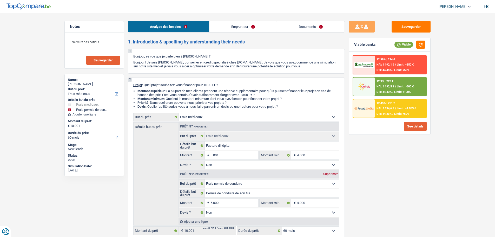
click at [421, 126] on button "See details" at bounding box center [415, 126] width 23 height 9
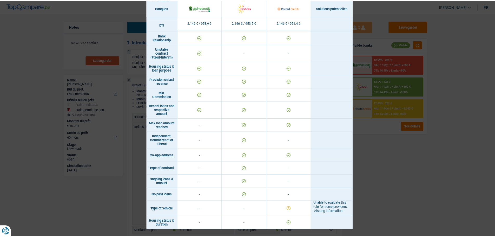
scroll to position [292, 0]
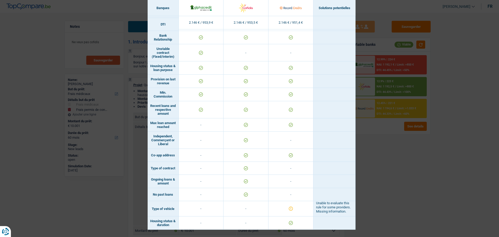
click at [393, 212] on div "Banks conditions × Banques Solutions potentielles Revenus / Charges 2.146 € / 9…" at bounding box center [249, 118] width 499 height 237
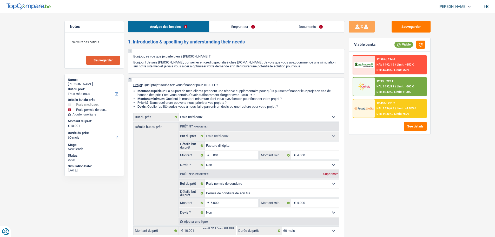
click at [261, 29] on link "Emprunteur" at bounding box center [243, 26] width 67 height 11
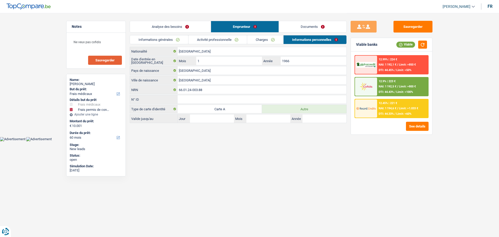
click at [166, 40] on link "Informations générales" at bounding box center [159, 39] width 58 height 9
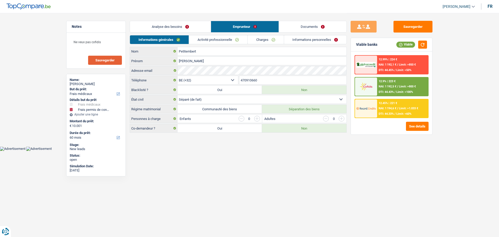
click at [257, 41] on link "Charges" at bounding box center [266, 39] width 36 height 9
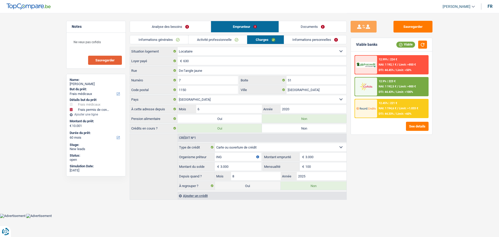
click at [233, 39] on link "Activité professionnelle" at bounding box center [217, 39] width 58 height 9
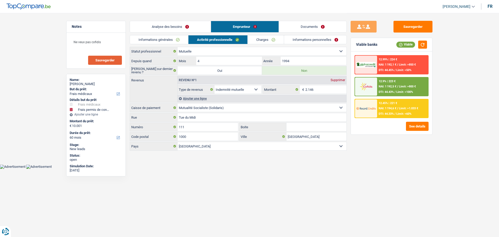
click at [161, 40] on link "Informations générales" at bounding box center [159, 39] width 58 height 9
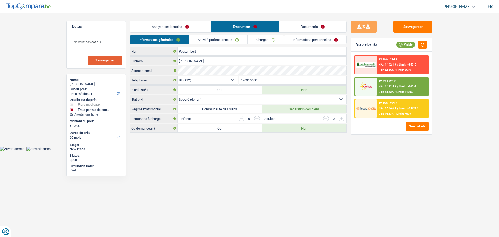
click at [261, 37] on link "Charges" at bounding box center [266, 39] width 36 height 9
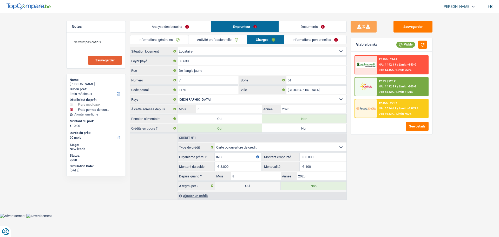
click at [174, 27] on link "Analyse des besoins" at bounding box center [170, 26] width 81 height 11
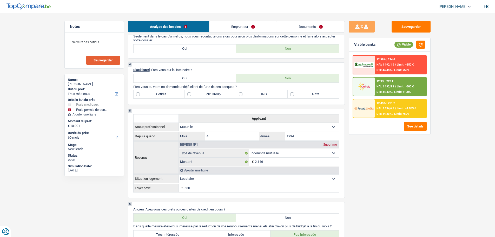
scroll to position [286, 0]
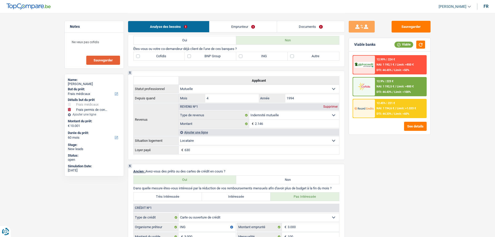
click at [313, 54] on label "Autre" at bounding box center [313, 56] width 51 height 8
click at [313, 54] on input "Autre" at bounding box center [313, 56] width 51 height 8
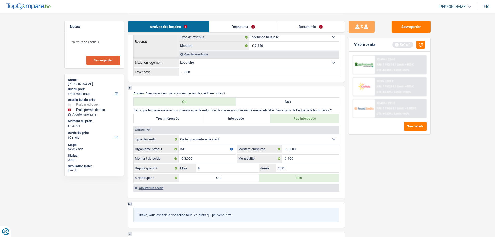
scroll to position [260, 0]
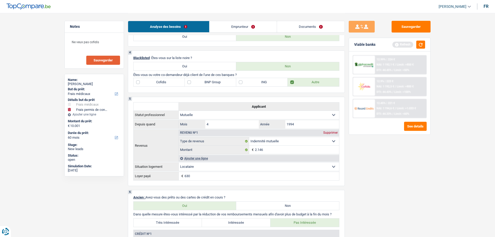
click at [251, 80] on label "ING" at bounding box center [261, 82] width 51 height 8
click at [251, 80] on input "ING" at bounding box center [261, 82] width 51 height 8
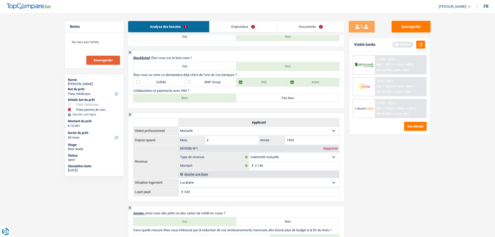
click at [177, 99] on label "Bien" at bounding box center [185, 98] width 103 height 8
click at [177, 99] on input "Bien" at bounding box center [185, 98] width 103 height 8
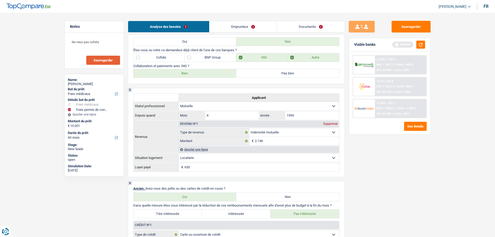
scroll to position [312, 0]
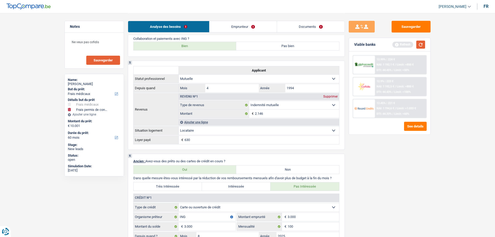
click at [419, 45] on button "button" at bounding box center [420, 45] width 9 height 8
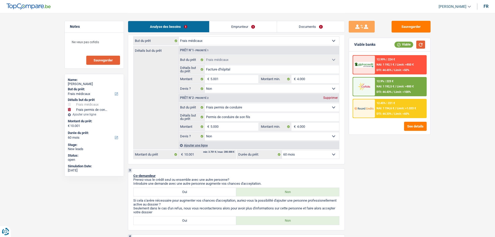
scroll to position [0, 0]
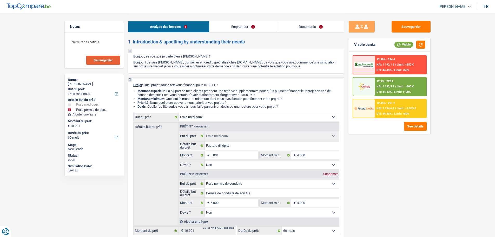
click at [257, 21] on link "Emprunteur" at bounding box center [243, 26] width 67 height 11
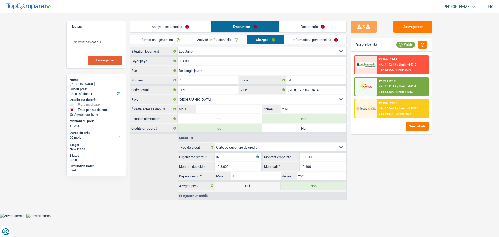
click at [298, 28] on link "Documents" at bounding box center [313, 26] width 68 height 11
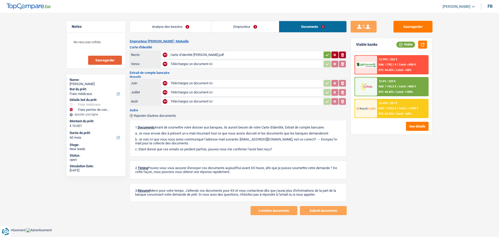
click at [196, 55] on div "Carte d’identité Joel.pdf" at bounding box center [246, 55] width 151 height 8
click at [255, 27] on link "Emprunteur" at bounding box center [245, 26] width 68 height 11
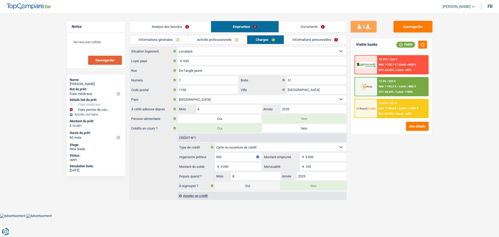
click at [297, 39] on link "Informations personnelles" at bounding box center [315, 39] width 63 height 9
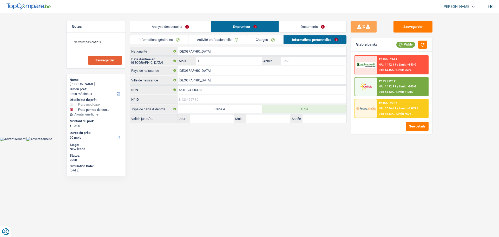
click at [197, 99] on input "N° ID" at bounding box center [262, 99] width 169 height 8
click at [202, 98] on input "N° ID" at bounding box center [262, 99] width 169 height 8
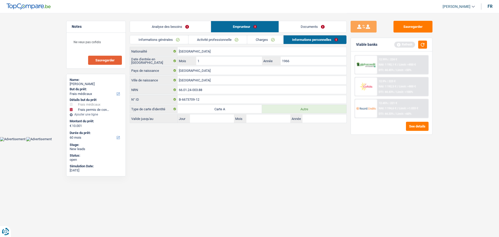
drag, startPoint x: 220, startPoint y: 165, endPoint x: 218, endPoint y: 163, distance: 2.8
click at [219, 141] on html "Vous avez le contrôle de vos données Nous utilisons des cookies, tout comme nos…" at bounding box center [249, 70] width 499 height 141
click at [203, 117] on input "Jour" at bounding box center [212, 118] width 44 height 8
click at [311, 119] on input "Année" at bounding box center [325, 118] width 44 height 8
click at [350, 188] on div "Sauvegarder Viable banks Refresh 12.99% | 224 € NAI: 1 192,1 € / Limit: >850 € …" at bounding box center [392, 125] width 90 height 208
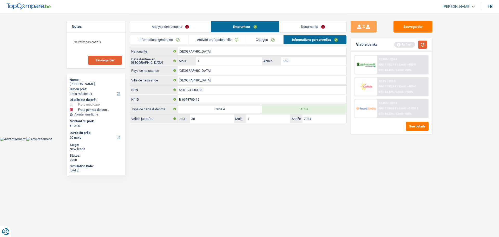
click at [419, 46] on button "button" at bounding box center [422, 45] width 9 height 8
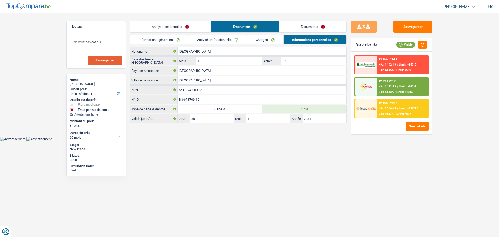
click at [308, 28] on link "Documents" at bounding box center [313, 26] width 68 height 11
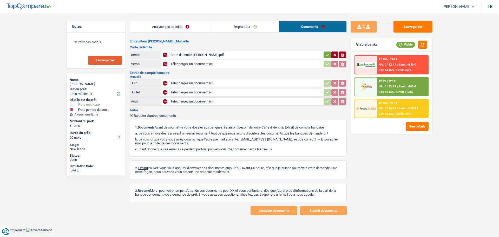
click at [190, 25] on link "Analyse des besoins" at bounding box center [170, 26] width 81 height 11
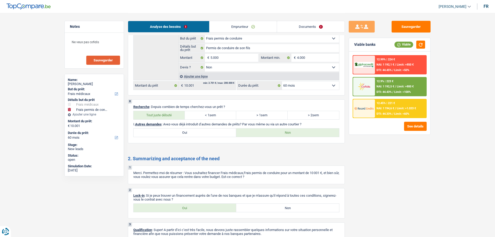
scroll to position [700, 0]
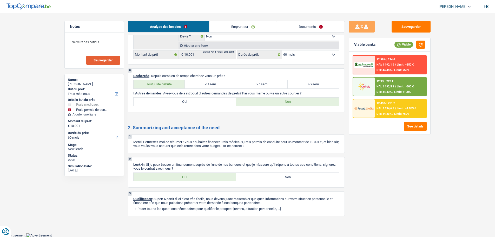
click at [224, 177] on label "Oui" at bounding box center [185, 177] width 103 height 8
click at [224, 177] on input "Oui" at bounding box center [185, 177] width 103 height 8
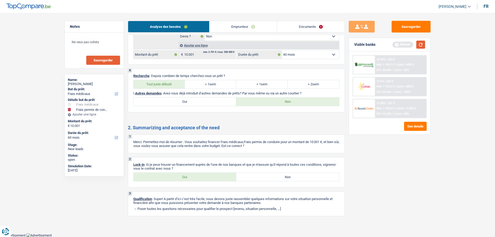
click at [420, 42] on button "button" at bounding box center [420, 45] width 9 height 8
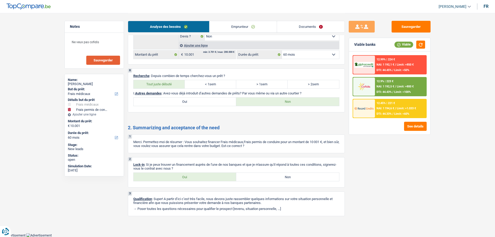
click at [317, 25] on link "Documents" at bounding box center [311, 26] width 68 height 11
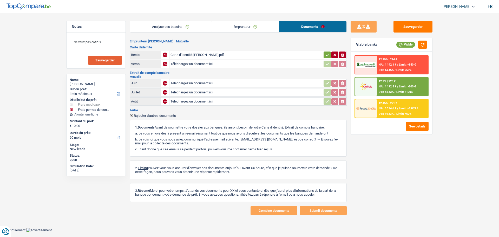
click at [195, 25] on link "Analyse des besoins" at bounding box center [170, 26] width 81 height 11
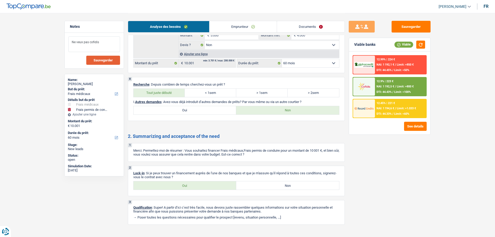
scroll to position [700, 0]
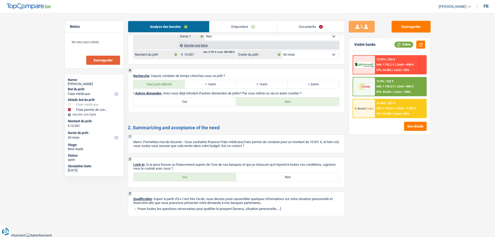
click at [95, 58] on span "Sauvegarder" at bounding box center [103, 59] width 19 height 3
drag, startPoint x: 409, startPoint y: 26, endPoint x: 412, endPoint y: 28, distance: 3.0
click at [412, 28] on button "Sauvegarder" at bounding box center [411, 27] width 39 height 12
click at [415, 29] on button "Sauvegarder" at bounding box center [411, 27] width 39 height 12
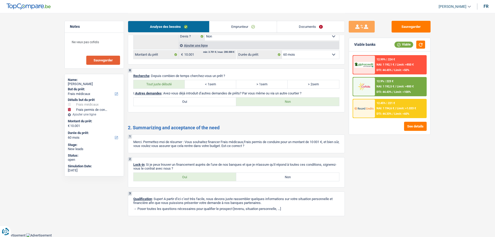
click at [95, 62] on button "Sauvegarder" at bounding box center [103, 60] width 34 height 9
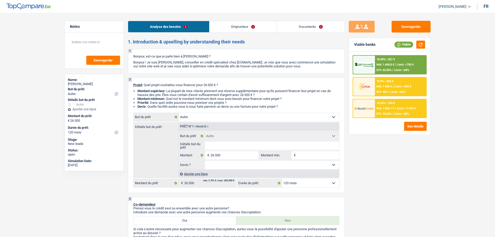
select select "other"
select select "120"
select select "other"
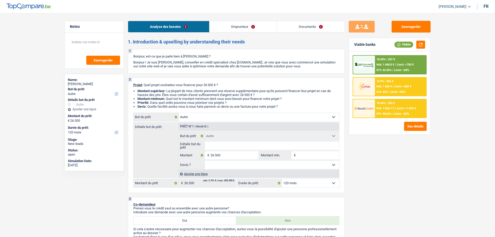
select select "120"
select select "worker"
select select "netSalary"
select select "ownerWithMortgage"
select select "mortgage"
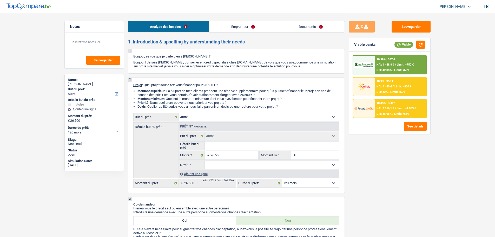
select select "420"
select select "other"
select select "120"
click at [251, 28] on link "Emprunteur" at bounding box center [243, 26] width 67 height 11
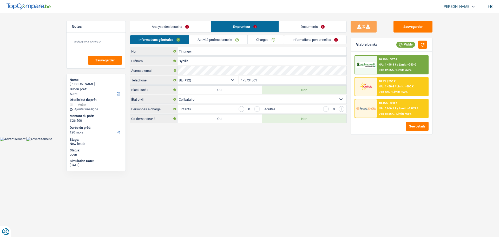
click at [175, 29] on link "Analyse des besoins" at bounding box center [170, 26] width 81 height 11
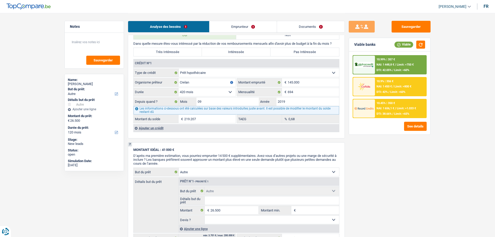
scroll to position [312, 0]
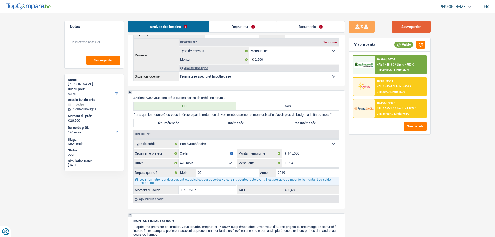
click at [405, 27] on button "Sauvegarder" at bounding box center [411, 27] width 39 height 12
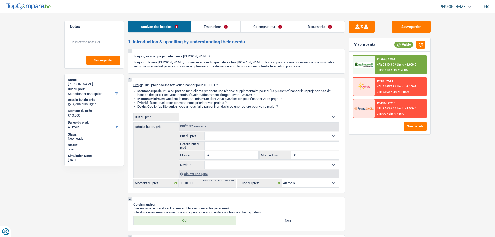
select select "48"
select select "worker"
select select "familyAllowances"
select select "netSalary"
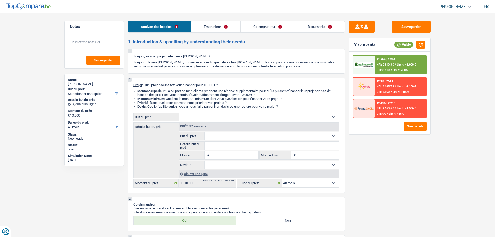
select select "ownerWithMortgage"
select select "48"
click at [229, 30] on link "Emprunteur" at bounding box center [215, 26] width 49 height 11
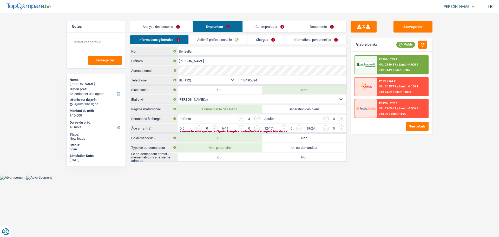
click at [175, 31] on link "Analyse des besoins" at bounding box center [161, 26] width 63 height 11
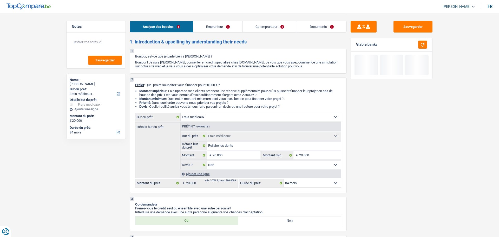
select select "medical"
select select "84"
select select "medical"
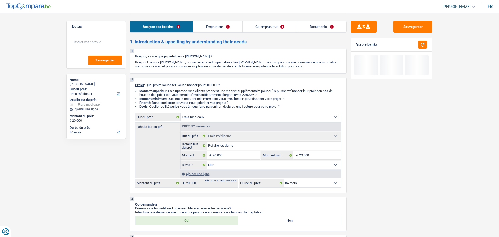
select select "false"
select select "84"
select select "publicEmployee"
select select "worker"
select select "familyAllowances"
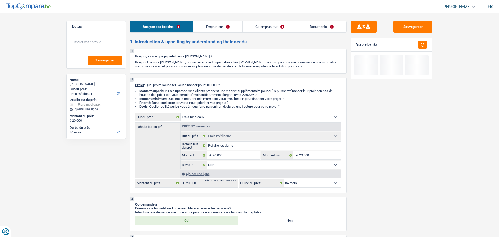
select select "netSalary"
select select "mealVouchers"
select select "netSalary"
select select "rents"
select select "carLoan"
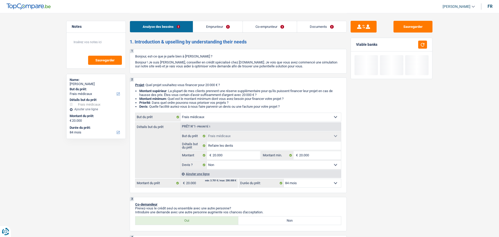
select select "60"
select select "medical"
select select "false"
select select "84"
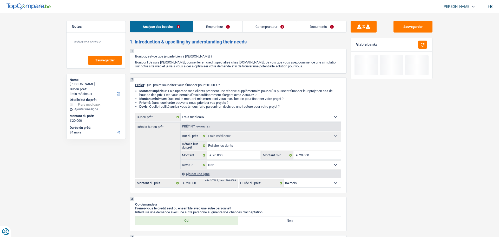
select select "352"
select select "married"
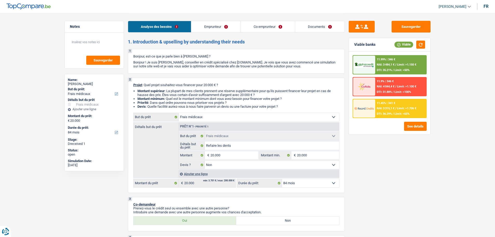
click at [205, 27] on link "Emprunteur" at bounding box center [215, 26] width 49 height 11
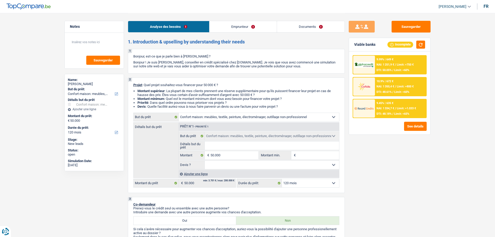
select select "household"
select select "120"
select select "household"
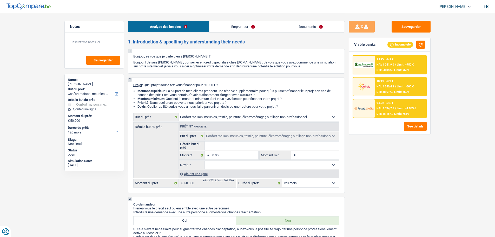
select select "120"
select select "worker"
select select "familyAllowances"
select select "netSalary"
select select "ownerWithMortgage"
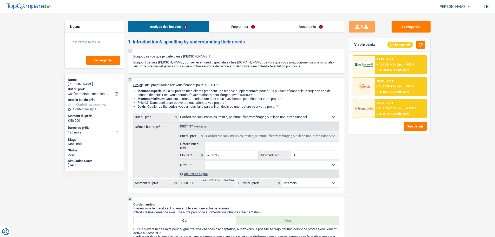
select select "mortgage"
select select "360"
select select "household"
select select "120"
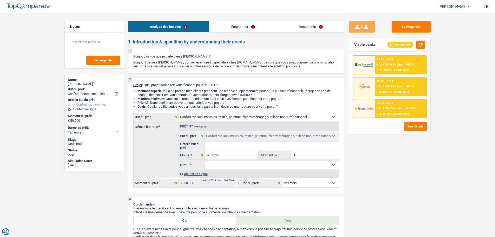
click at [312, 22] on link "Documents" at bounding box center [311, 26] width 68 height 11
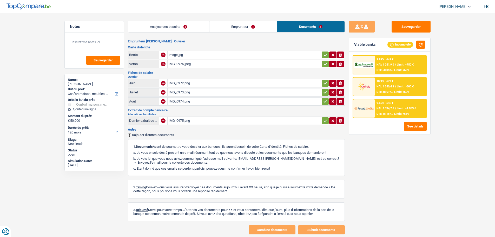
click at [181, 83] on div "IMG_0972.png" at bounding box center [244, 83] width 151 height 8
click at [183, 92] on div "IMG_0973.png" at bounding box center [244, 92] width 151 height 8
click at [189, 102] on div "IMG_0974.png" at bounding box center [244, 101] width 151 height 8
click at [245, 26] on link "Emprunteur" at bounding box center [244, 26] width 68 height 11
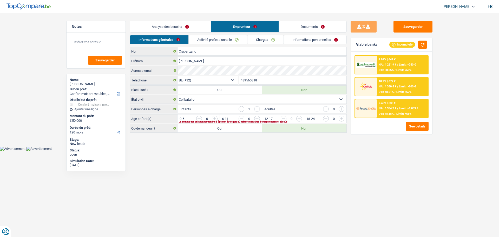
click at [213, 40] on link "Activité professionnelle" at bounding box center [218, 39] width 58 height 9
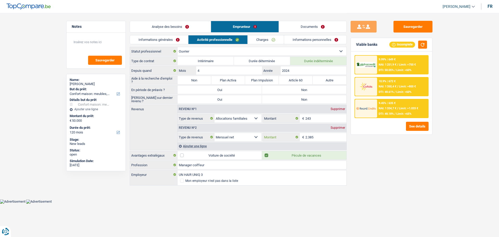
click at [324, 136] on input "2.385" at bounding box center [325, 137] width 41 height 8
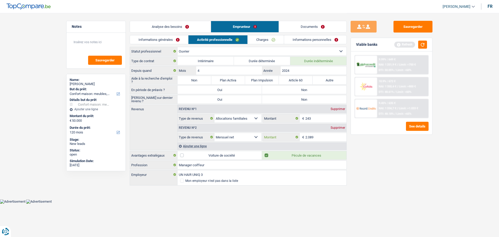
type input "2.089"
click at [402, 196] on div "Sauvegarder Viable banks Refresh 9.99% | 649 € NAI: 1 251,9 € / Limit: >750 € D…" at bounding box center [392, 125] width 90 height 208
click at [424, 46] on button "button" at bounding box center [422, 45] width 9 height 8
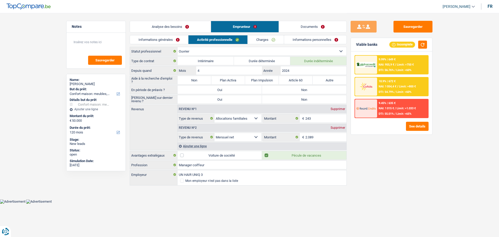
click at [180, 39] on link "Informations générales" at bounding box center [159, 39] width 58 height 9
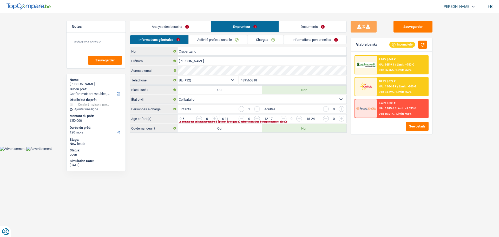
click at [179, 28] on link "Analyse des besoins" at bounding box center [170, 26] width 81 height 11
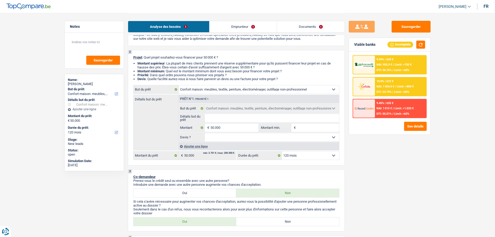
scroll to position [26, 0]
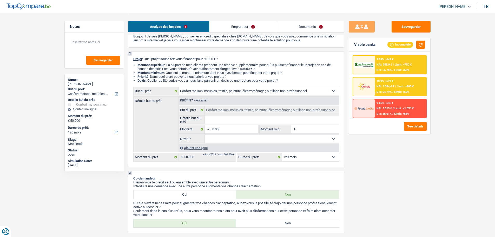
click at [223, 115] on input "Détails but du prêt" at bounding box center [272, 119] width 134 height 8
click at [422, 47] on button "button" at bounding box center [420, 45] width 9 height 8
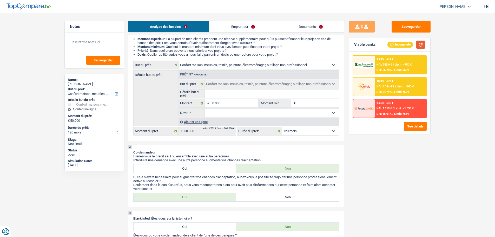
scroll to position [0, 0]
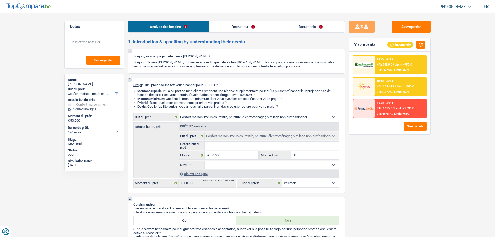
click at [256, 117] on select "Confort maison: meubles, textile, peinture, électroménager, outillage non-profe…" at bounding box center [259, 117] width 160 height 8
click at [395, 161] on div "Sauvegarder Viable banks Incomplete 9.99% | 649 € NAI: 955,9 € / Limit: >750 € …" at bounding box center [390, 125] width 90 height 208
click at [425, 44] on div "Viable banks Incomplete" at bounding box center [389, 45] width 81 height 14
click at [423, 45] on button "button" at bounding box center [420, 45] width 9 height 8
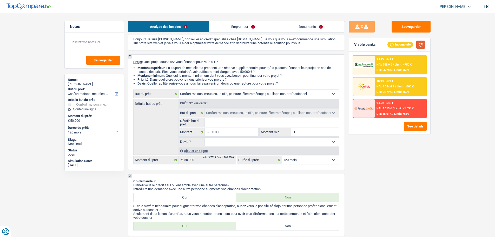
scroll to position [52, 0]
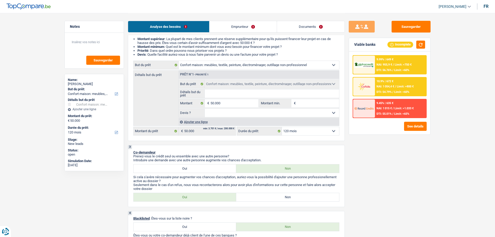
click at [214, 66] on select "Confort maison: meubles, textile, peinture, électroménager, outillage non-profe…" at bounding box center [259, 65] width 160 height 8
click at [396, 181] on div "Sauvegarder Viable banks Incomplete 9.99% | 649 € NAI: 955,9 € / Limit: >750 € …" at bounding box center [390, 125] width 90 height 208
click at [266, 93] on input "Détails but du prêt" at bounding box center [272, 93] width 134 height 8
click at [200, 121] on div "Ajouter une ligne" at bounding box center [259, 122] width 161 height 8
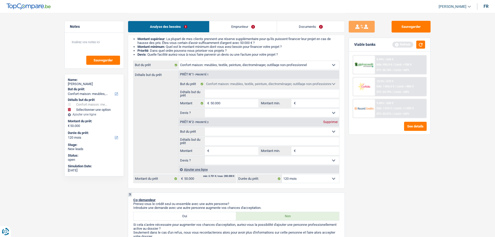
click at [218, 128] on select "Confort maison: meubles, textile, peinture, électroménager, outillage non-profe…" at bounding box center [272, 131] width 134 height 8
select select "houseOrGarden"
click at [205, 127] on select "Confort maison: meubles, textile, peinture, électroménager, outillage non-profe…" at bounding box center [272, 131] width 134 height 8
select select "houseOrGarden"
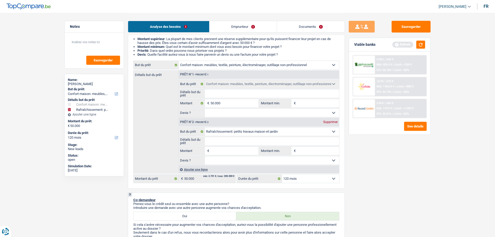
click at [220, 152] on input "Montant" at bounding box center [235, 151] width 48 height 8
type input "2"
type input "25"
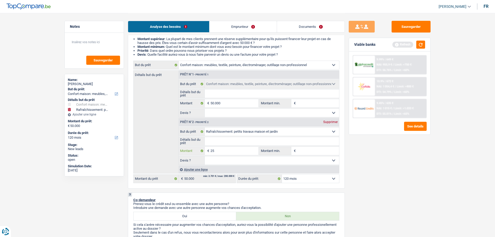
type input "250"
type input "2.500"
type input "25.000"
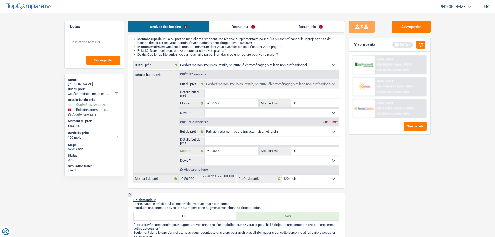
type input "25.000"
type input "75.000"
select select "144"
type input "75.000"
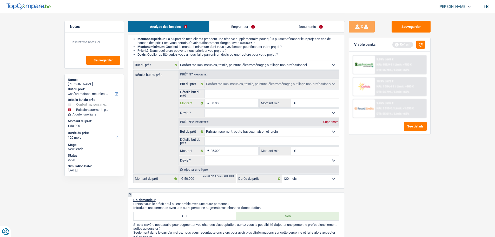
select select "144"
type input "75.000"
select select "144"
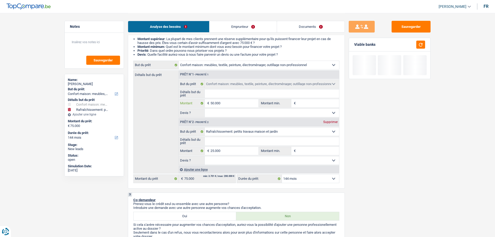
click at [232, 106] on input "50.000" at bounding box center [235, 103] width 48 height 8
type input "5.000"
type input "500"
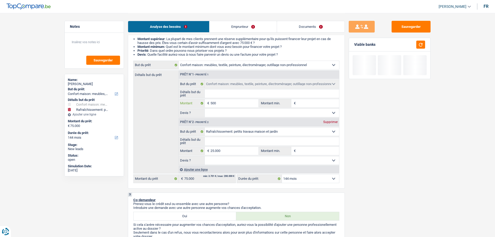
type input "50"
type input "5"
type input "2"
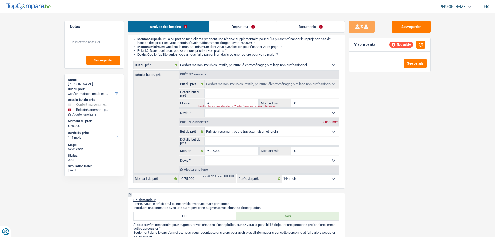
type input "2"
type input "25"
type input "250"
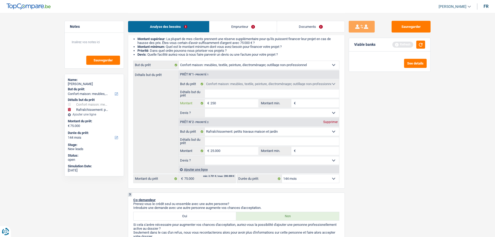
type input "2.500"
type input "25.000"
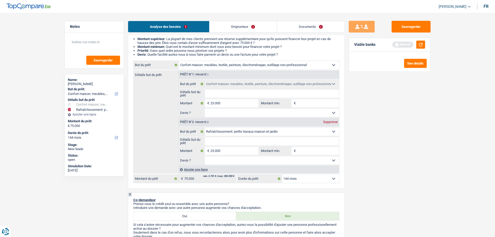
type input "50.000"
click at [235, 109] on select "Oui Non Non répondu Sélectionner une option" at bounding box center [272, 113] width 134 height 8
select select "false"
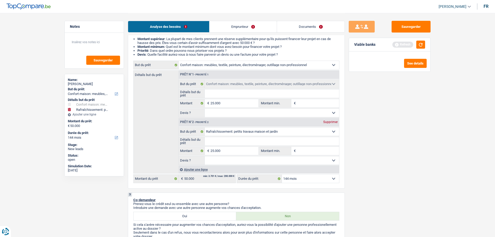
click at [205, 109] on select "Oui Non Non répondu Sélectionner une option" at bounding box center [272, 113] width 134 height 8
select select "false"
click at [235, 98] on fieldset "Confort maison: meubles, textile, peinture, électroménager, outillage non-profe…" at bounding box center [259, 99] width 160 height 38
click at [234, 93] on input "Détails but du prêt" at bounding box center [272, 93] width 134 height 8
type input "M"
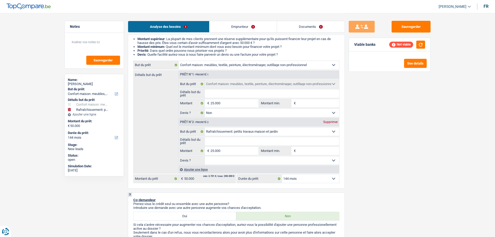
type input "M"
type input "Me"
type input "Meu"
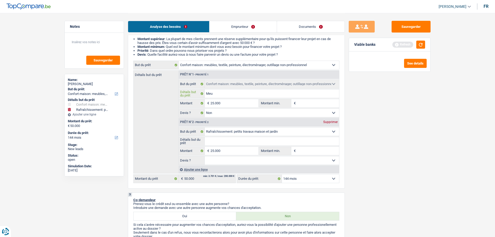
type input "Meub"
type input "Meubl"
type input "Meuble"
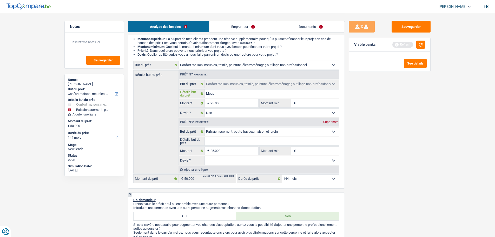
type input "Meuble"
type input "Meubles"
type input "Meubles,"
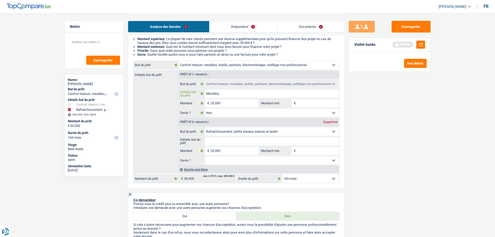
type input "Meubles,"
type input "Meubles, é"
type input "Meubles, él"
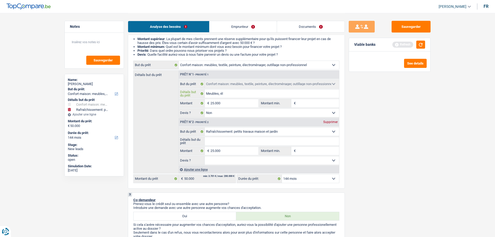
type input "Meubles, él"
type input "Meubles, éle"
type input "Meubles, élec"
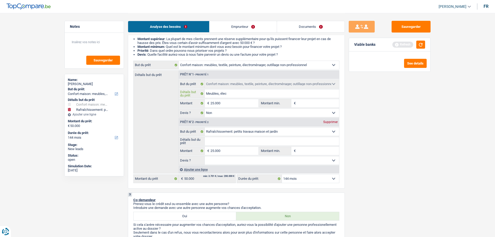
type input "Meubles, élect"
type input "Meubles, électr"
type input "Meubles, électro"
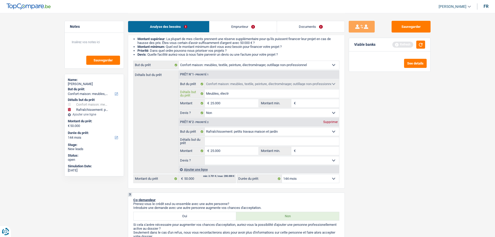
type input "Meubles, électro"
type input "Meubles, électrom"
type input "Meubles, électromé"
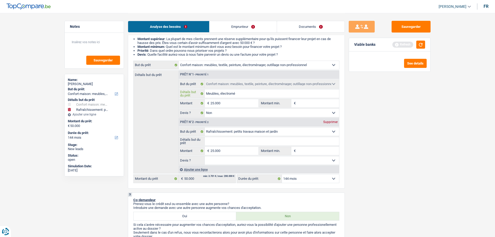
type input "Meubles, électromén"
type input "Meubles, électroména"
type input "Meubles, électroménag"
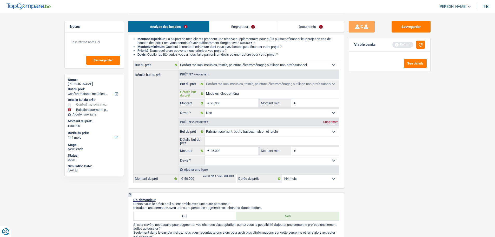
type input "Meubles, électroménag"
type input "Meubles, électroménage"
type input "Meubles, électroménager"
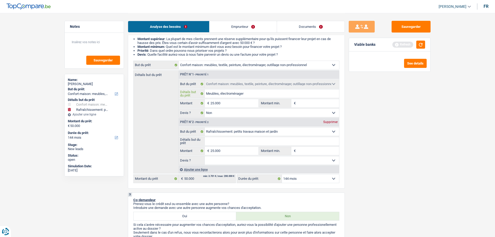
type input "Meubles, électroménager"
click at [310, 105] on input "Montant min." at bounding box center [318, 103] width 42 height 8
type input "2"
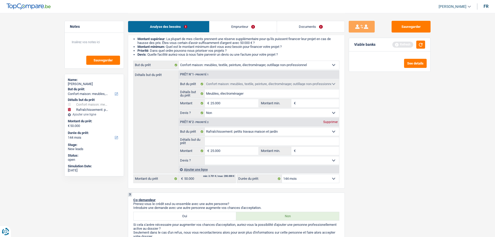
type input "2"
type input "25"
type input "250"
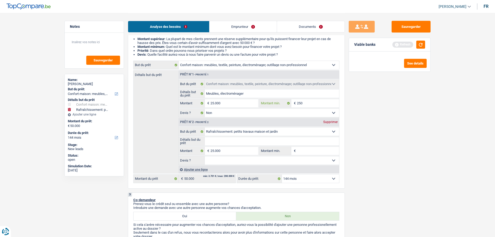
type input "2.500"
type input "25.000"
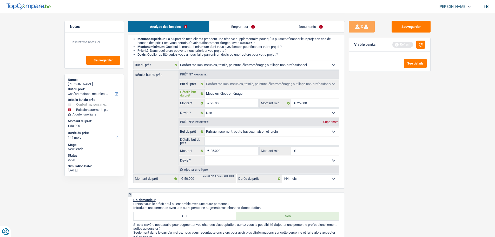
click at [273, 96] on input "Meubles, électroménager" at bounding box center [272, 93] width 134 height 8
type input "Meubles, électroménager"
type input "Meubles, électroménager,"
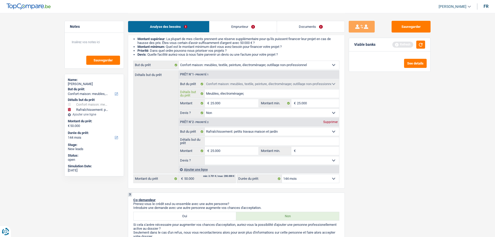
type input "Meubles, électroménager,"
type input "Meubles, électroménager"
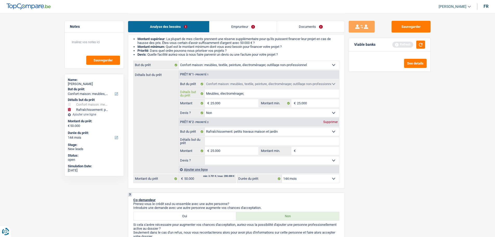
type input "Meubles, électroménager"
click at [250, 140] on input "Détails but du prêt" at bounding box center [272, 141] width 134 height 8
click at [298, 152] on input "Montant min." at bounding box center [318, 151] width 42 height 8
type input "2"
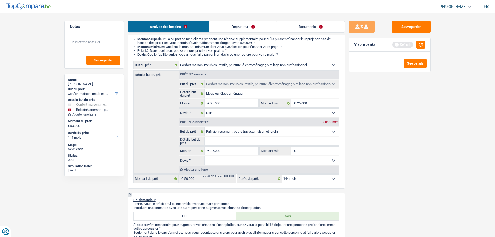
type input "2"
type input "25"
type input "250"
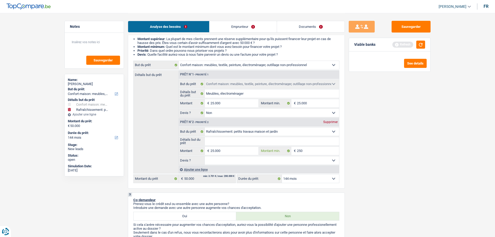
type input "2.500"
type input "25.000"
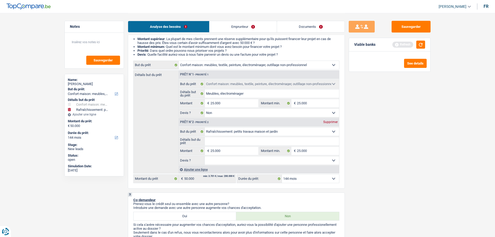
click at [234, 143] on input "Détails but du prêt" at bounding box center [272, 141] width 134 height 8
click at [230, 158] on select "Oui Non Non répondu Sélectionner une option" at bounding box center [272, 160] width 134 height 8
select select "false"
click at [205, 156] on select "Oui Non Non répondu Sélectionner une option" at bounding box center [272, 160] width 134 height 8
select select "false"
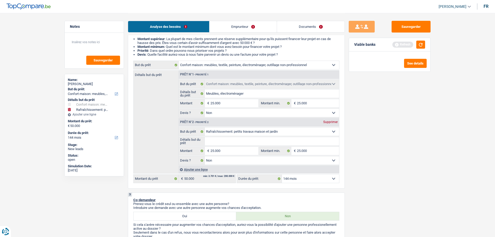
click at [217, 139] on input "Détails but du prêt" at bounding box center [272, 141] width 134 height 8
type input "P"
type input "Pl"
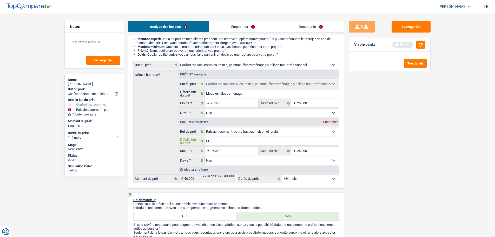
type input "Pla"
type input "Plaf"
type input "Plafo"
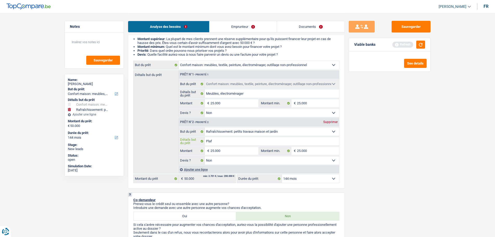
type input "Plafo"
type input "Plafon"
type input "Plafonn"
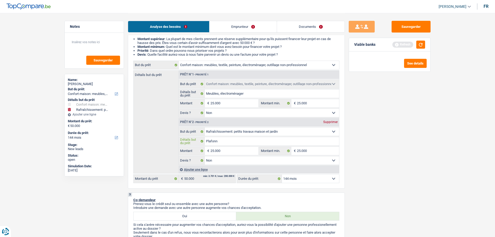
type input "Plafonna"
type input "Plafonnag"
type input "Plafonnage"
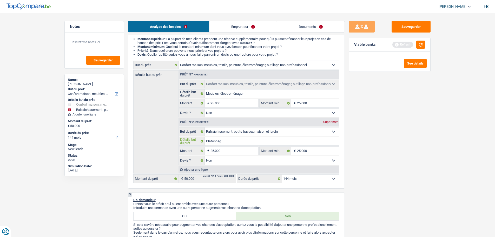
type input "Plafonnage"
type input "Plafonnage,"
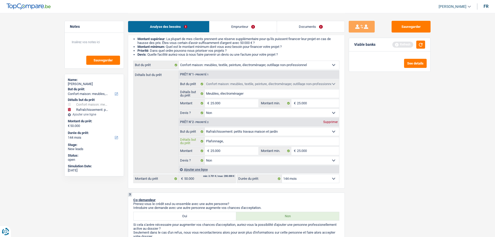
type input "Plafonnage, r"
type input "Plafonnage, re"
type input "Plafonnage, ref"
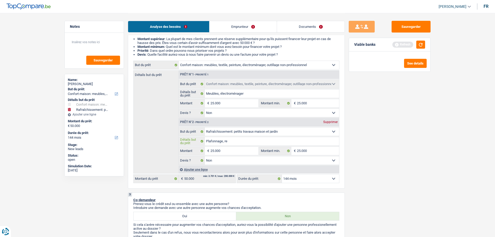
type input "Plafonnage, ref"
type input "Plafonnage, refa"
type input "Plafonnage, refai"
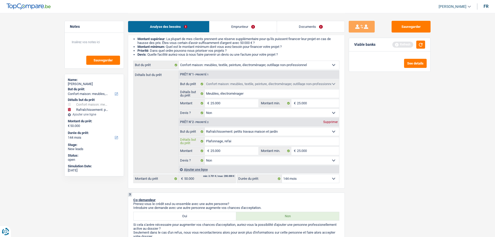
type input "Plafonnage, refair"
type input "Plafonnage, refaire"
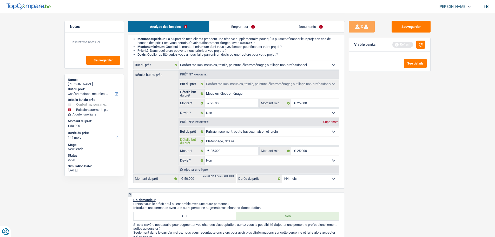
type input "Plafonnage, refaire"
type input "Plafonnage, refaire t"
type input "Plafonnage, refaire to"
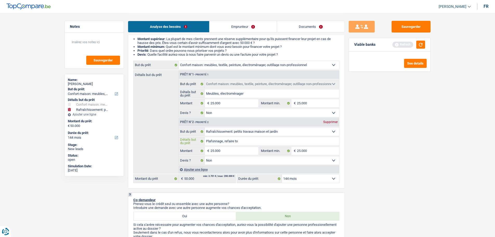
type input "Plafonnage, refaire toi"
type input "Plafonnage, refaire toil"
type input "Plafonnage, refaire toile"
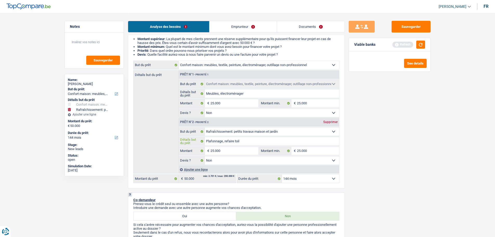
type input "Plafonnage, refaire toile"
type input "Plafonnage, refaire toilet"
type input "Plafonnage, refaire toilett"
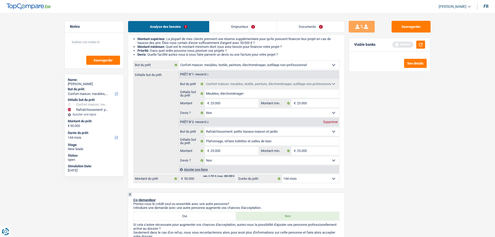
click at [307, 180] on select "12 mois 18 mois 24 mois 30 mois 36 mois 42 mois 48 mois 60 mois 72 mois 84 mois…" at bounding box center [310, 178] width 57 height 8
click at [282, 174] on select "12 mois 18 mois 24 mois 30 mois 36 mois 42 mois 48 mois 60 mois 72 mois 84 mois…" at bounding box center [310, 178] width 57 height 8
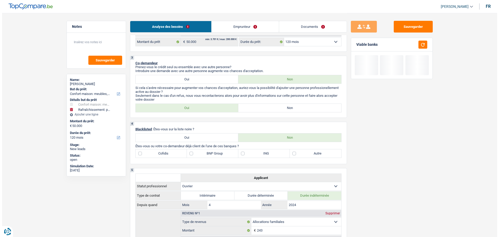
scroll to position [208, 0]
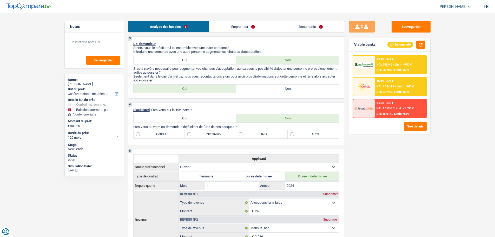
click at [288, 90] on label "Non" at bounding box center [287, 88] width 103 height 8
click at [288, 90] on input "Non" at bounding box center [287, 88] width 103 height 8
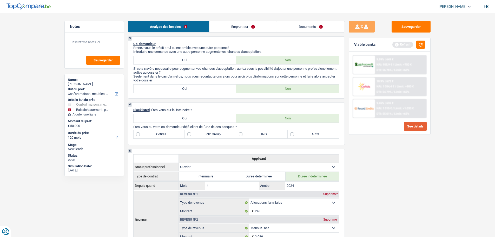
click at [418, 128] on button "See details" at bounding box center [415, 126] width 23 height 9
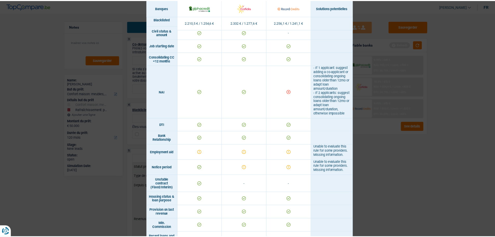
scroll to position [149, 0]
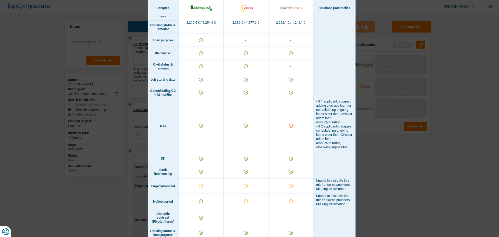
click at [383, 163] on div "Banks conditions × Banques Solutions potentielles Revenus / Charges 2.210,5 € /…" at bounding box center [249, 118] width 499 height 237
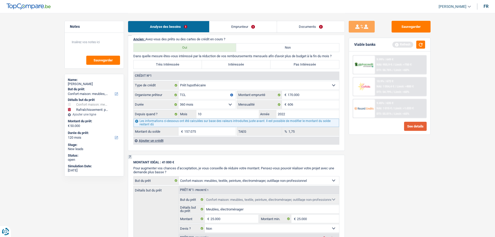
scroll to position [416, 0]
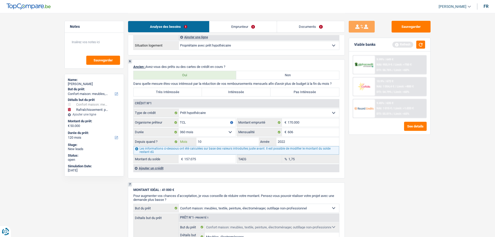
click at [204, 145] on input "10" at bounding box center [228, 142] width 63 height 8
click at [216, 141] on input "10" at bounding box center [228, 142] width 63 height 8
click at [375, 180] on div "Sauvegarder Viable banks Refresh 9.99% | 649 € NAI: 955,9 € / Limit: >750 € DTI…" at bounding box center [390, 125] width 90 height 208
click at [291, 94] on label "Pas Intéressée" at bounding box center [305, 92] width 69 height 8
click at [291, 94] on input "Pas Intéressée" at bounding box center [305, 92] width 69 height 8
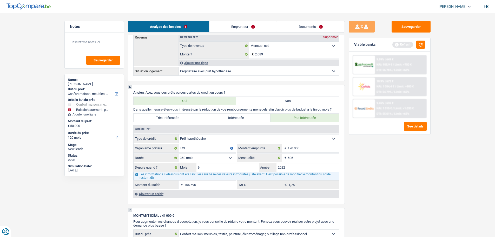
scroll to position [390, 0]
click at [424, 44] on button "button" at bounding box center [420, 45] width 9 height 8
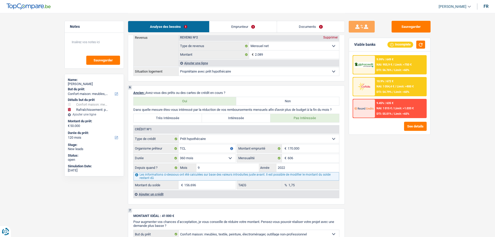
click at [158, 194] on div "Ajouter un crédit" at bounding box center [236, 194] width 206 height 8
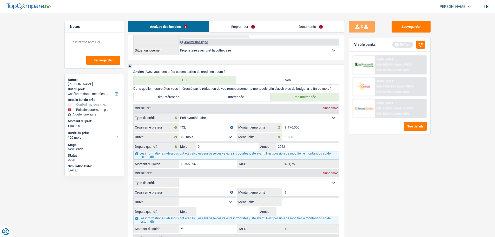
scroll to position [442, 0]
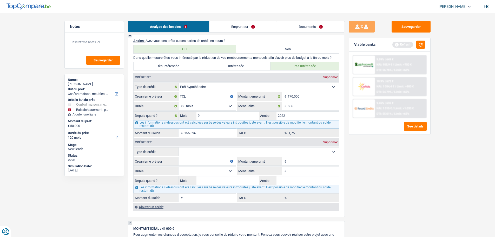
click at [204, 151] on select "Carte ou ouverture de crédit Prêt hypothécaire Vente à tempérament Prêt à tempé…" at bounding box center [259, 151] width 160 height 8
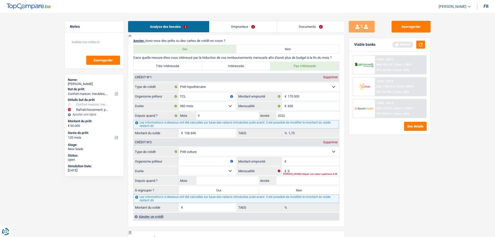
click at [197, 160] on input "Organisme prêteur" at bounding box center [207, 161] width 57 height 8
click at [304, 159] on input "Montant" at bounding box center [313, 161] width 51 height 8
click at [299, 170] on input "0" at bounding box center [313, 171] width 51 height 8
click at [299, 162] on input "280" at bounding box center [313, 161] width 51 height 8
click at [224, 171] on select "12 mois 18 mois 24 mois Sélectionner une option" at bounding box center [207, 171] width 57 height 8
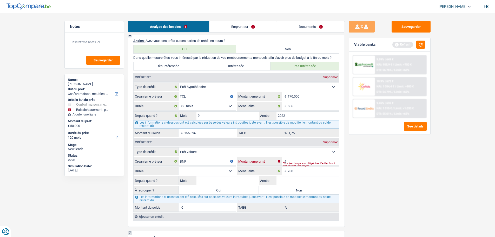
click at [309, 159] on input "Montant" at bounding box center [313, 161] width 51 height 8
click at [221, 167] on select "12 mois 18 mois 24 mois 30 mois 36 mois 42 mois 48 mois 60 mois 72 mois 84 mois…" at bounding box center [207, 171] width 57 height 8
click at [179, 167] on select "12 mois 18 mois 24 mois 30 mois 36 mois 42 mois 48 mois 60 mois 72 mois 84 mois…" at bounding box center [207, 171] width 57 height 8
click at [294, 178] on input "Année" at bounding box center [308, 180] width 63 height 8
click at [227, 185] on fieldset "Carte ou ouverture de crédit Prêt hypothécaire Vente à tempérament Prêt à tempé…" at bounding box center [237, 179] width 206 height 64
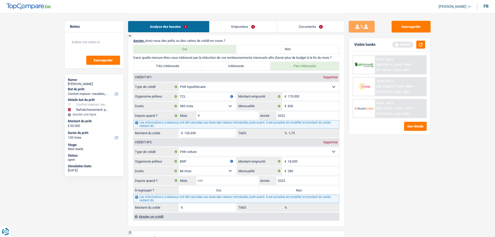
click at [227, 184] on input "Mois" at bounding box center [228, 180] width 63 height 8
click at [271, 190] on label "Non" at bounding box center [299, 190] width 80 height 8
click at [271, 190] on input "Non" at bounding box center [299, 190] width 80 height 8
click at [221, 181] on input "2" at bounding box center [228, 180] width 63 height 8
click at [377, 189] on div "Sauvegarder Viable banks Refresh 9.99% | 649 € NAI: 955,9 € / Limit: >750 € DTI…" at bounding box center [390, 125] width 90 height 208
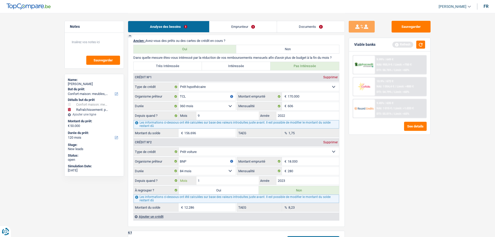
click at [210, 179] on input "1" at bounding box center [228, 180] width 63 height 8
click at [392, 178] on div "Sauvegarder Viable banks Refresh 9.99% | 649 € NAI: 955,9 € / Limit: >750 € DTI…" at bounding box center [390, 125] width 90 height 208
click at [399, 194] on div "Sauvegarder Viable banks Refresh 9.99% | 649 € NAI: 955,9 € / Limit: >750 € DTI…" at bounding box center [390, 125] width 90 height 208
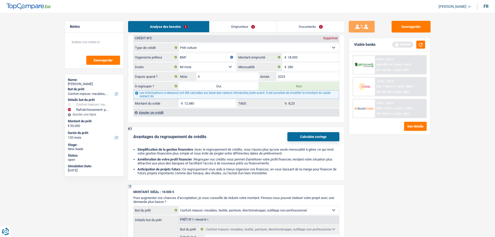
scroll to position [468, 0]
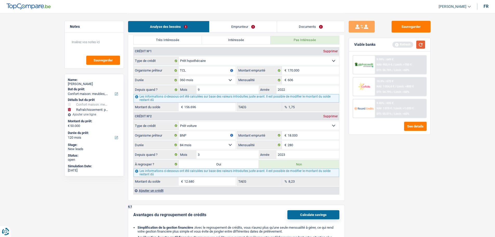
click at [424, 42] on button "button" at bounding box center [420, 45] width 9 height 8
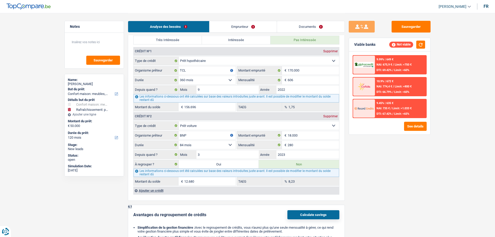
click at [210, 166] on label "Oui" at bounding box center [219, 164] width 80 height 8
click at [210, 166] on input "Oui" at bounding box center [219, 164] width 80 height 8
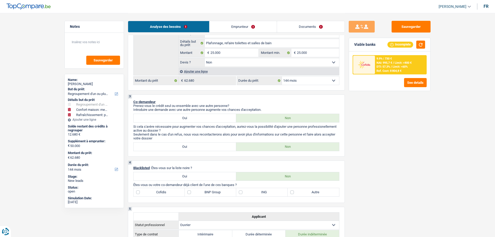
scroll to position [156, 0]
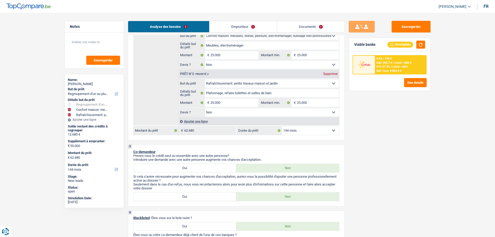
click at [310, 130] on select "12 mois 18 mois 24 mois 30 mois 36 mois 42 mois 48 mois 60 mois 72 mois 84 mois…" at bounding box center [310, 130] width 57 height 8
click at [282, 126] on select "12 mois 18 mois 24 mois 30 mois 36 mois 42 mois 48 mois 60 mois 72 mois 84 mois…" at bounding box center [310, 130] width 57 height 8
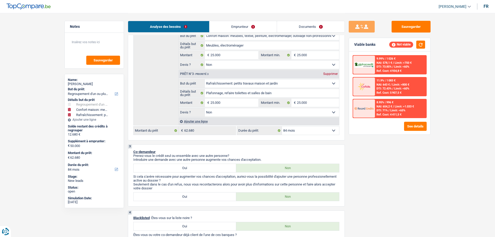
drag, startPoint x: 323, startPoint y: 126, endPoint x: 323, endPoint y: 131, distance: 4.7
click at [323, 126] on select "12 mois 18 mois 24 mois 30 mois 36 mois 42 mois 48 mois 60 mois 72 mois 84 mois…" at bounding box center [310, 130] width 57 height 8
click at [282, 126] on select "12 mois 18 mois 24 mois 30 mois 36 mois 42 mois 48 mois 60 mois 72 mois 84 mois…" at bounding box center [310, 130] width 57 height 8
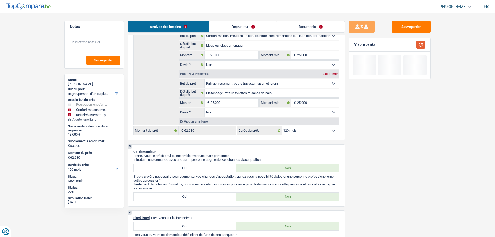
click at [421, 48] on button "button" at bounding box center [420, 45] width 9 height 8
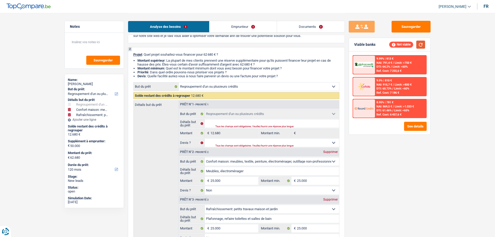
scroll to position [26, 0]
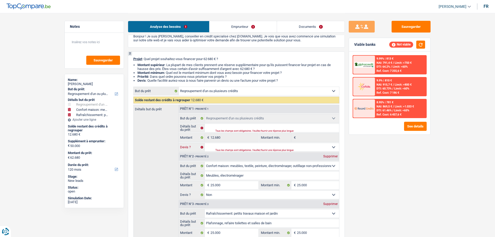
click at [263, 146] on select "Oui Non Non répondu Sélectionner une option" at bounding box center [272, 147] width 134 height 8
click at [205, 143] on select "Oui Non Non répondu Sélectionner une option" at bounding box center [272, 147] width 134 height 8
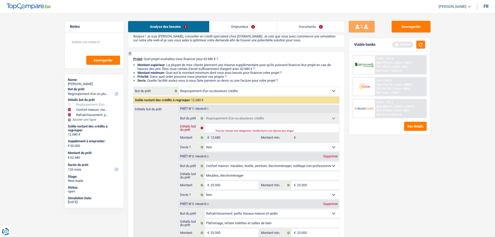
click at [246, 127] on input "Détails but du prêt" at bounding box center [272, 128] width 134 height 8
click at [377, 168] on div "Sauvegarder Viable banks Refresh 9.99% | 813 € NAI: 791,4 € / Limit: >750 € DTI…" at bounding box center [390, 125] width 90 height 208
click at [422, 47] on button "button" at bounding box center [420, 45] width 9 height 8
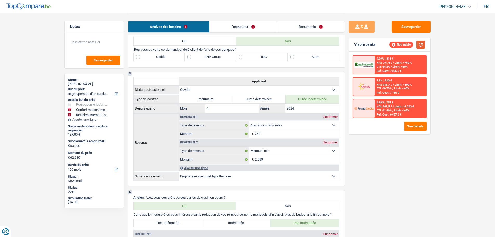
scroll to position [286, 0]
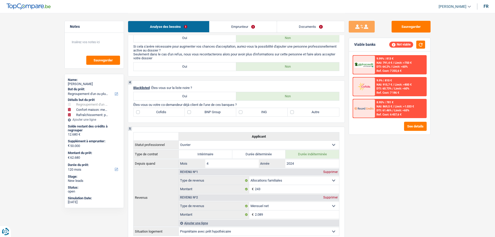
click at [209, 113] on label "BNP Group" at bounding box center [210, 112] width 51 height 8
click at [209, 113] on input "BNP Group" at bounding box center [210, 112] width 51 height 8
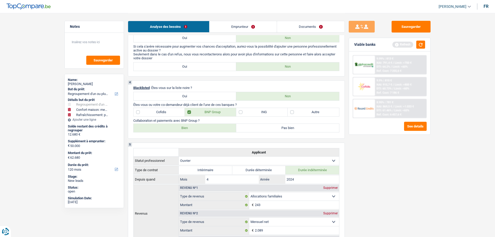
click at [306, 110] on label "Autre" at bounding box center [313, 112] width 51 height 8
click at [306, 110] on input "Autre" at bounding box center [313, 112] width 51 height 8
click at [216, 128] on label "Bien" at bounding box center [185, 128] width 103 height 8
click at [216, 128] on input "Bien" at bounding box center [185, 128] width 103 height 8
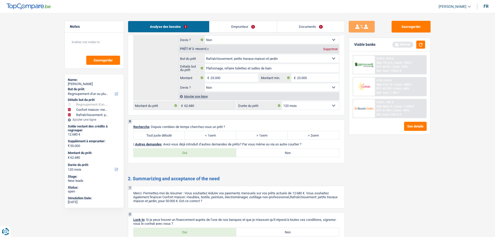
scroll to position [884, 0]
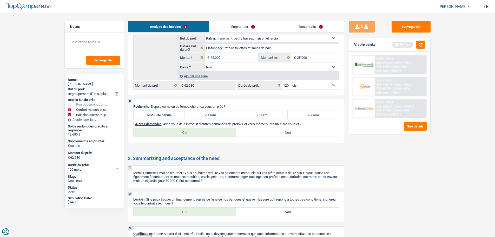
click at [170, 114] on label "Tout juste débuté" at bounding box center [159, 115] width 51 height 8
click at [170, 114] on input "Tout juste débuté" at bounding box center [159, 115] width 51 height 8
click at [269, 132] on label "Non" at bounding box center [287, 132] width 103 height 8
click at [269, 132] on input "Non" at bounding box center [287, 132] width 103 height 8
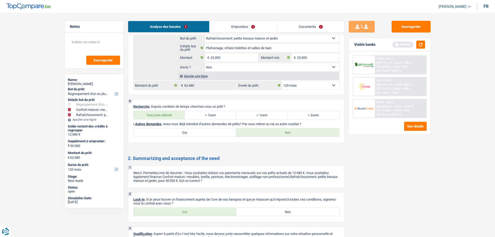
click at [208, 133] on label "Oui" at bounding box center [185, 132] width 103 height 8
click at [208, 133] on input "Oui" at bounding box center [185, 132] width 103 height 8
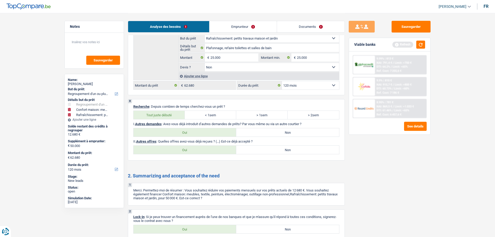
click at [250, 150] on label "Non" at bounding box center [287, 150] width 103 height 8
click at [250, 150] on input "Non" at bounding box center [287, 150] width 103 height 8
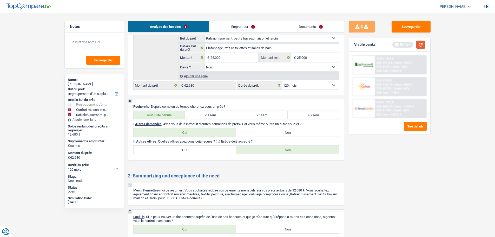
click at [423, 48] on button "button" at bounding box center [420, 45] width 9 height 8
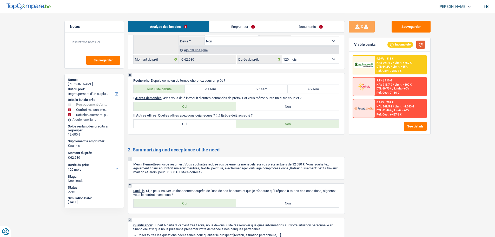
scroll to position [936, 0]
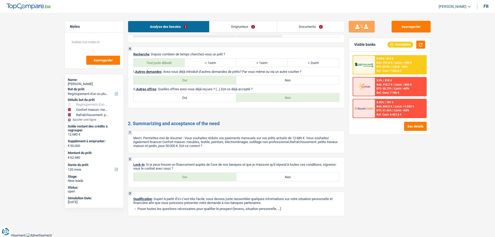
click at [397, 64] on span "Limit: >750 €" at bounding box center [403, 62] width 17 height 3
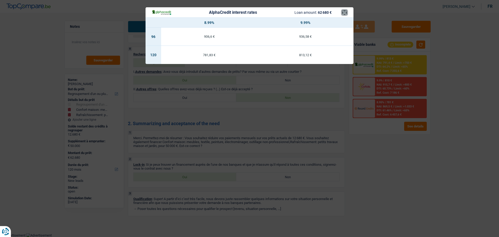
click at [345, 13] on button "×" at bounding box center [344, 12] width 5 height 5
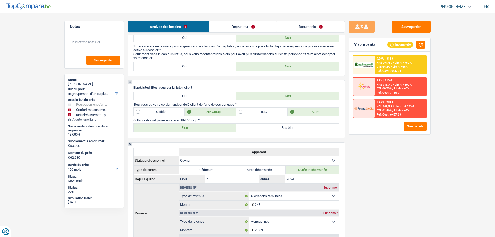
scroll to position [130, 0]
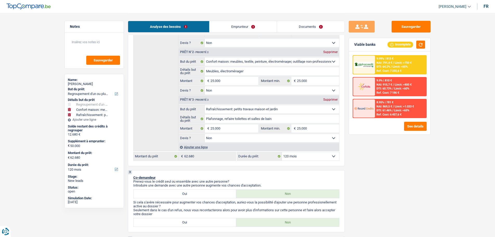
click at [214, 26] on link "Emprunteur" at bounding box center [243, 26] width 67 height 11
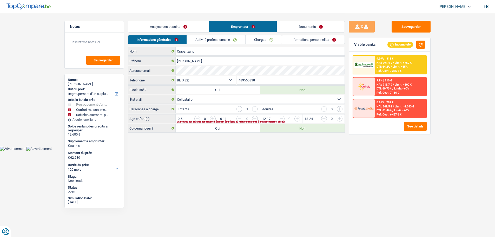
scroll to position [0, 0]
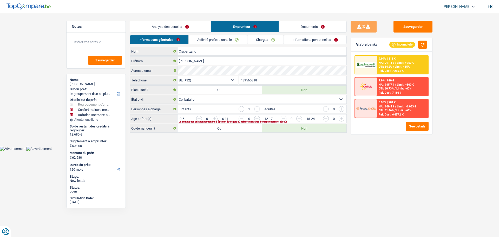
click at [299, 116] on input "button" at bounding box center [404, 120] width 217 height 8
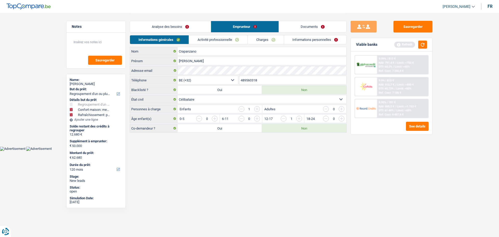
drag, startPoint x: 231, startPoint y: 40, endPoint x: 258, endPoint y: 59, distance: 33.2
click at [231, 40] on link "Activité professionnelle" at bounding box center [218, 39] width 58 height 9
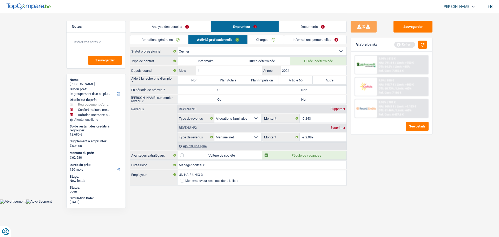
click at [310, 95] on div "Saisie sur dernier revenu ? Oui Non Tous les champs sont obligatoires. Veuillez…" at bounding box center [238, 99] width 217 height 9
click at [310, 89] on label "Non" at bounding box center [304, 90] width 84 height 8
click at [310, 89] on input "Non" at bounding box center [304, 90] width 84 height 8
click at [305, 98] on label "Non" at bounding box center [304, 99] width 84 height 8
click at [305, 98] on input "Non" at bounding box center [304, 99] width 84 height 8
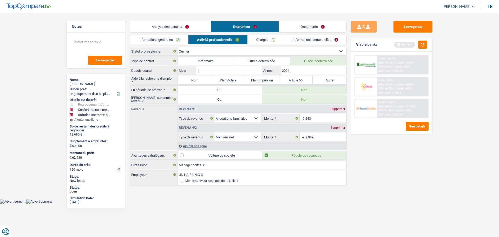
click at [308, 40] on link "Informations personnelles" at bounding box center [315, 39] width 63 height 9
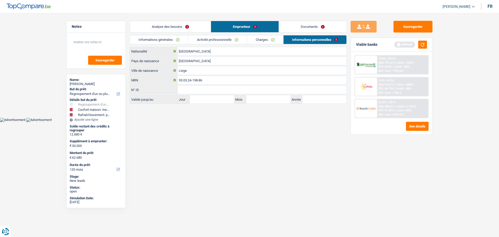
click at [305, 28] on link "Documents" at bounding box center [313, 26] width 68 height 11
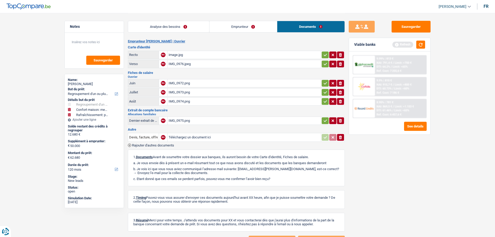
click at [181, 101] on div "IMG_0974.png" at bounding box center [244, 101] width 151 height 8
click at [180, 83] on div "IMG_0972.png" at bounding box center [244, 83] width 151 height 8
click at [177, 104] on div "IMG_0974.png" at bounding box center [244, 101] width 151 height 8
click at [185, 91] on div "IMG_0973.png" at bounding box center [244, 92] width 151 height 8
click at [238, 24] on link "Emprunteur" at bounding box center [244, 26] width 68 height 11
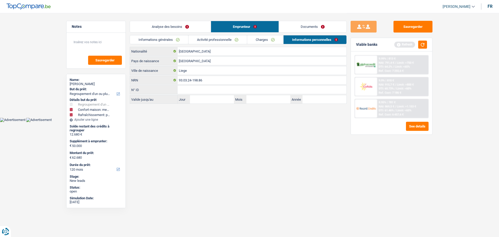
click at [257, 42] on link "Charges" at bounding box center [265, 39] width 36 height 9
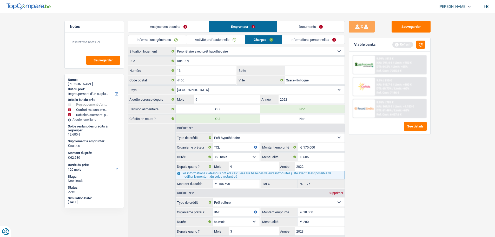
click at [219, 37] on link "Activité professionnelle" at bounding box center [215, 39] width 58 height 9
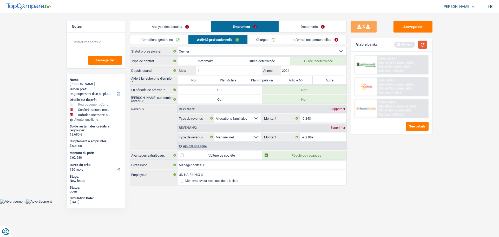
click at [421, 45] on button "button" at bounding box center [422, 45] width 9 height 8
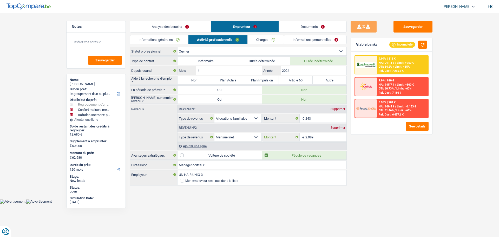
click at [327, 138] on input "2.089" at bounding box center [325, 137] width 41 height 8
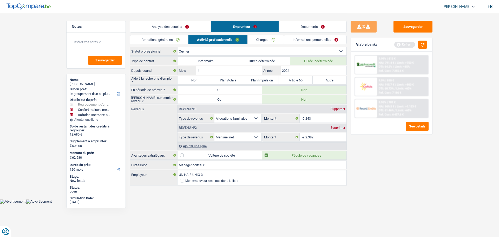
click at [394, 148] on div "Sauvegarder Viable banks Refresh 9.99% | 813 € NAI: 791,4 € / Limit: >750 € DTI…" at bounding box center [392, 125] width 90 height 208
click at [329, 137] on input "2.382" at bounding box center [325, 137] width 41 height 8
click at [422, 43] on button "button" at bounding box center [422, 45] width 9 height 8
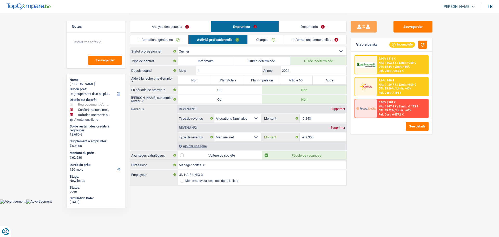
click at [325, 138] on input "2.300" at bounding box center [325, 137] width 41 height 8
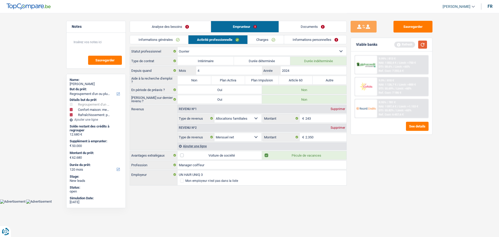
click at [420, 45] on button "button" at bounding box center [422, 45] width 9 height 8
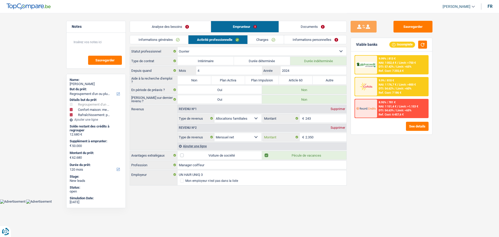
click at [333, 138] on input "2.350" at bounding box center [325, 137] width 41 height 8
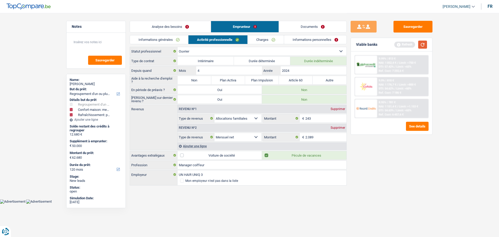
click at [424, 44] on button "button" at bounding box center [422, 45] width 9 height 8
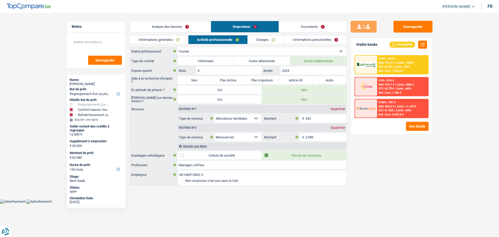
click at [265, 40] on link "Charges" at bounding box center [266, 39] width 36 height 9
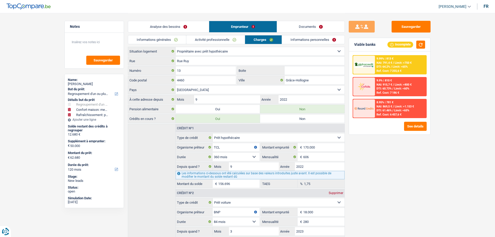
click at [324, 35] on li "Informations personnelles" at bounding box center [313, 39] width 63 height 9
click at [322, 41] on link "Informations personnelles" at bounding box center [313, 39] width 63 height 9
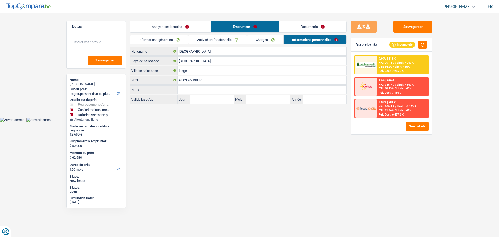
click at [220, 34] on div "Analyse des besoins Emprunteur Documents" at bounding box center [238, 24] width 217 height 22
click at [219, 41] on link "Activité professionnelle" at bounding box center [217, 39] width 58 height 9
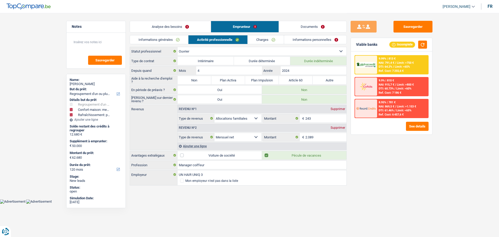
click at [316, 26] on link "Documents" at bounding box center [313, 26] width 68 height 11
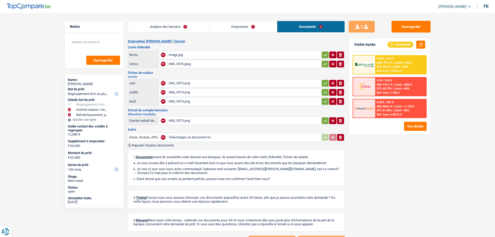
click at [264, 27] on link "Emprunteur" at bounding box center [244, 26] width 68 height 11
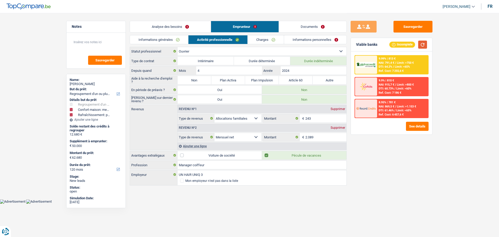
click at [425, 45] on button "button" at bounding box center [422, 45] width 9 height 8
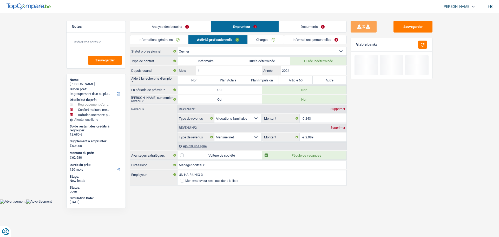
click at [309, 27] on link "Documents" at bounding box center [313, 26] width 68 height 11
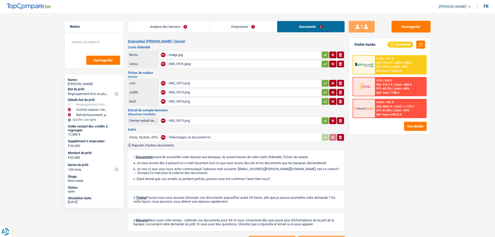
click at [179, 122] on div "IMG_0975.png" at bounding box center [244, 121] width 151 height 8
click at [166, 24] on link "Analyse des besoins" at bounding box center [168, 26] width 81 height 11
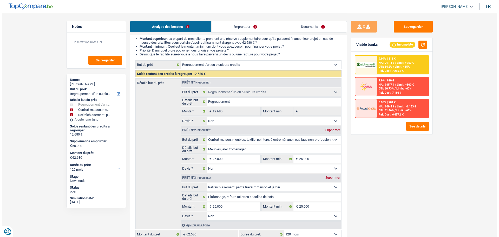
scroll to position [78, 0]
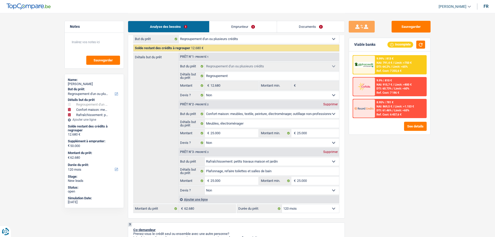
click at [327, 208] on select "12 mois 18 mois 24 mois 30 mois 36 mois 42 mois 48 mois 60 mois 72 mois 84 mois…" at bounding box center [310, 208] width 57 height 8
click at [282, 204] on select "12 mois 18 mois 24 mois 30 mois 36 mois 42 mois 48 mois 60 mois 72 mois 84 mois…" at bounding box center [310, 208] width 57 height 8
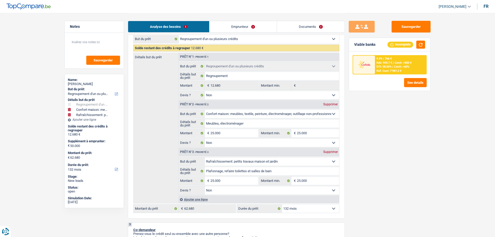
click at [323, 209] on select "12 mois 18 mois 24 mois 30 mois 36 mois 42 mois 48 mois 60 mois 72 mois 84 mois…" at bounding box center [310, 208] width 57 height 8
click at [282, 204] on select "12 mois 18 mois 24 mois 30 mois 36 mois 42 mois 48 mois 60 mois 72 mois 84 mois…" at bounding box center [310, 208] width 57 height 8
click at [395, 69] on div "Ref. Cost: 8 804,8 €" at bounding box center [389, 70] width 25 height 3
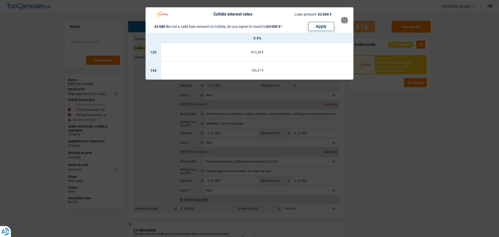
click at [345, 21] on button "×" at bounding box center [344, 20] width 5 height 5
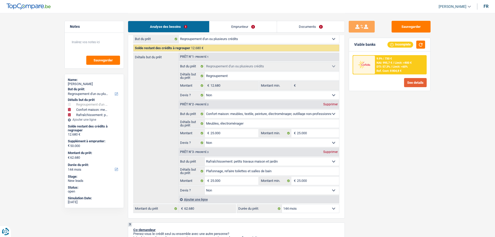
click at [409, 81] on button "See details" at bounding box center [415, 82] width 23 height 9
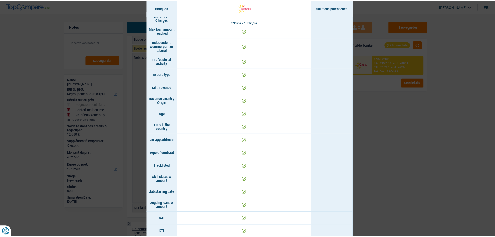
scroll to position [0, 0]
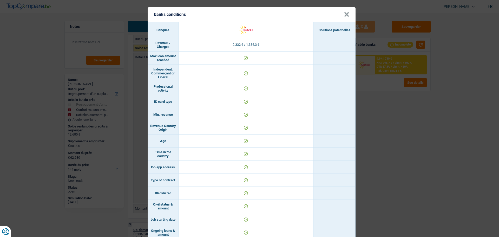
click at [440, 151] on div "Banks conditions × Banques Solutions potentielles Revenus / Charges 2.332 € / 1…" at bounding box center [249, 118] width 499 height 237
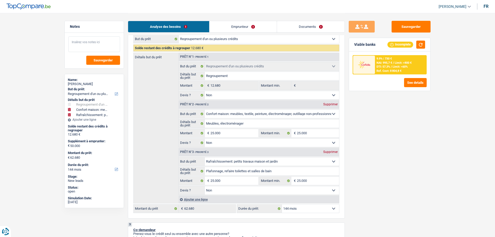
click at [88, 48] on textarea at bounding box center [94, 44] width 52 height 16
click at [95, 40] on textarea at bounding box center [94, 44] width 52 height 16
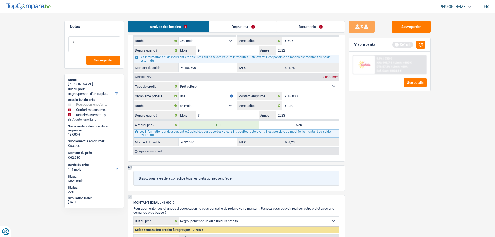
scroll to position [624, 0]
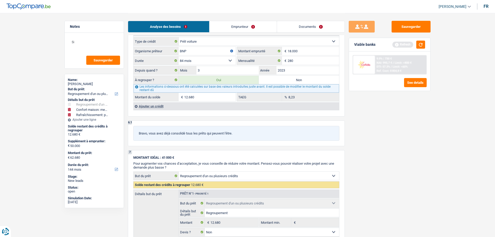
click at [287, 77] on label "Non" at bounding box center [299, 80] width 80 height 8
click at [287, 77] on input "Non" at bounding box center [299, 80] width 80 height 8
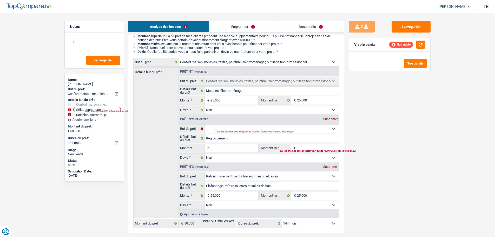
scroll to position [78, 0]
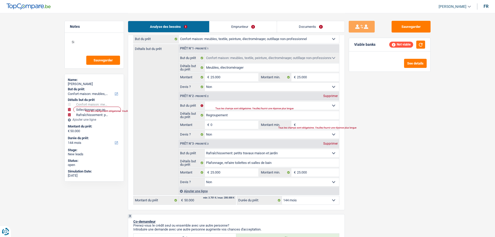
click at [327, 96] on div "Supprimer" at bounding box center [330, 95] width 17 height 3
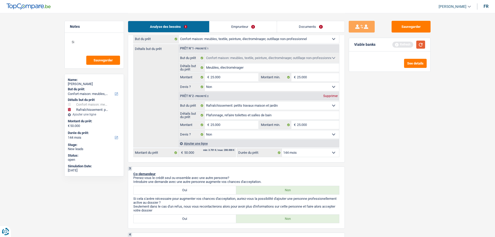
click at [420, 44] on button "button" at bounding box center [420, 45] width 9 height 8
click at [300, 153] on select "12 mois 18 mois 24 mois 30 mois 36 mois 42 mois 48 mois 60 mois 72 mois 84 mois…" at bounding box center [310, 152] width 57 height 8
click at [282, 148] on select "12 mois 18 mois 24 mois 30 mois 36 mois 42 mois 48 mois 60 mois 72 mois 84 mois…" at bounding box center [310, 152] width 57 height 8
click at [310, 152] on select "12 mois 18 mois 24 mois 30 mois 36 mois 42 mois 48 mois 60 mois 72 mois 84 mois…" at bounding box center [310, 152] width 57 height 8
click at [282, 148] on select "12 mois 18 mois 24 mois 30 mois 36 mois 42 mois 48 mois 60 mois 72 mois 84 mois…" at bounding box center [310, 152] width 57 height 8
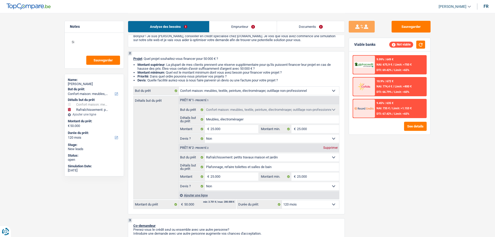
scroll to position [26, 0]
click at [310, 206] on select "12 mois 18 mois 24 mois 30 mois 36 mois 42 mois 48 mois 60 mois 72 mois 84 mois…" at bounding box center [310, 204] width 57 height 8
click at [282, 200] on select "12 mois 18 mois 24 mois 30 mois 36 mois 42 mois 48 mois 60 mois 72 mois 84 mois…" at bounding box center [310, 204] width 57 height 8
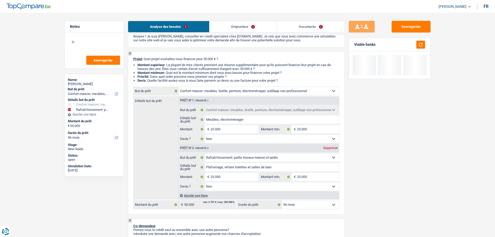
click at [322, 201] on select "12 mois 18 mois 24 mois 30 mois 36 mois 42 mois 48 mois 60 mois 72 mois 84 mois…" at bounding box center [310, 204] width 57 height 8
click at [282, 200] on select "12 mois 18 mois 24 mois 30 mois 36 mois 42 mois 48 mois 60 mois 72 mois 84 mois…" at bounding box center [310, 204] width 57 height 8
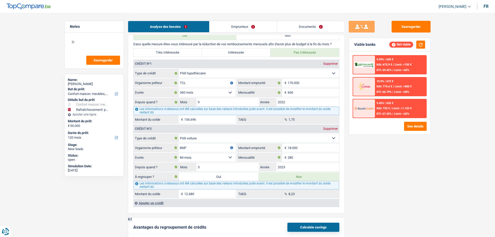
scroll to position [520, 0]
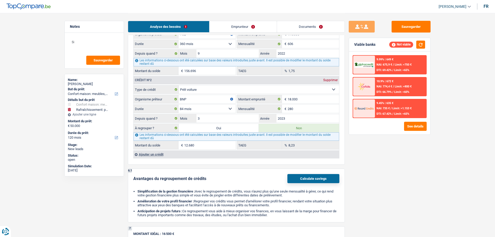
click at [231, 129] on label "Oui" at bounding box center [219, 128] width 80 height 8
click at [231, 129] on input "Oui" at bounding box center [219, 128] width 80 height 8
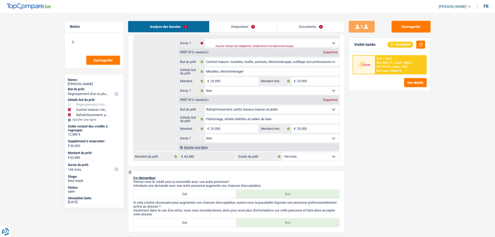
scroll to position [26, 0]
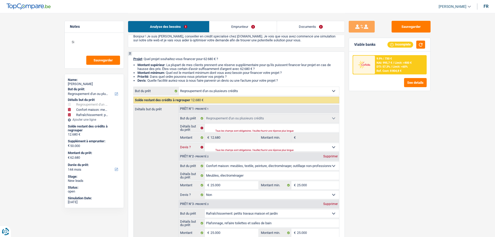
click at [235, 144] on select "Oui Non Non répondu Sélectionner une option" at bounding box center [272, 147] width 134 height 8
click at [205, 143] on select "Oui Non Non répondu Sélectionner une option" at bounding box center [272, 147] width 134 height 8
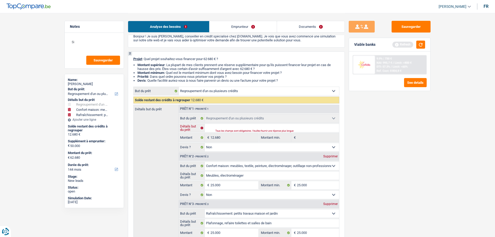
click at [225, 128] on input "Détails but du prêt" at bounding box center [272, 128] width 134 height 8
click at [226, 128] on input "Détails but du prêt" at bounding box center [272, 128] width 134 height 8
click at [83, 40] on textarea "Si" at bounding box center [94, 44] width 52 height 16
click at [419, 45] on button "button" at bounding box center [420, 45] width 9 height 8
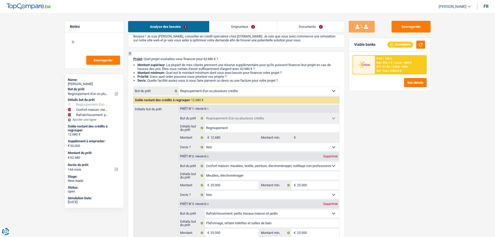
click at [380, 72] on div "Ref. Cost: 8 804,8 €" at bounding box center [389, 70] width 25 height 3
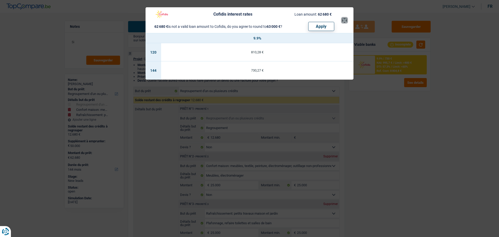
click at [344, 23] on button "×" at bounding box center [344, 20] width 5 height 5
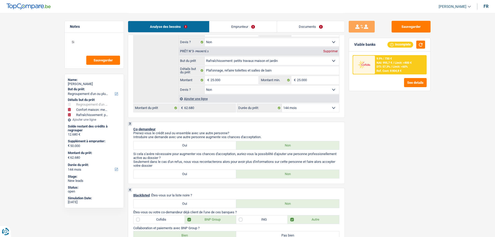
scroll to position [208, 0]
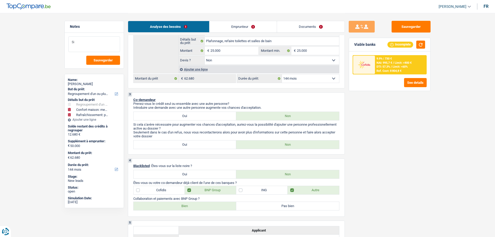
click at [92, 37] on textarea "Si" at bounding box center [94, 44] width 52 height 16
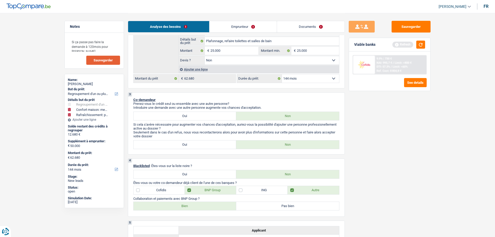
click at [99, 59] on span "Sauvegarder" at bounding box center [103, 59] width 19 height 3
click at [420, 46] on button "button" at bounding box center [420, 45] width 9 height 8
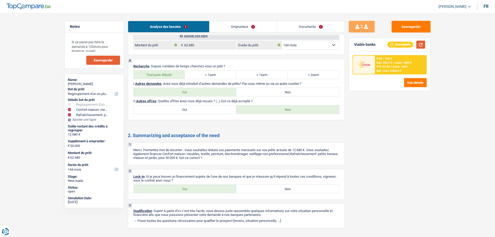
scroll to position [936, 0]
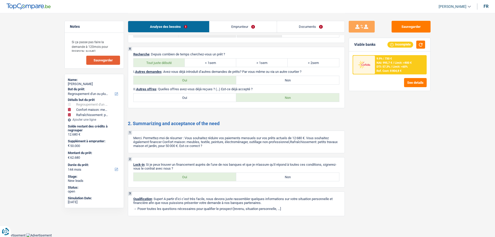
drag, startPoint x: 198, startPoint y: 177, endPoint x: 203, endPoint y: 178, distance: 4.7
click at [200, 177] on label "Oui" at bounding box center [185, 177] width 103 height 8
click at [200, 177] on input "Oui" at bounding box center [185, 177] width 103 height 8
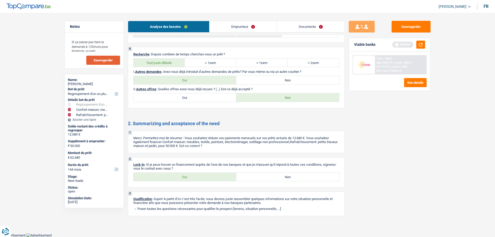
click at [305, 29] on link "Documents" at bounding box center [311, 26] width 68 height 11
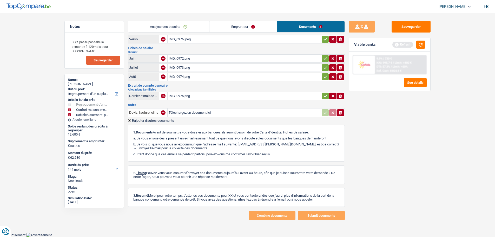
scroll to position [0, 0]
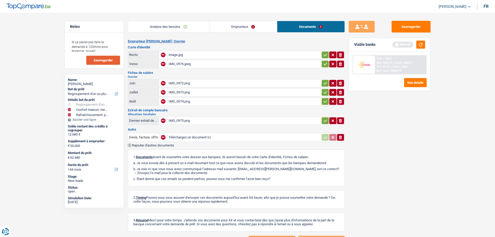
click at [184, 122] on div "IMG_0975.png" at bounding box center [244, 121] width 151 height 8
click at [419, 26] on button "Sauvegarder" at bounding box center [411, 27] width 39 height 12
click at [419, 27] on button "Sauvegarder" at bounding box center [411, 27] width 39 height 12
click at [105, 63] on button "Sauvegarder" at bounding box center [103, 60] width 34 height 9
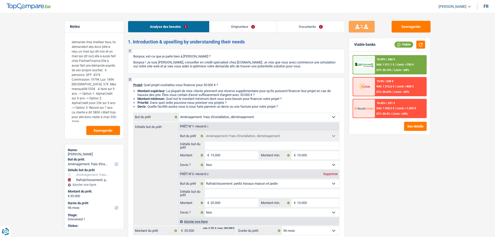
select select "movingOrInstallation"
select select "houseOrGarden"
select select "96"
select select "movingOrInstallation"
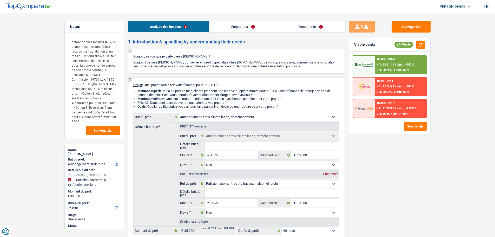
select select "movingOrInstallation"
select select "false"
select select "houseOrGarden"
select select "false"
select select "96"
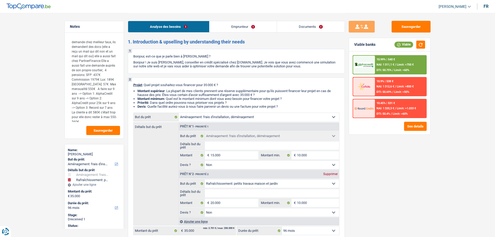
select select "retired"
select select "pension"
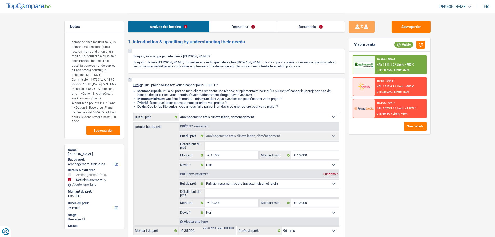
select select "rents"
select select "cardOrCredit"
select select "movingOrInstallation"
select select "false"
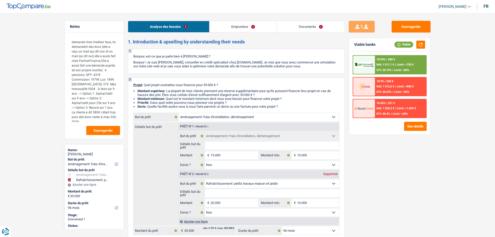
select select "houseOrGarden"
select select "false"
select select "96"
click at [239, 27] on link "Emprunteur" at bounding box center [243, 26] width 67 height 11
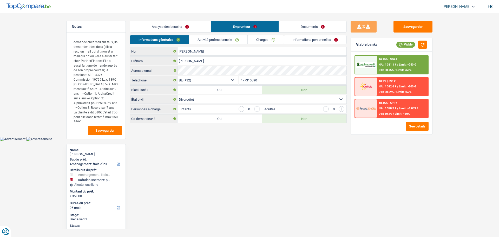
click at [222, 38] on link "Activité professionnelle" at bounding box center [218, 39] width 58 height 9
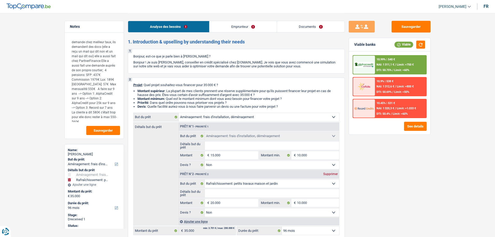
select select "movingOrInstallation"
select select "houseOrGarden"
select select "96"
select select "movingOrInstallation"
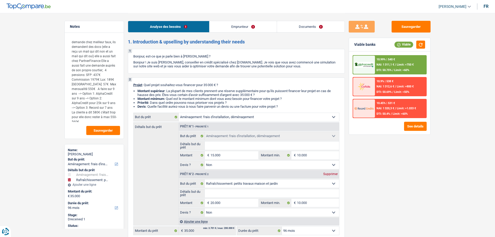
select select "movingOrInstallation"
select select "false"
select select "houseOrGarden"
select select "false"
select select "96"
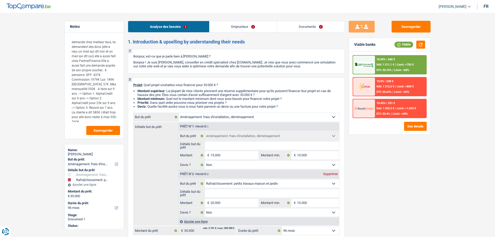
select select "retired"
select select "pension"
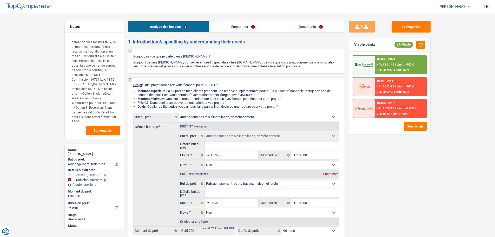
select select "rents"
select select "cardOrCredit"
select select "movingOrInstallation"
select select "false"
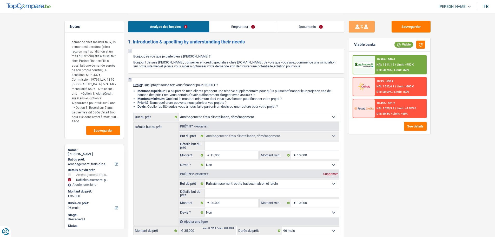
select select "houseOrGarden"
select select "false"
select select "96"
select select "rents"
select select "BE"
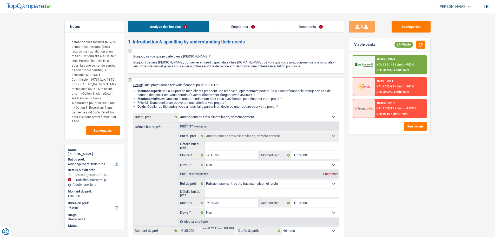
select select "cardOrCredit"
click at [229, 19] on div "Analyse des besoins Emprunteur Documents" at bounding box center [236, 24] width 217 height 22
click at [234, 25] on link "Emprunteur" at bounding box center [243, 26] width 67 height 11
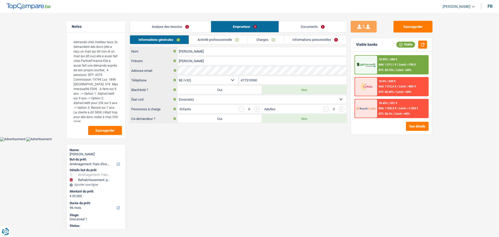
click at [268, 38] on link "Charges" at bounding box center [266, 39] width 36 height 9
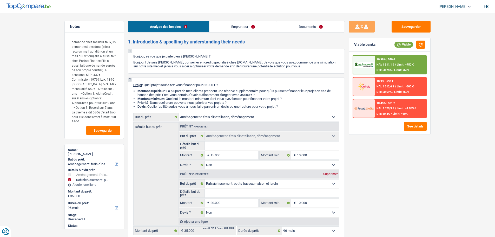
select select "movingOrInstallation"
select select "houseOrGarden"
select select "96"
select select "movingOrInstallation"
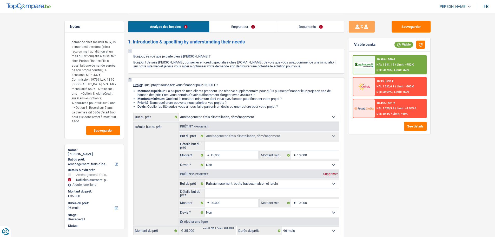
select select "movingOrInstallation"
select select "false"
select select "houseOrGarden"
select select "false"
select select "96"
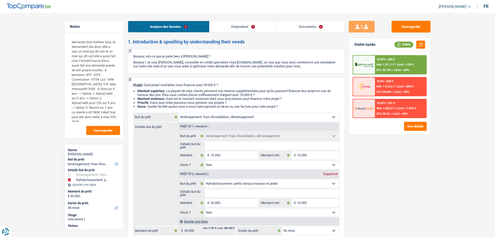
select select "retired"
select select "pension"
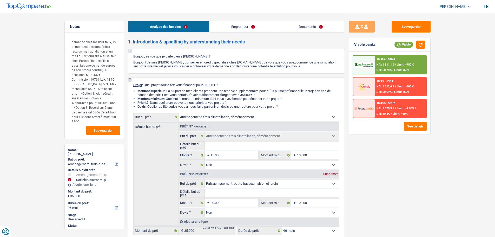
select select "rents"
select select "cardOrCredit"
select select "movingOrInstallation"
select select "false"
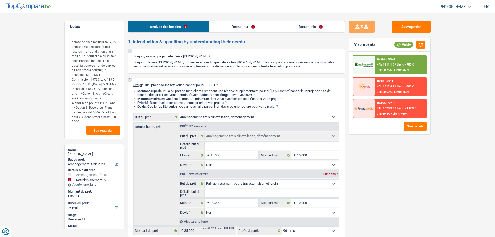
select select "houseOrGarden"
select select "false"
select select "96"
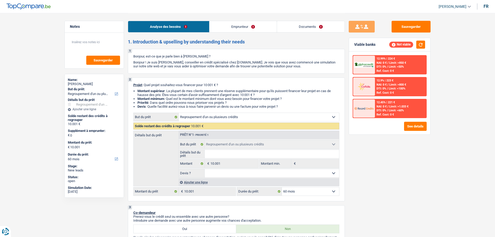
select select "refinancing"
select select "60"
select select "refinancing"
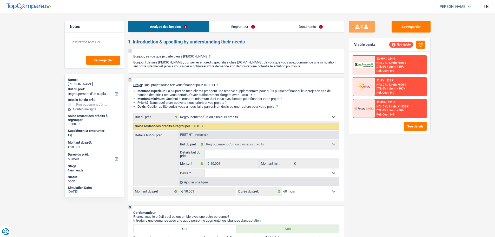
select select "60"
select select "worker"
select select "netSalary"
select select "refinancing"
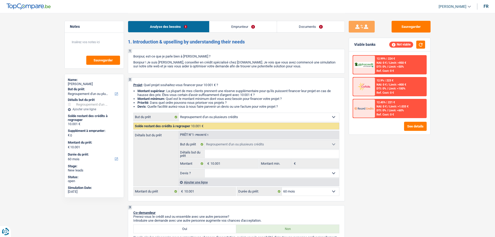
select select "60"
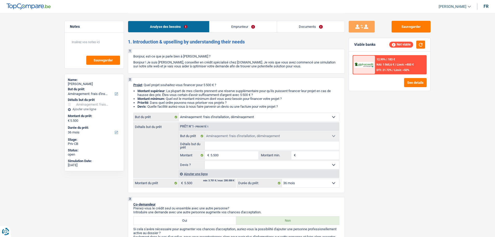
select select "movingOrInstallation"
select select "36"
select select "movingOrInstallation"
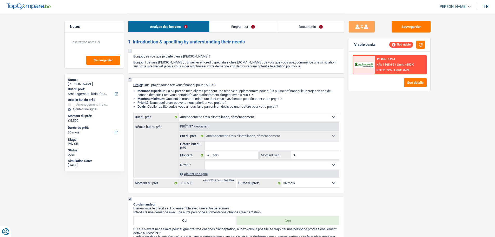
select select "36"
select select "privateEmployee"
select select "netSalary"
select select "mealVouchers"
select select "rents"
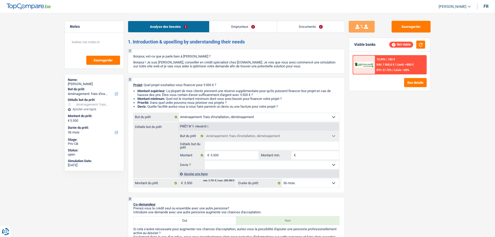
select select "cardOrCredit"
select select "movingOrInstallation"
select select "36"
click at [420, 44] on button "button" at bounding box center [420, 45] width 9 height 8
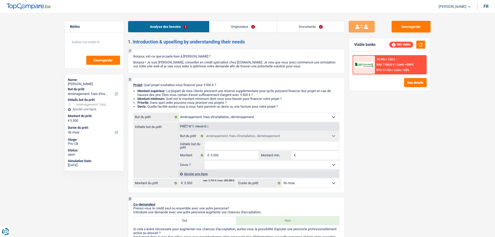
click at [303, 157] on input "Montant min." at bounding box center [318, 155] width 42 height 8
type input "5"
type input "55"
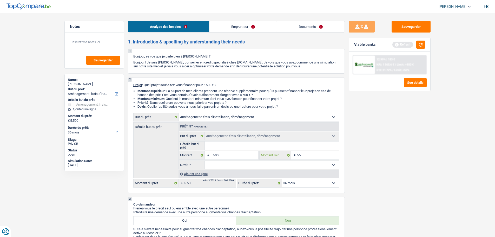
type input "550"
type input "5.500"
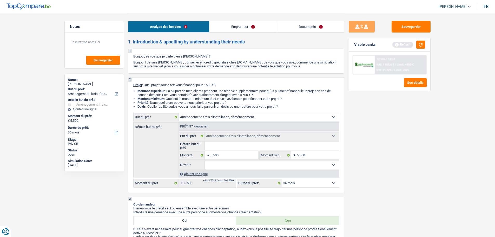
click at [282, 150] on fieldset "Confort maison: meubles, textile, peinture, électroménager, outillage non-profe…" at bounding box center [259, 151] width 160 height 38
click at [271, 146] on input "Détails but du prêt" at bounding box center [272, 145] width 134 height 8
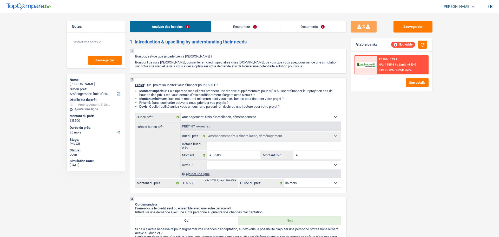
select select "movingOrInstallation"
select select "36"
select select "movingOrInstallation"
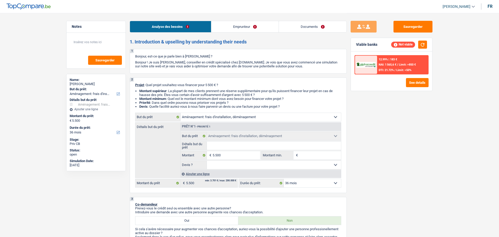
select select "36"
select select "privateEmployee"
select select "netSalary"
select select "mealVouchers"
select select "rents"
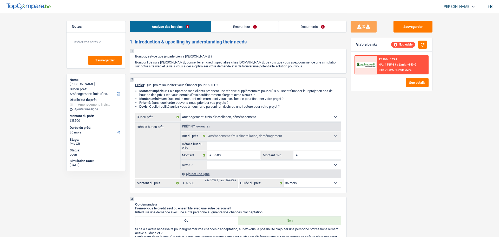
select select "cardOrCredit"
select select "movingOrInstallation"
select select "36"
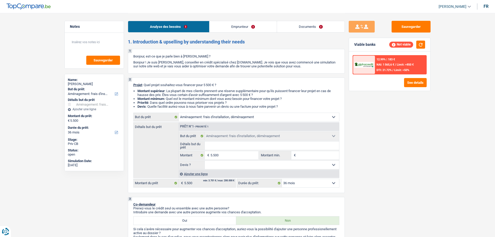
click at [227, 146] on input "Détails but du prêt" at bounding box center [272, 145] width 134 height 8
type input "P"
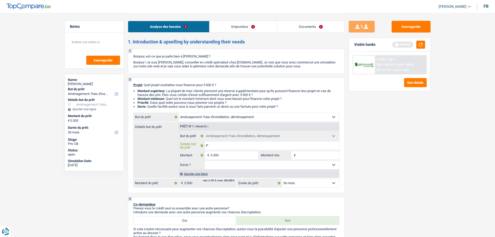
type input "Po"
type input "Pou"
type input "Pour"
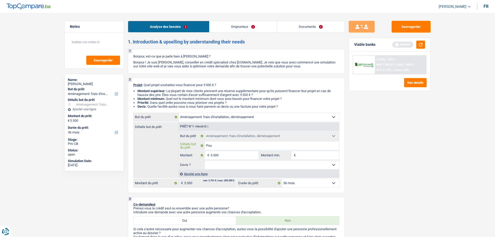
type input "Pour"
type input "Pour l"
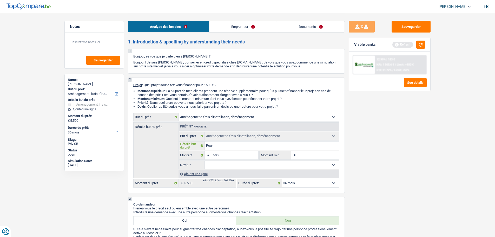
type input "Pour la"
type input "Pour la g"
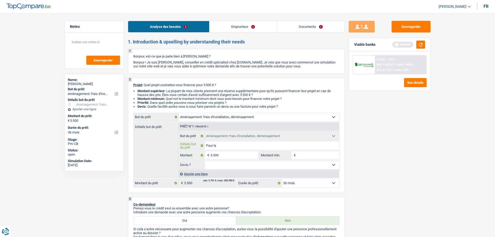
type input "Pour la g"
type input "Pour la ga"
type input "Pour la gar"
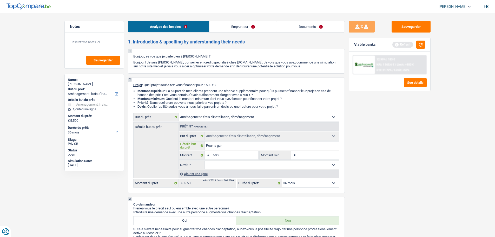
type input "Pour la gara"
type input "Pour la garan"
type input "Pour la garant"
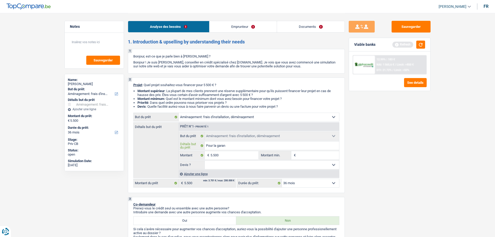
type input "Pour la garant"
type input "Pour la garanti"
type input "Pour la garantie"
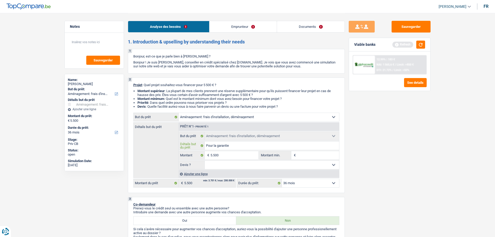
type input "Pour la garantie"
type input "Pour la garantie l"
type input "Pour la garantie lo"
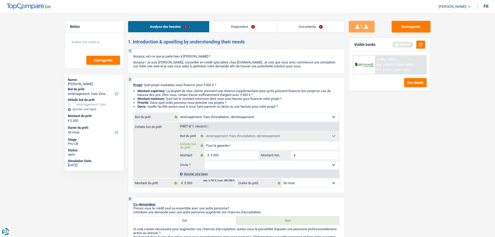
type input "Pour la garantie lo"
type input "Pour la garantie loc"
type input "Pour la garantie loca"
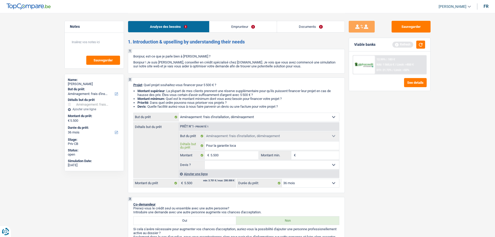
type input "Pour la garantie locat"
type input "Pour la garantie locati"
type input "Pour la garantie locativ"
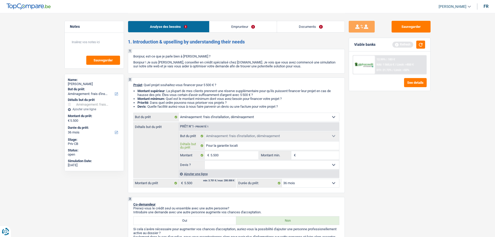
type input "Pour la garantie locativ"
type input "Pour la garantie locative"
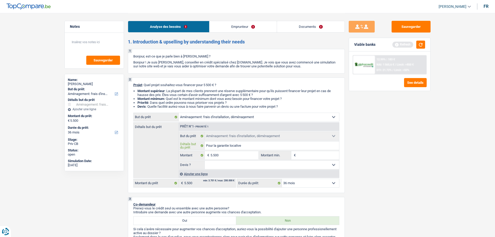
type input "Pour la garantie locative"
click at [225, 153] on input "5.500" at bounding box center [235, 155] width 48 height 8
click at [305, 156] on input "Montant min." at bounding box center [318, 155] width 42 height 8
type input "5"
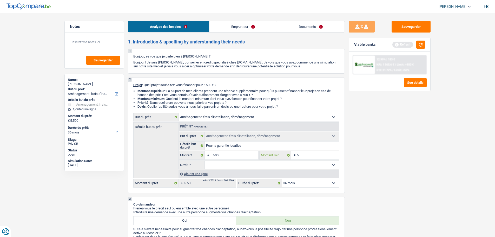
type input "55"
type input "5"
click at [232, 155] on input "5.500" at bounding box center [235, 155] width 48 height 8
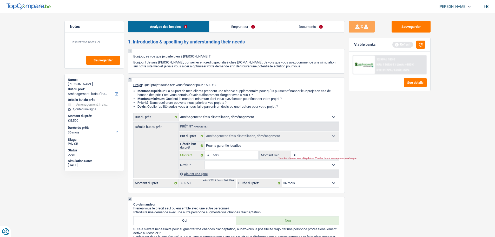
type input "550"
type input "55"
type input "5"
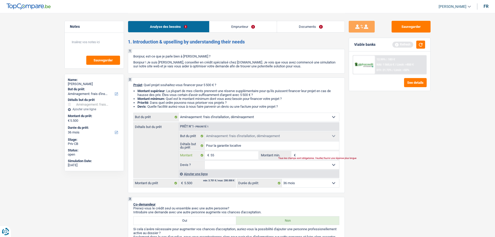
type input "5"
type input "3"
type input "30"
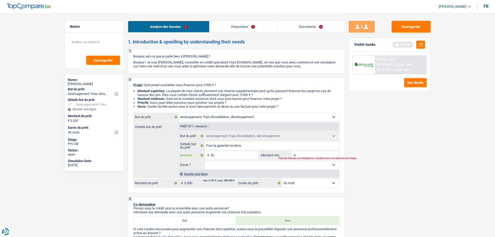
type input "3"
type input "35"
type input "350"
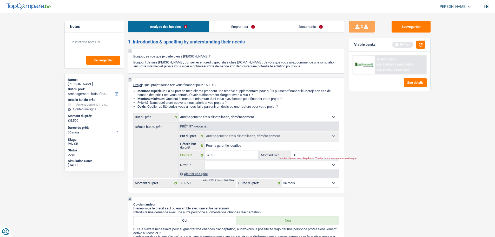
type input "350"
type input "3.500"
type input "35.000"
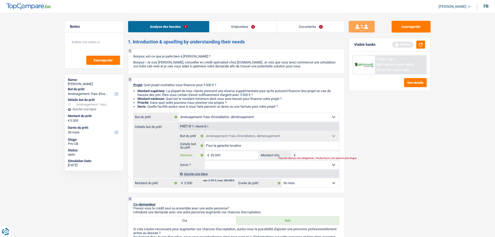
type input "3.500"
select select "30"
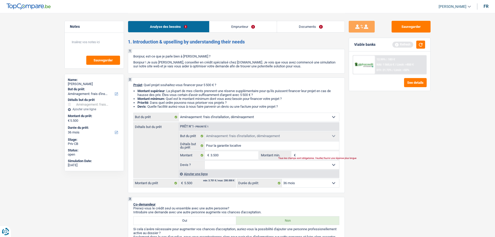
type input "3.500"
select select "30"
type input "3.500"
select select "30"
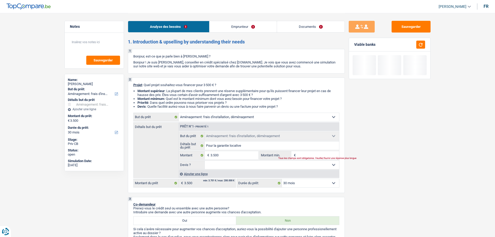
click at [303, 154] on input "Montant min." at bounding box center [318, 155] width 42 height 8
type input "3"
type input "35"
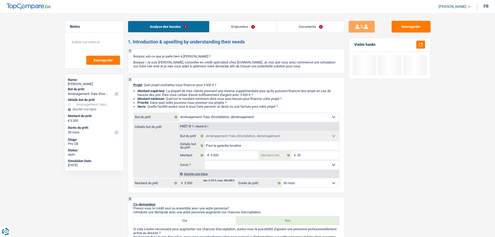
type input "350"
type input "3.500"
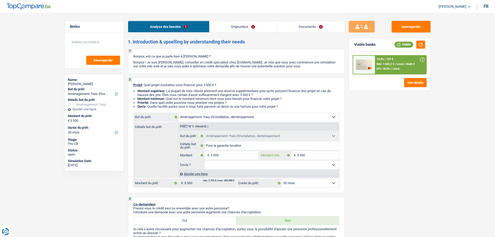
type input "3.500"
click at [271, 165] on select "Oui Non Non répondu Sélectionner une option" at bounding box center [272, 165] width 134 height 8
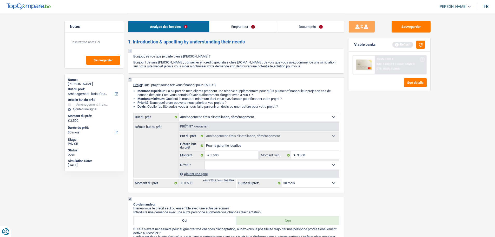
select select "false"
click at [205, 161] on select "Oui Non Non répondu Sélectionner une option" at bounding box center [272, 165] width 134 height 8
select select "false"
click at [186, 174] on div "Ajouter une ligne" at bounding box center [259, 174] width 161 height 8
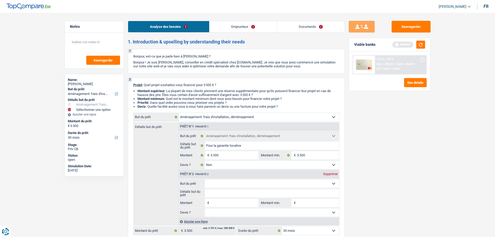
click at [225, 183] on select "Confort maison: meubles, textile, peinture, électroménager, outillage non-profe…" at bounding box center [272, 183] width 134 height 8
select select "household"
click at [205, 179] on select "Confort maison: meubles, textile, peinture, électroménager, outillage non-profe…" at bounding box center [272, 183] width 134 height 8
select select "household"
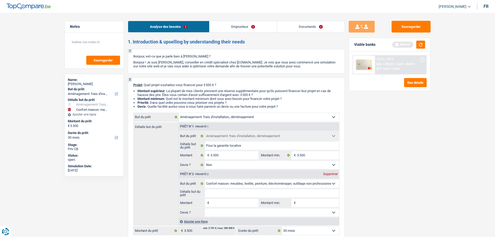
click at [234, 192] on input "Détails but du prêt" at bounding box center [272, 193] width 134 height 8
type input "U"
type input "Un"
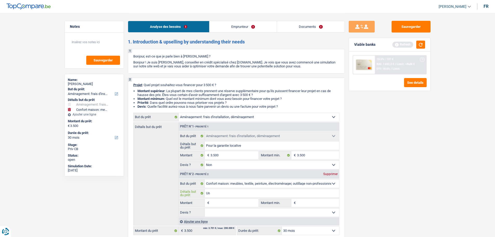
type input "Un"
type input "Un l"
type input "Un li"
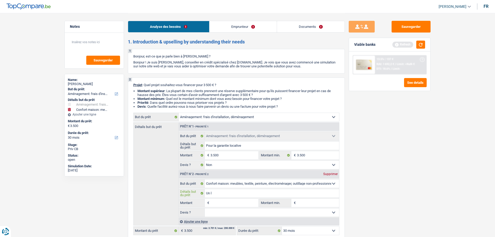
type input "Un li"
type input "Un lit"
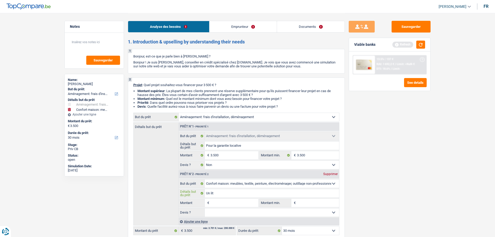
type input "Un lit e"
type input "Un lit et"
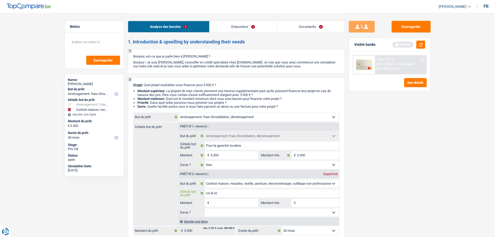
type input "Un lit et"
type input "Un lit et d"
type input "Un lit et de"
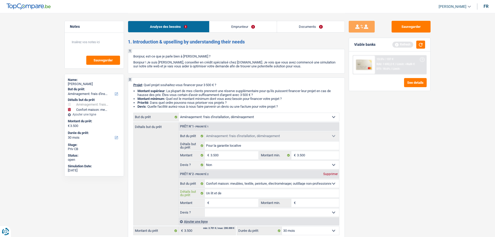
type input "Un lit et des"
type input "Un lit et des m"
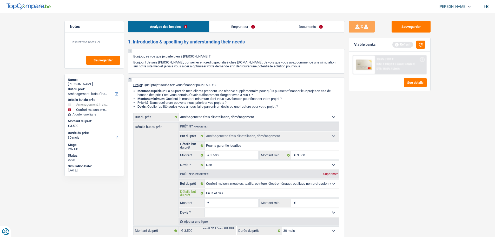
type input "Un lit et des m"
type input "Un lit et des me"
type input "Un lit et des meu"
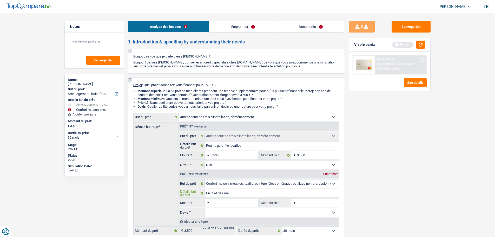
type input "Un lit et des meub"
type input "Un lit et des meubl"
type input "Un lit et des meuble"
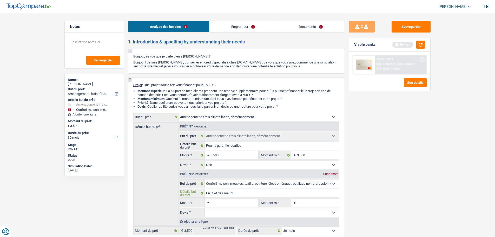
type input "Un lit et des meuble"
type input "Un lit et des meubles"
type input "Un lit et des meubles,"
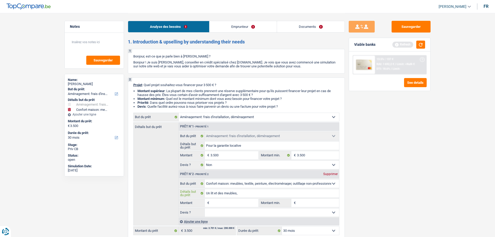
type input "Un lit et des meubles,"
type input "Un lit et des meubles, n"
type input "Un lit et des meubles, no"
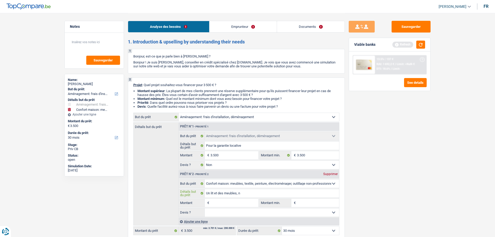
type input "Un lit et des meubles, no"
type input "Un lit et des meubles, nou"
type input "Un lit et des meubles, nouv"
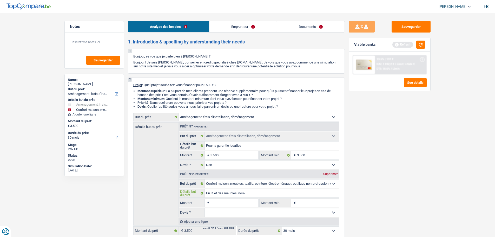
type input "Un lit et des meubles, nouve"
type input "Un lit et des meubles, nouvel"
type input "Un lit et des meubles, nouvell"
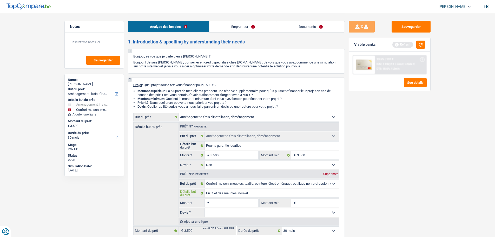
type input "Un lit et des meubles, nouvell"
type input "Un lit et des meubles, nouvelle"
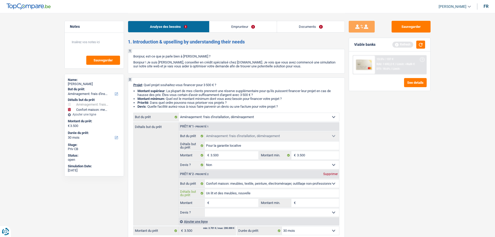
type input "Un lit et des meubles, nouvelle a"
type input "Un lit et des meubles, nouvelle ap"
type input "Un lit et des meubles, nouvelle app"
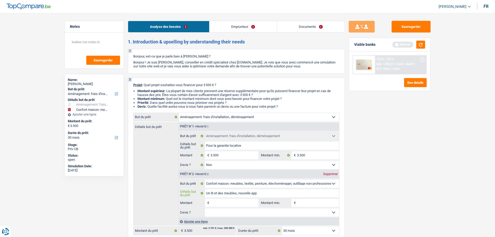
type input "Un lit et des meubles, nouvelle app"
type input "Un lit et des meubles, nouvelle appa"
type input "Un lit et des meubles, nouvelle appar"
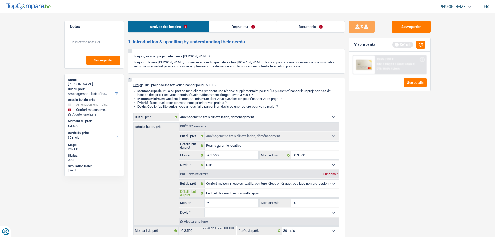
type input "Un lit et des meubles, nouvelle appart"
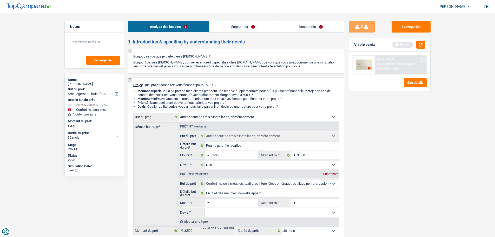
click at [231, 202] on input "Montant" at bounding box center [235, 203] width 48 height 8
type input "3"
click at [317, 199] on input "Montant min." at bounding box center [318, 203] width 42 height 8
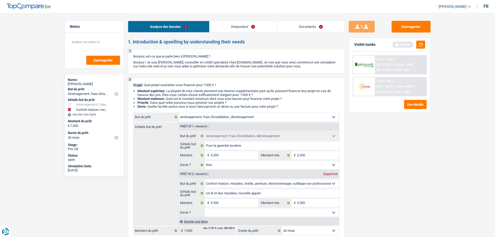
click at [300, 214] on select "Oui Non Non répondu Sélectionner une option" at bounding box center [272, 212] width 134 height 8
click at [205, 208] on select "Oui Non Non répondu Sélectionner une option" at bounding box center [272, 212] width 134 height 8
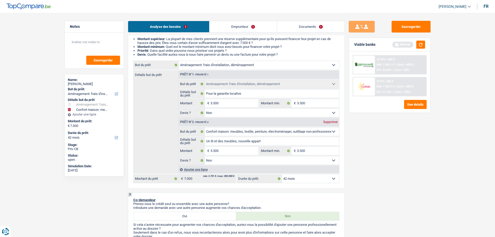
scroll to position [156, 0]
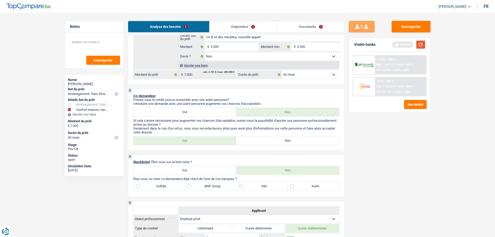
click at [419, 43] on button "button" at bounding box center [420, 45] width 9 height 8
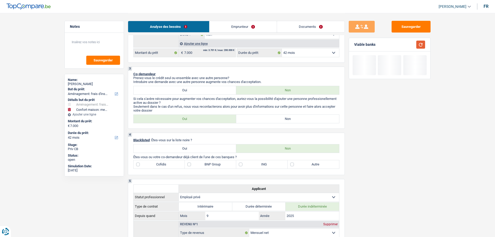
scroll to position [208, 0]
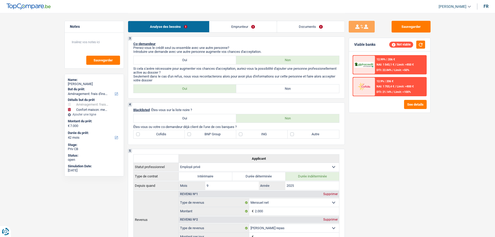
click at [282, 92] on label "Non" at bounding box center [287, 88] width 103 height 8
click at [282, 92] on input "Non" at bounding box center [287, 88] width 103 height 8
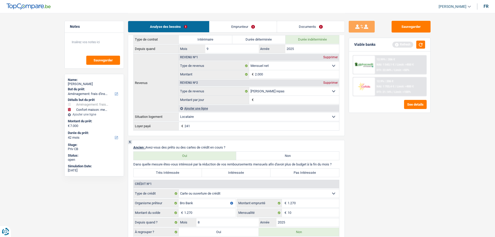
scroll to position [364, 0]
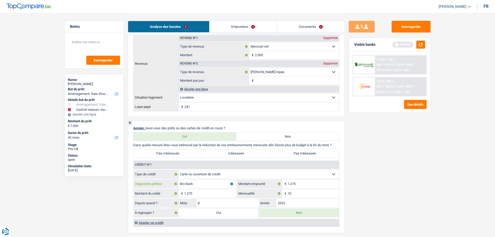
click at [184, 187] on input "Bro Bank" at bounding box center [207, 184] width 57 height 8
click at [300, 184] on input "1.270" at bounding box center [313, 184] width 51 height 8
click at [205, 194] on input "1.270" at bounding box center [209, 193] width 51 height 8
click at [298, 157] on label "Pas Intéressée" at bounding box center [305, 153] width 69 height 8
click at [298, 157] on input "Pas Intéressée" at bounding box center [305, 153] width 69 height 8
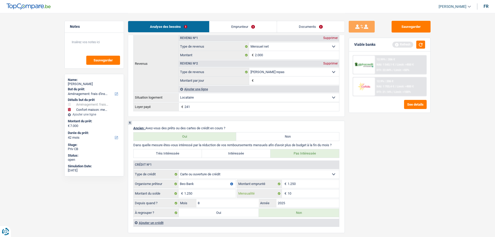
click at [306, 193] on input "10" at bounding box center [313, 193] width 51 height 8
drag, startPoint x: 472, startPoint y: 186, endPoint x: 442, endPoint y: 192, distance: 30.7
click at [443, 194] on main "Notes Sauvegarder Name: [PERSON_NAME] But du prêt: Confort maison: meubles, tex…" at bounding box center [247, 114] width 495 height 956
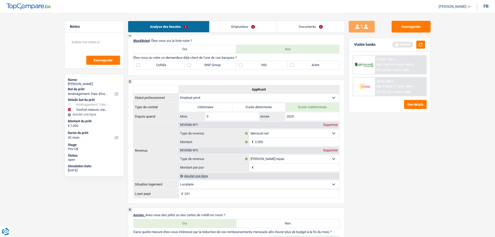
scroll to position [234, 0]
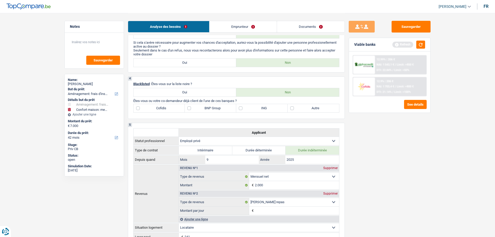
click at [305, 109] on label "Autre" at bounding box center [313, 108] width 51 height 8
click at [305, 109] on input "Autre" at bounding box center [313, 108] width 51 height 8
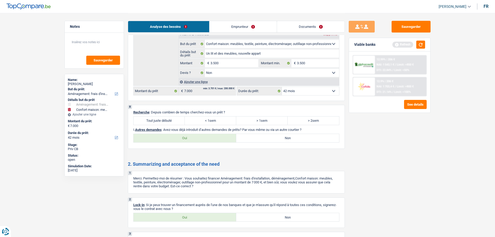
scroll to position [723, 0]
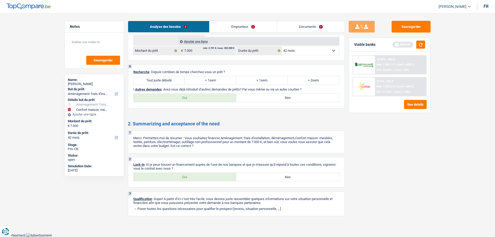
click at [173, 82] on label "Tout juste débuté" at bounding box center [159, 80] width 51 height 8
click at [173, 82] on input "Tout juste débuté" at bounding box center [159, 80] width 51 height 8
click at [277, 100] on label "Non" at bounding box center [287, 98] width 103 height 8
click at [277, 100] on input "Non" at bounding box center [287, 98] width 103 height 8
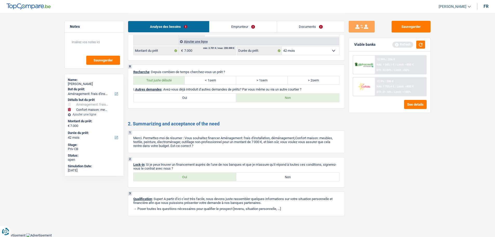
click at [234, 30] on link "Emprunteur" at bounding box center [243, 26] width 67 height 11
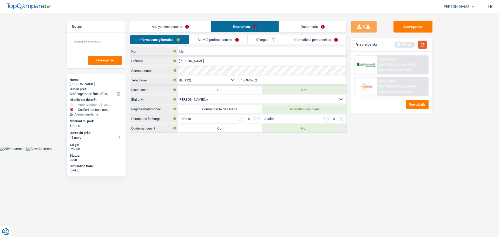
click at [425, 45] on button "button" at bounding box center [422, 45] width 9 height 8
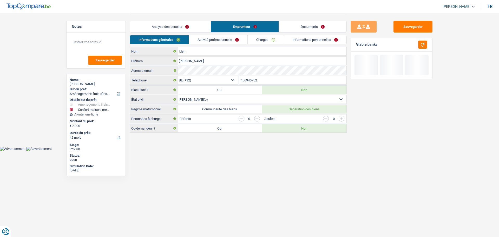
click at [233, 41] on link "Activité professionnelle" at bounding box center [218, 39] width 58 height 9
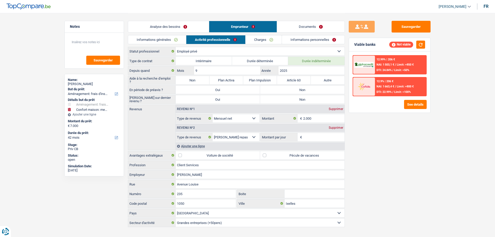
click at [304, 40] on link "Informations personnelles" at bounding box center [313, 39] width 63 height 9
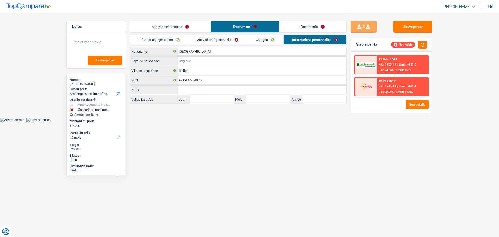
click at [214, 60] on input "Pays de naissance" at bounding box center [262, 61] width 169 height 8
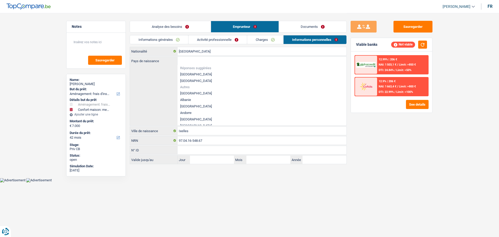
click at [227, 40] on link "Activité professionnelle" at bounding box center [217, 39] width 58 height 9
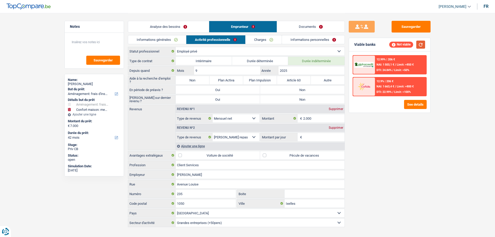
click at [420, 45] on button "button" at bounding box center [420, 45] width 9 height 8
click at [416, 102] on button "See details" at bounding box center [415, 104] width 23 height 9
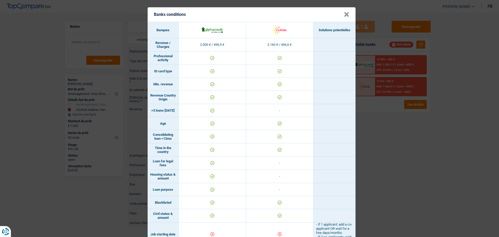
click at [345, 13] on button "×" at bounding box center [346, 14] width 5 height 5
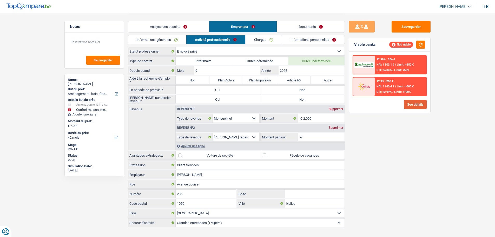
click at [412, 105] on button "See details" at bounding box center [415, 104] width 23 height 9
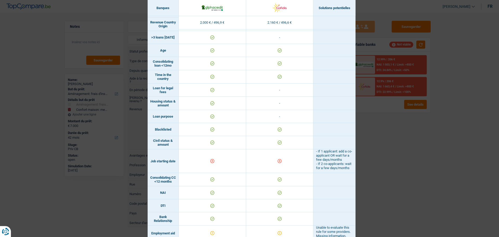
scroll to position [113, 0]
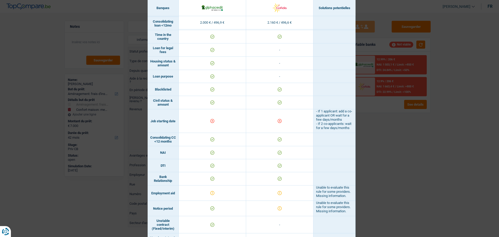
click at [392, 176] on div "Banks conditions × Banques Solutions potentielles Revenus / Charges 2.000 € / 4…" at bounding box center [249, 118] width 499 height 237
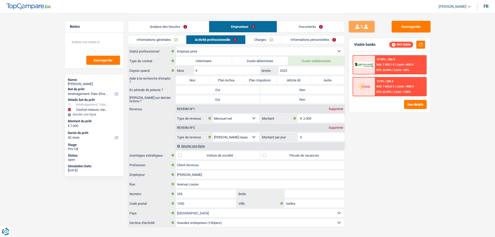
click at [180, 26] on link "Analyse des besoins" at bounding box center [168, 26] width 81 height 11
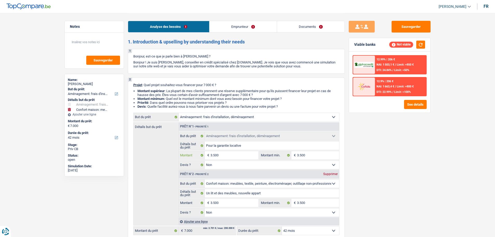
click at [241, 156] on input "3.500" at bounding box center [235, 155] width 48 height 8
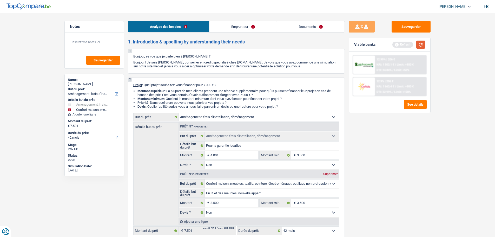
click at [419, 45] on button "button" at bounding box center [420, 45] width 9 height 8
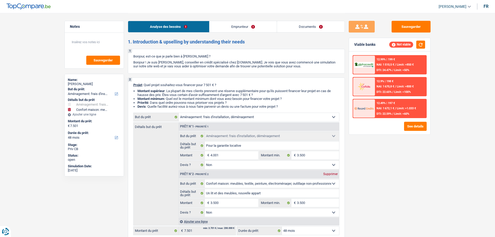
click at [261, 26] on link "Emprunteur" at bounding box center [243, 26] width 67 height 11
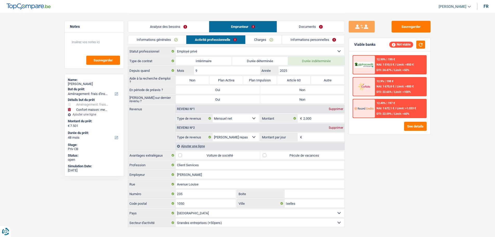
click at [292, 90] on label "Non" at bounding box center [302, 90] width 84 height 8
click at [292, 90] on input "Non" at bounding box center [302, 90] width 84 height 8
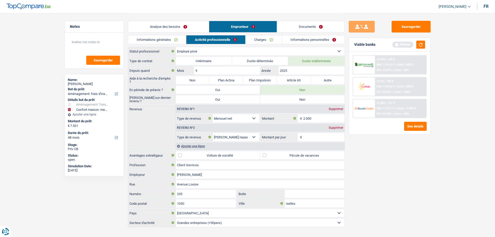
click at [282, 99] on label "Non" at bounding box center [302, 99] width 84 height 8
click at [282, 99] on input "Non" at bounding box center [302, 99] width 84 height 8
click at [256, 42] on link "Charges" at bounding box center [264, 39] width 36 height 9
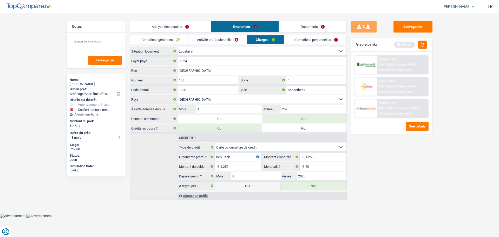
click at [302, 38] on link "Informations personnelles" at bounding box center [315, 39] width 63 height 9
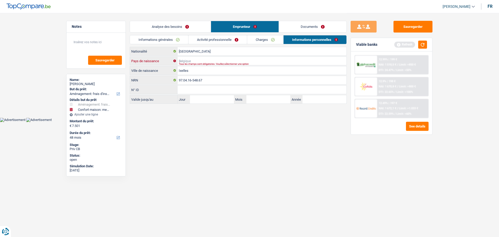
click at [200, 61] on input "Pays de naissance" at bounding box center [262, 61] width 169 height 8
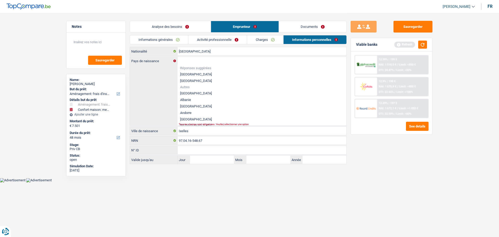
click at [196, 73] on li "[GEOGRAPHIC_DATA]" at bounding box center [262, 74] width 169 height 6
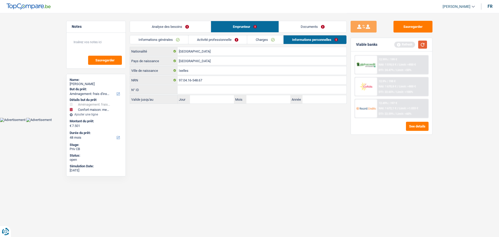
click at [420, 43] on button "button" at bounding box center [422, 45] width 9 height 8
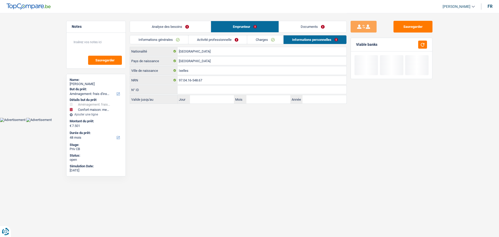
click at [219, 40] on link "Activité professionnelle" at bounding box center [217, 39] width 58 height 9
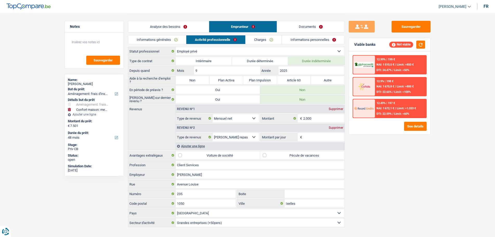
click at [332, 126] on div "Supprimer" at bounding box center [336, 127] width 17 height 3
